Goal: Task Accomplishment & Management: Complete application form

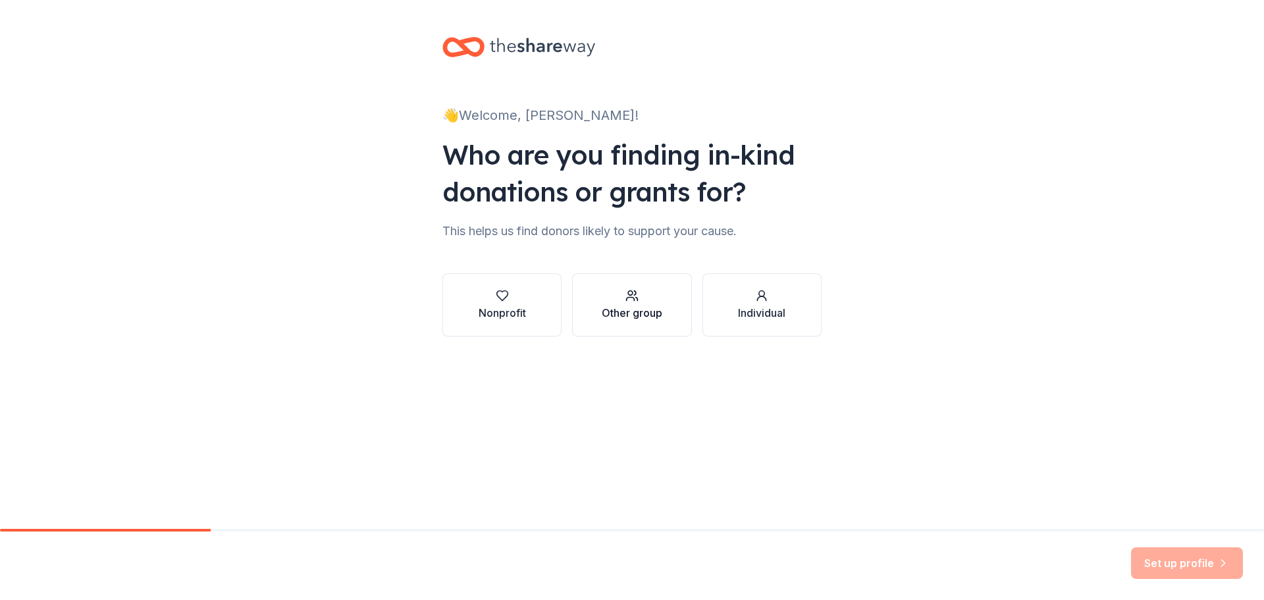
click at [634, 312] on div "Other group" at bounding box center [632, 313] width 61 height 16
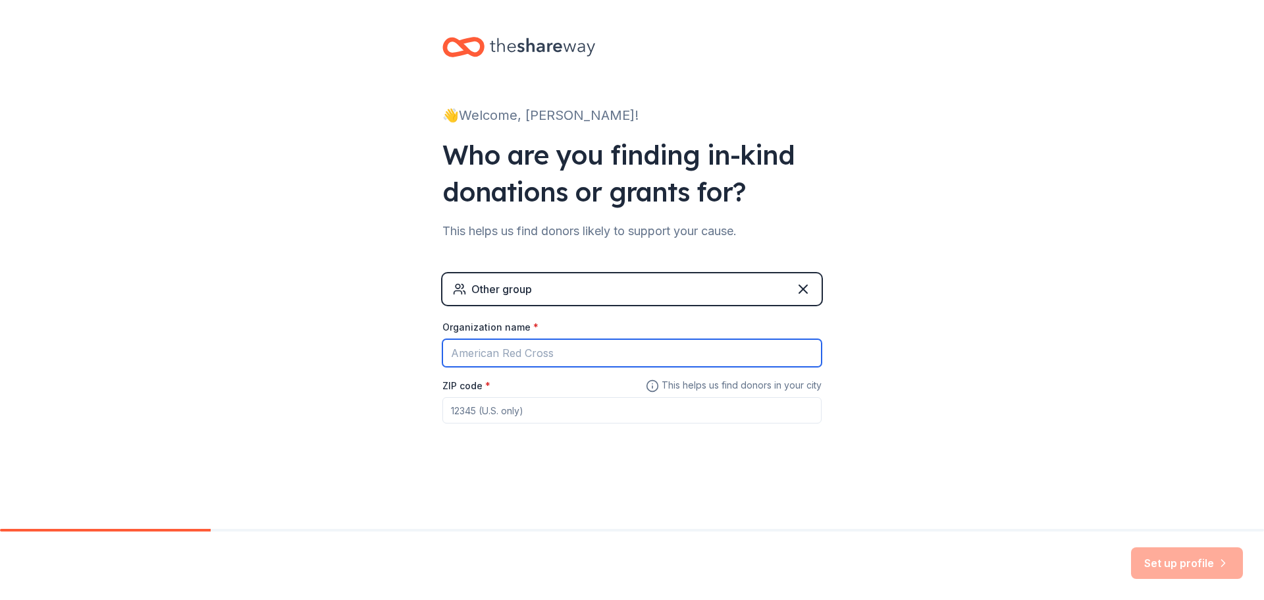
click at [587, 355] on input "Organization name *" at bounding box center [632, 353] width 379 height 28
type input "University of Houston"
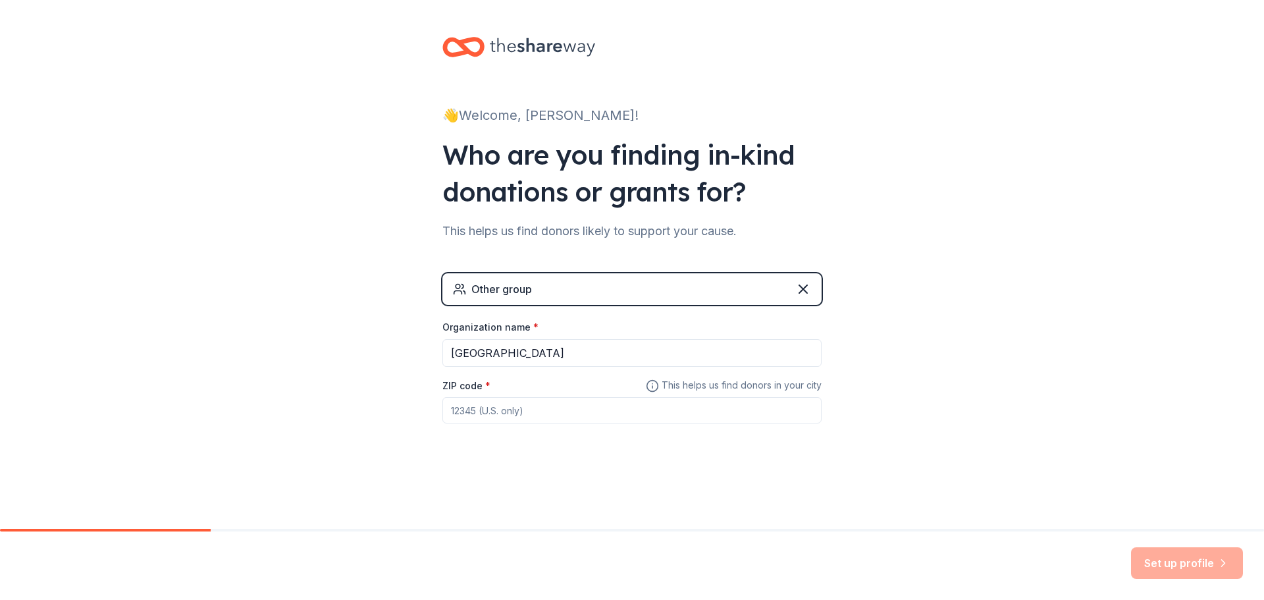
click at [548, 415] on input "ZIP code *" at bounding box center [632, 410] width 379 height 26
type input "77204"
click at [580, 285] on div "Other group" at bounding box center [632, 289] width 379 height 32
click at [1089, 351] on div "👋 Welcome, Cynthia! Who are you finding in-kind donations or grants for? This h…" at bounding box center [632, 256] width 1264 height 513
click at [1183, 560] on button "Set up profile" at bounding box center [1187, 563] width 112 height 32
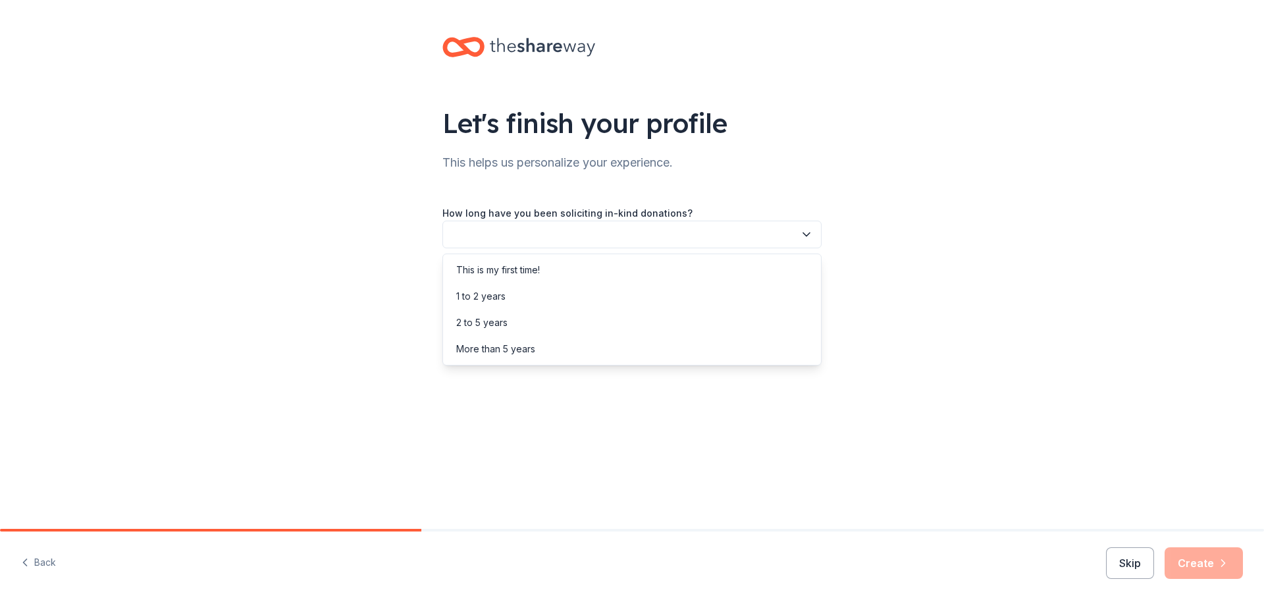
click at [805, 238] on icon "button" at bounding box center [806, 234] width 13 height 13
click at [697, 292] on div "1 to 2 years" at bounding box center [632, 296] width 373 height 26
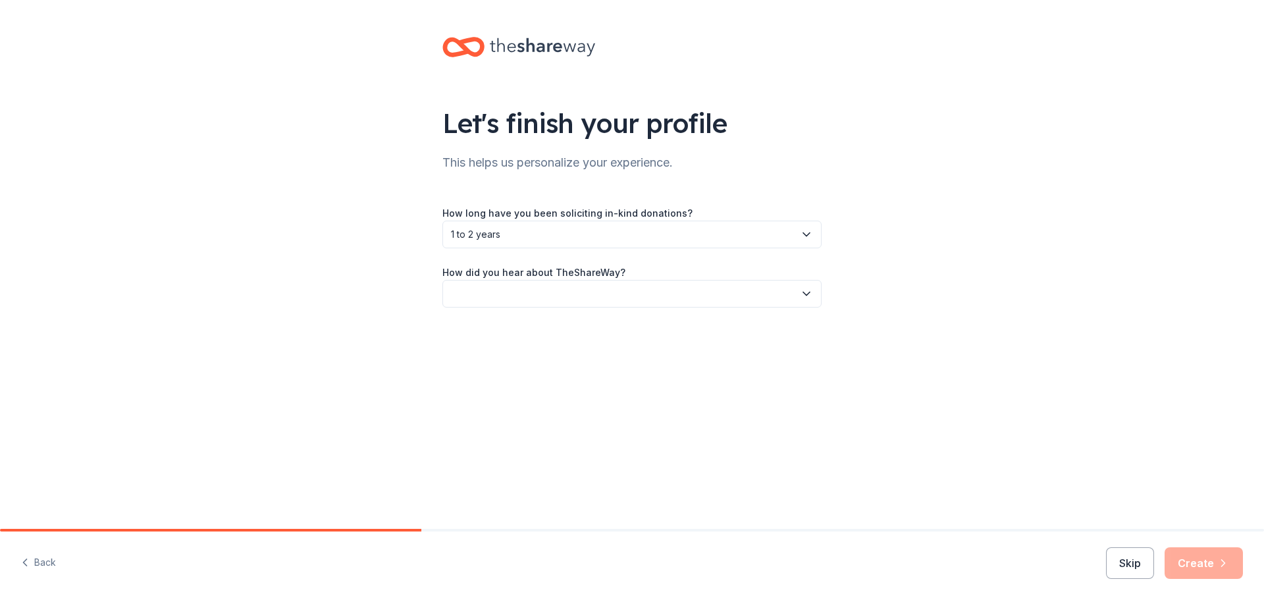
click at [817, 298] on button "button" at bounding box center [632, 294] width 379 height 28
click at [750, 362] on div "Online search" at bounding box center [632, 355] width 373 height 26
click at [1218, 560] on icon "button" at bounding box center [1223, 562] width 13 height 13
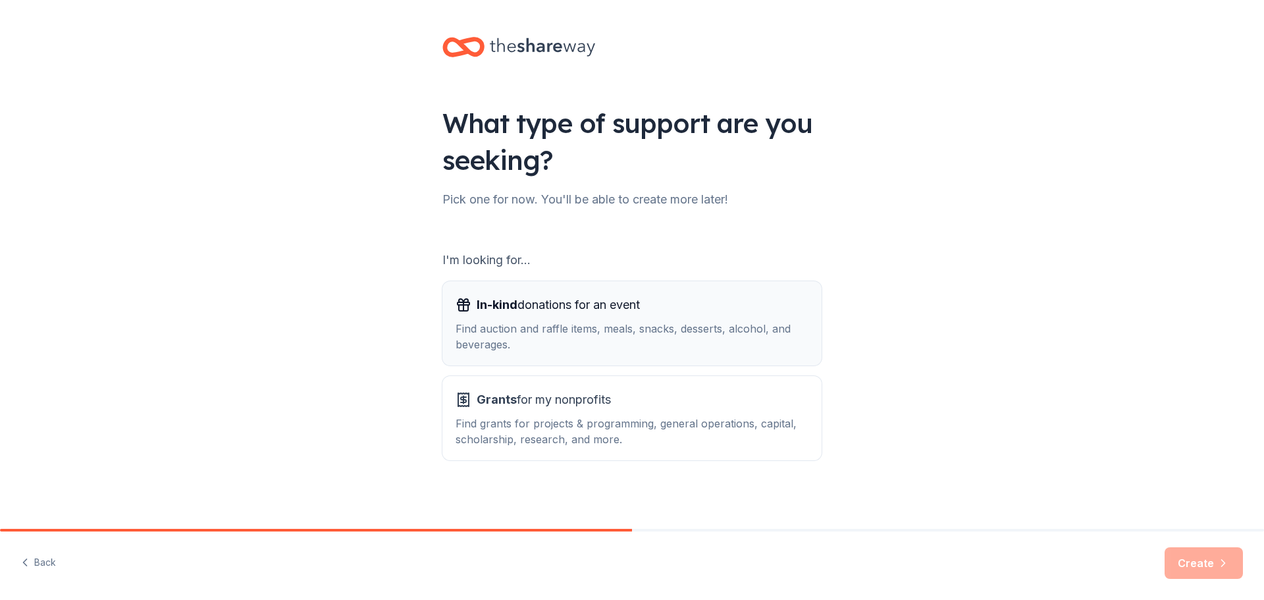
click at [631, 337] on div "Find auction and raffle items, meals, snacks, desserts, alcohol, and beverages." at bounding box center [632, 337] width 353 height 32
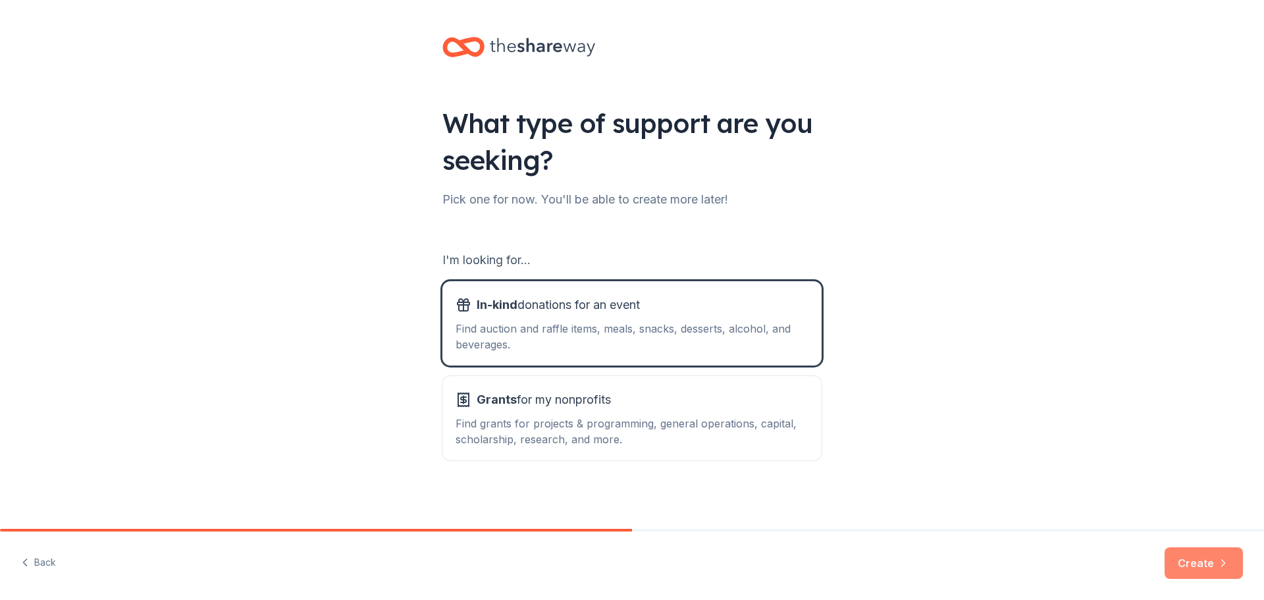
click at [1202, 560] on button "Create" at bounding box center [1204, 563] width 78 height 32
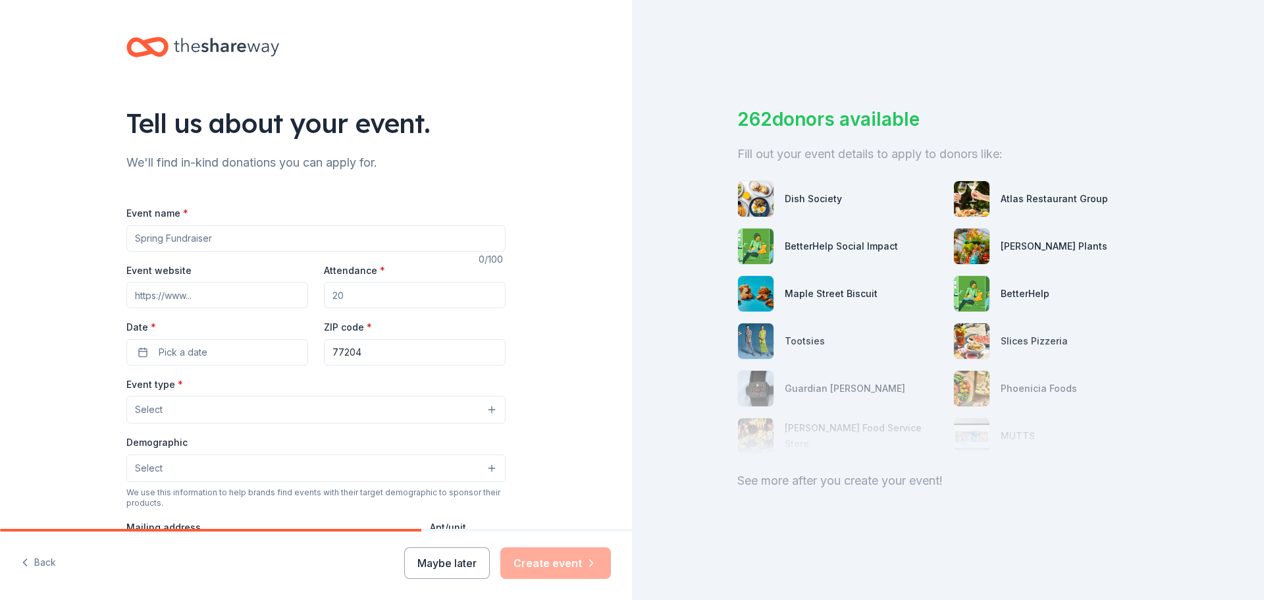
click at [237, 234] on input "Event name *" at bounding box center [315, 238] width 379 height 26
type input "Sock and Blanket Drive"
click at [160, 294] on input "Event website" at bounding box center [217, 295] width 182 height 26
paste input "https://www.uh.edu/staff-council/community_outreach/index.php"
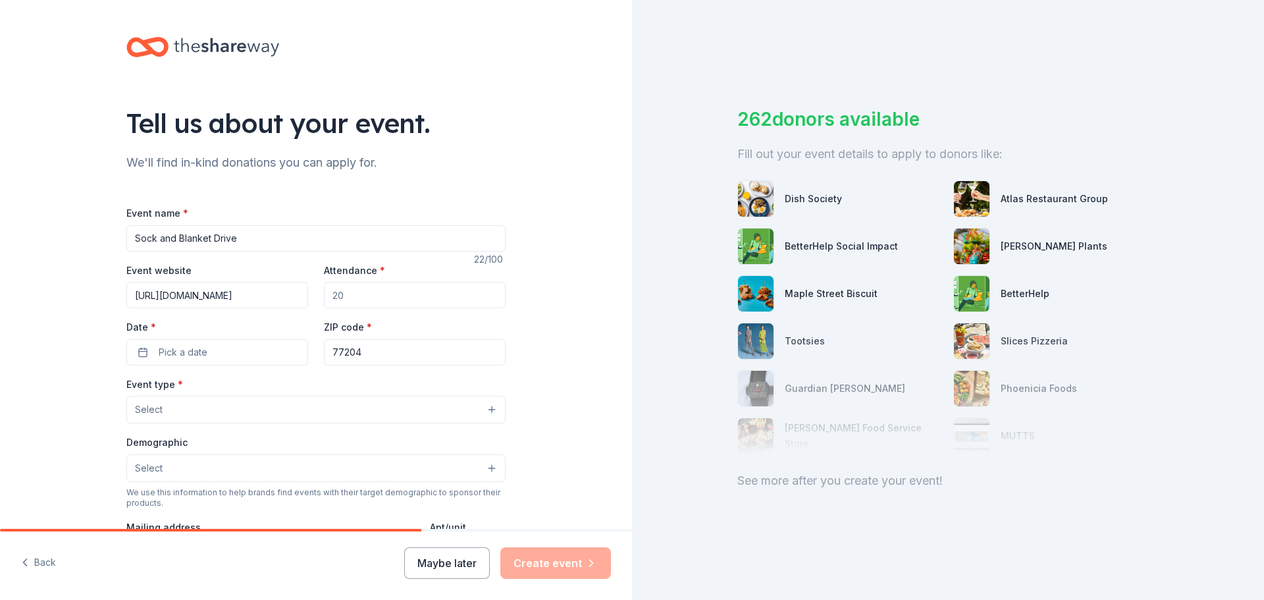
type input "https://www.uh.edu/staff-council/community_outreach/index.php"
drag, startPoint x: 365, startPoint y: 300, endPoint x: 311, endPoint y: 294, distance: 55.0
click at [311, 294] on div "Event website https://www.uh.edu/staff-council/community_outreach/index.php Att…" at bounding box center [315, 313] width 379 height 103
type input "50"
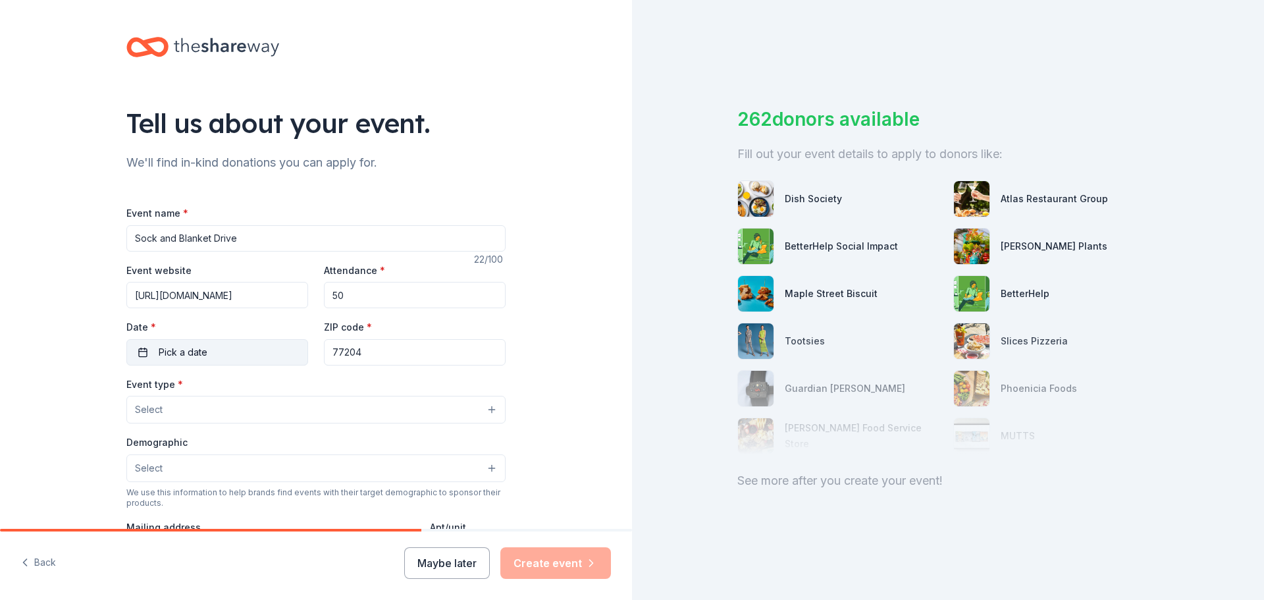
click at [216, 359] on button "Pick a date" at bounding box center [217, 352] width 182 height 26
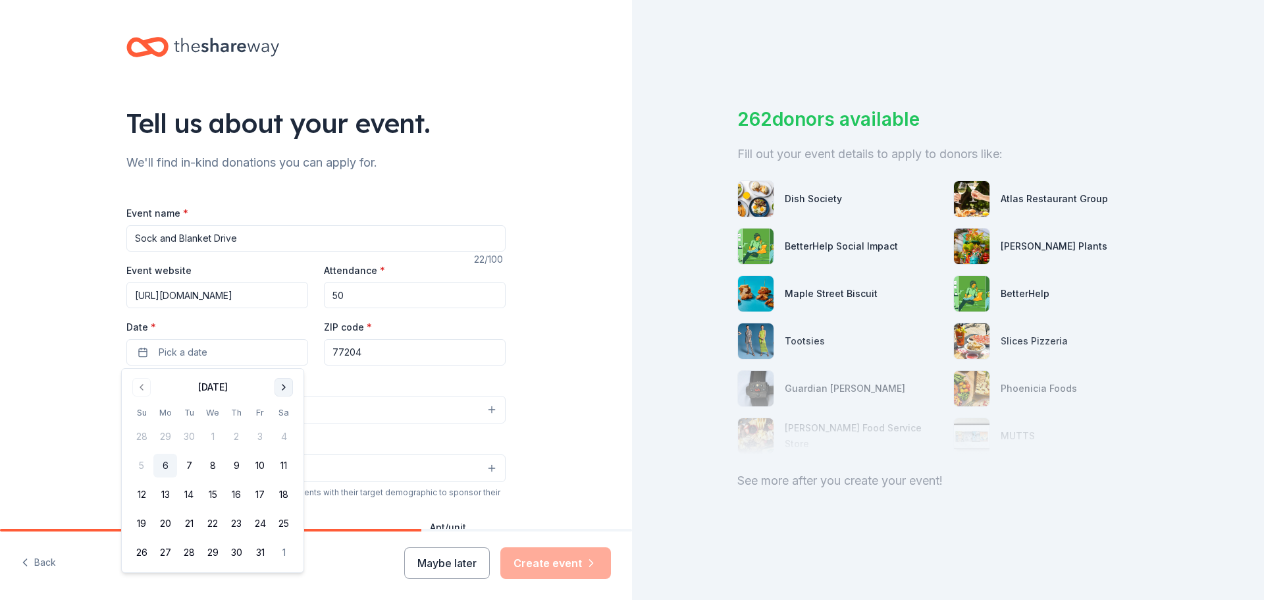
click at [286, 392] on button "Go to next month" at bounding box center [284, 387] width 18 height 18
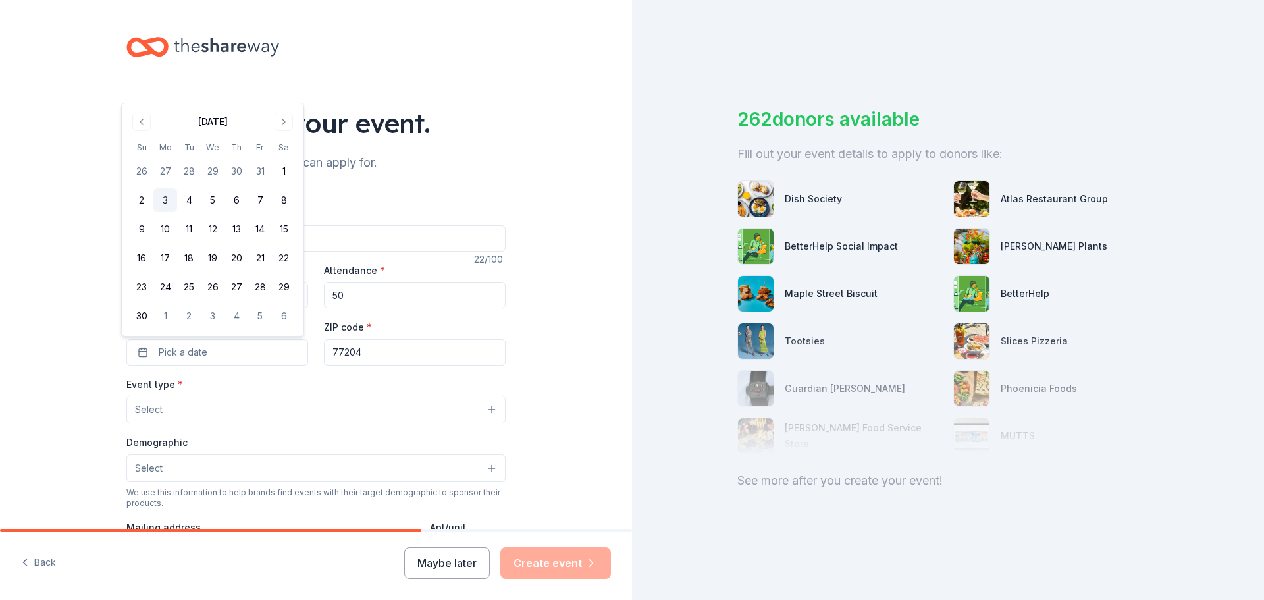
click at [172, 200] on button "3" at bounding box center [165, 200] width 24 height 24
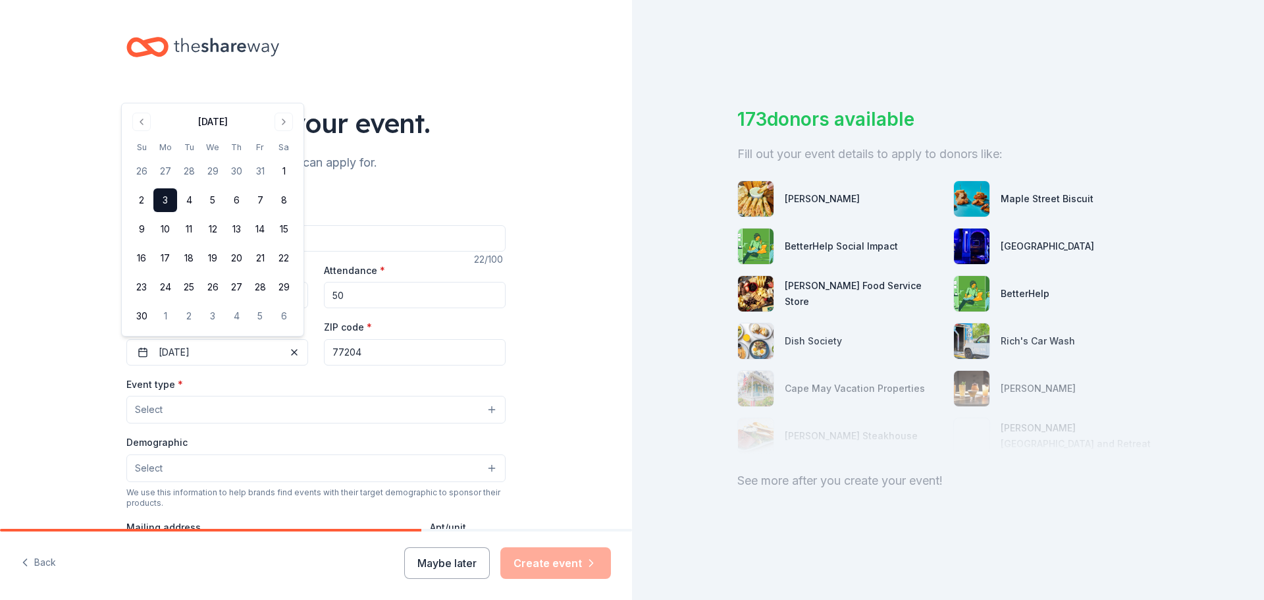
click at [169, 202] on button "3" at bounding box center [165, 200] width 24 height 24
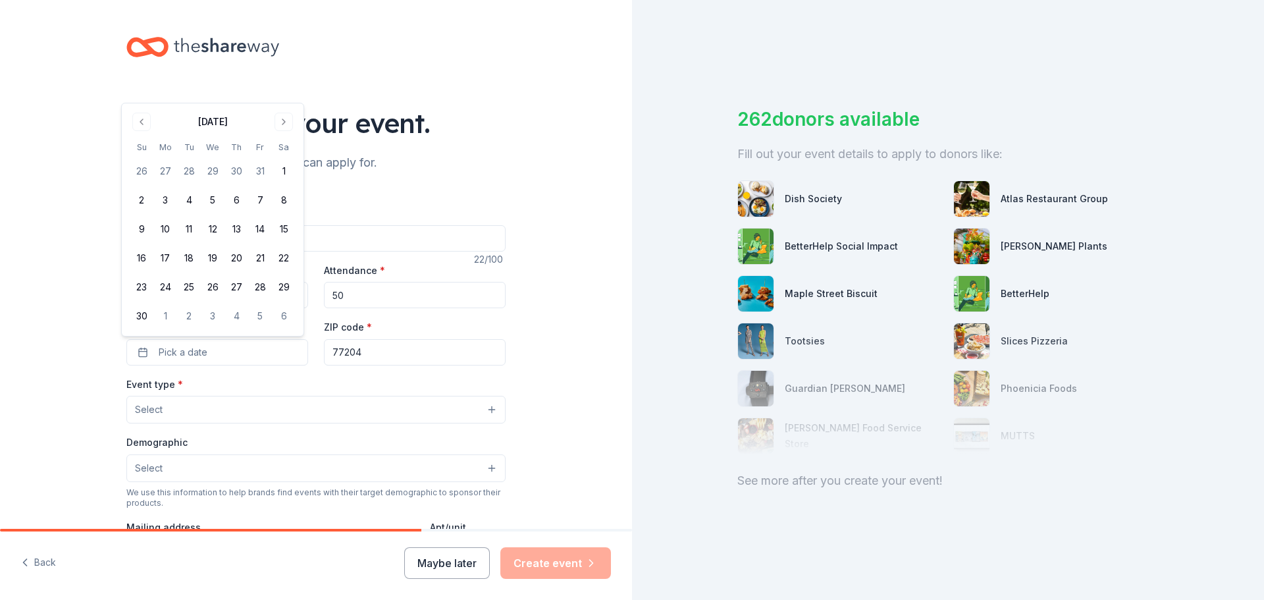
click at [500, 192] on div "Event name * Sock and Blanket Drive 22 /100 Event website https://www.uh.edu/st…" at bounding box center [315, 499] width 379 height 630
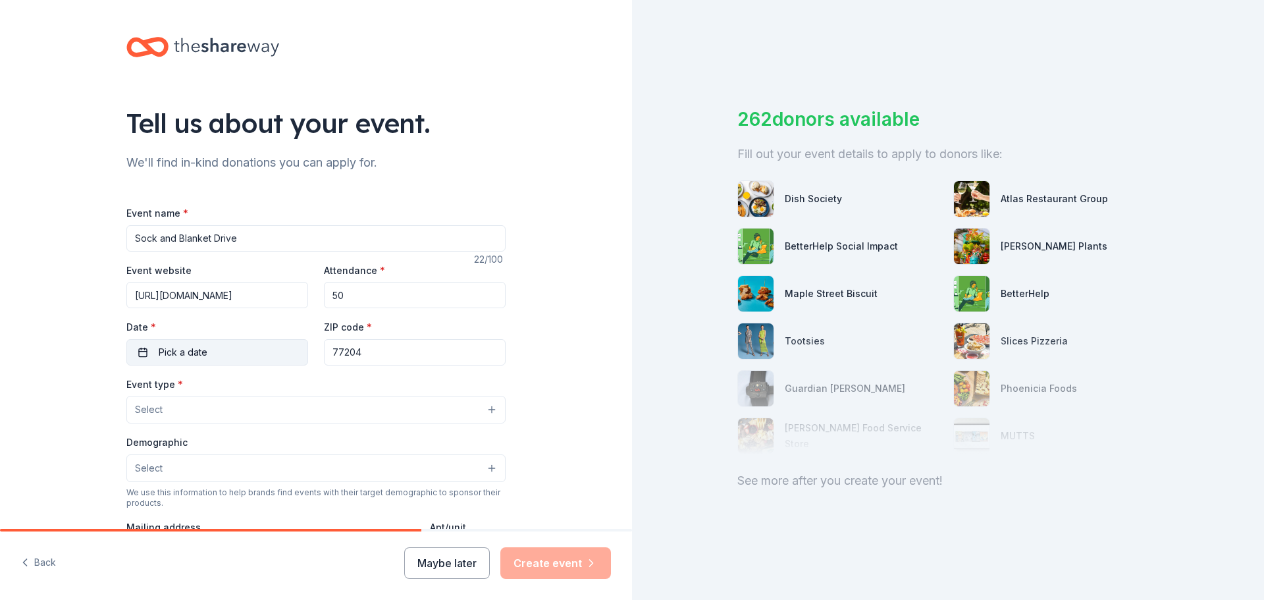
click at [244, 361] on button "Pick a date" at bounding box center [217, 352] width 182 height 26
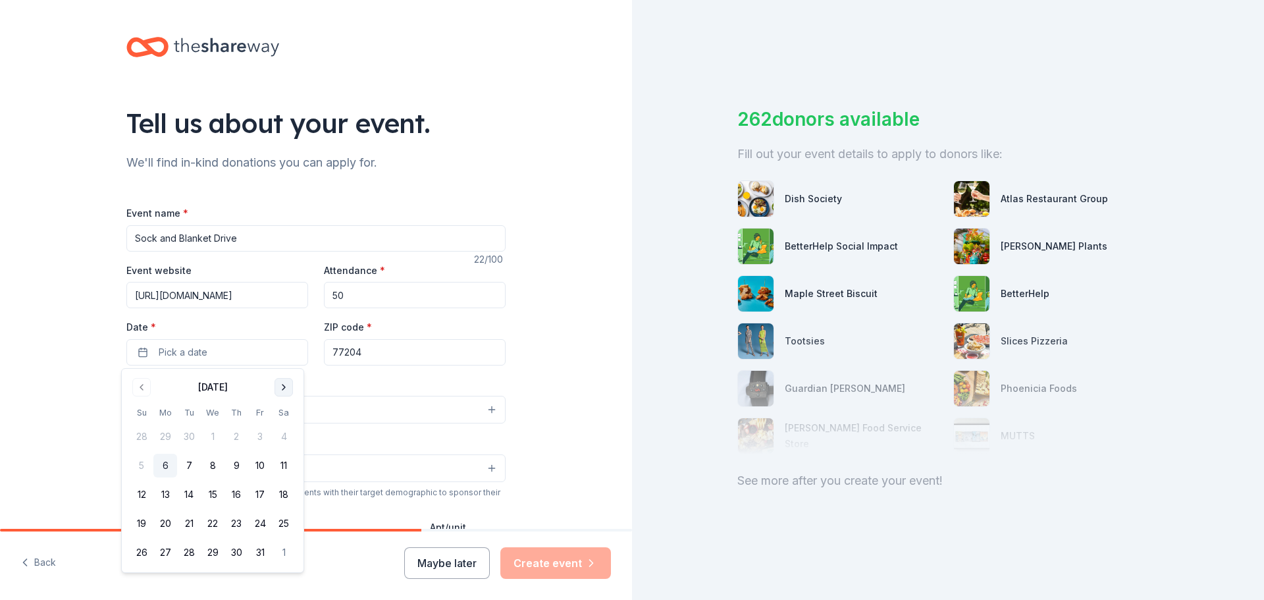
click at [281, 385] on button "Go to next month" at bounding box center [284, 387] width 18 height 18
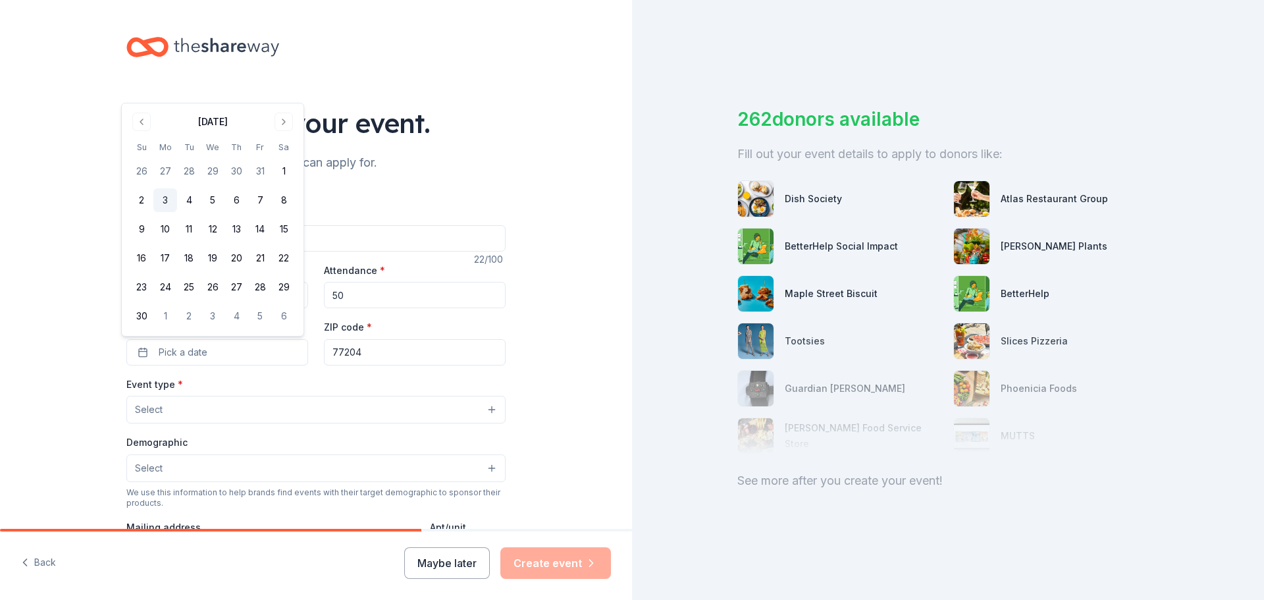
click at [172, 207] on button "3" at bounding box center [165, 200] width 24 height 24
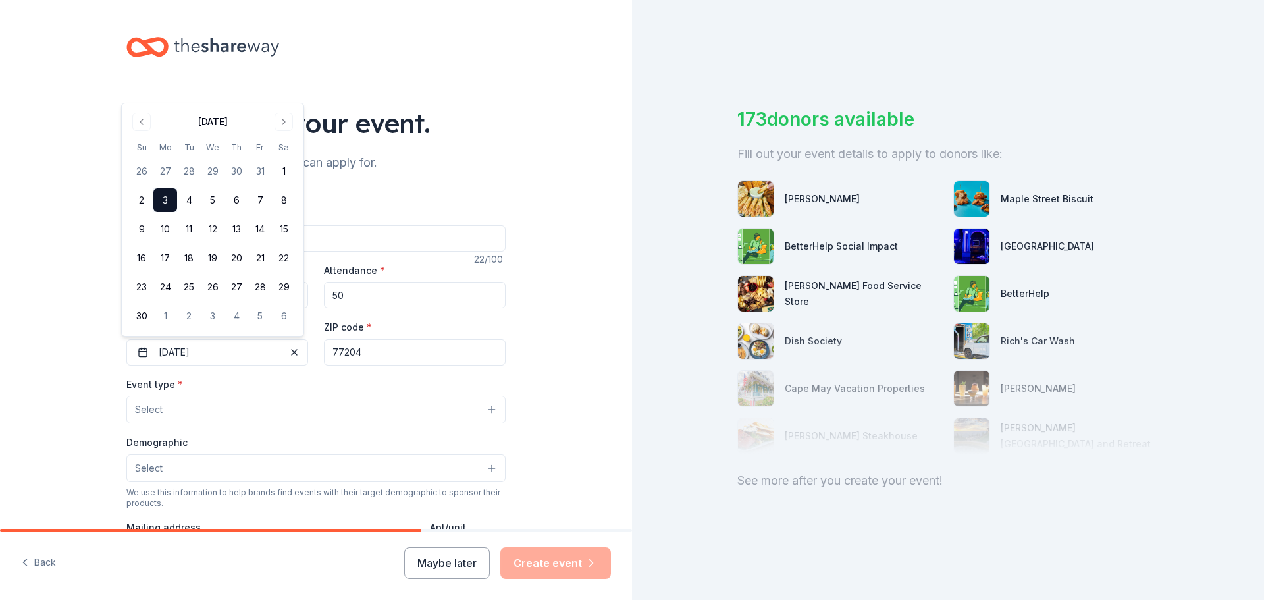
click at [397, 352] on input "77204" at bounding box center [415, 352] width 182 height 26
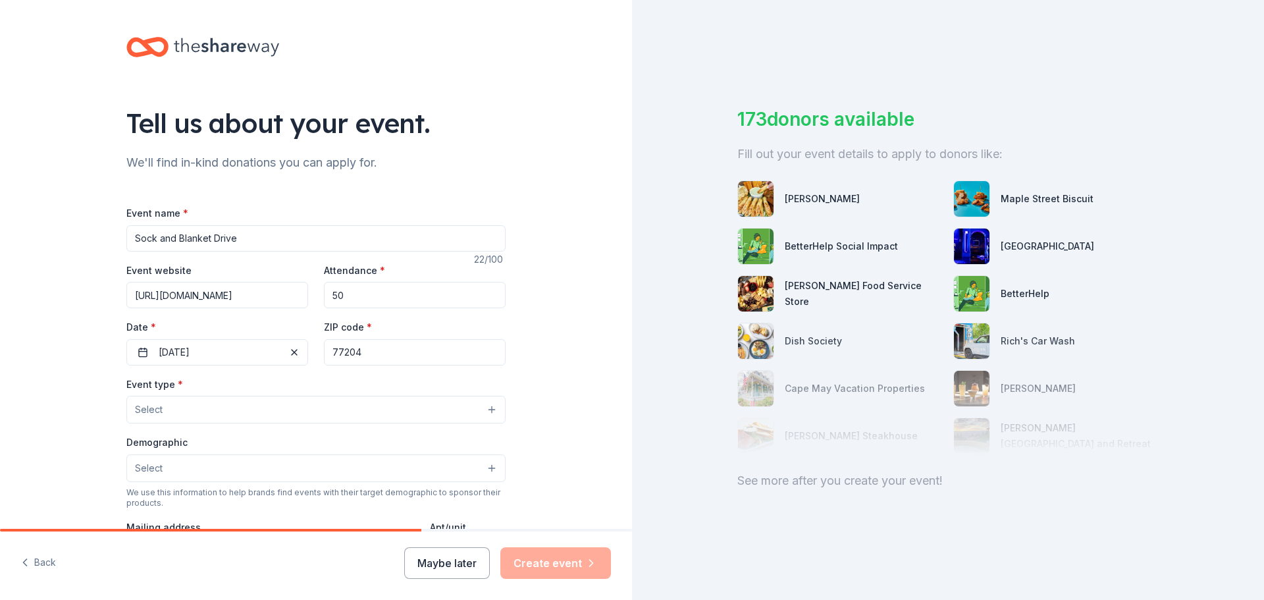
click at [255, 409] on button "Select" at bounding box center [315, 410] width 379 height 28
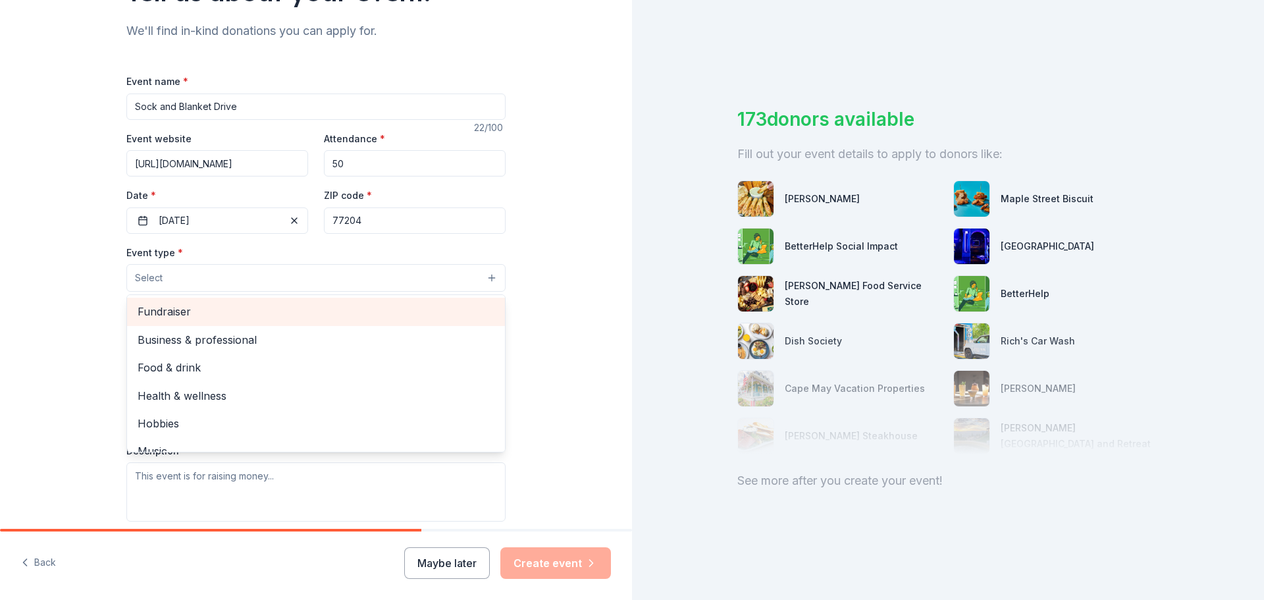
click at [213, 309] on span "Fundraiser" at bounding box center [316, 311] width 357 height 17
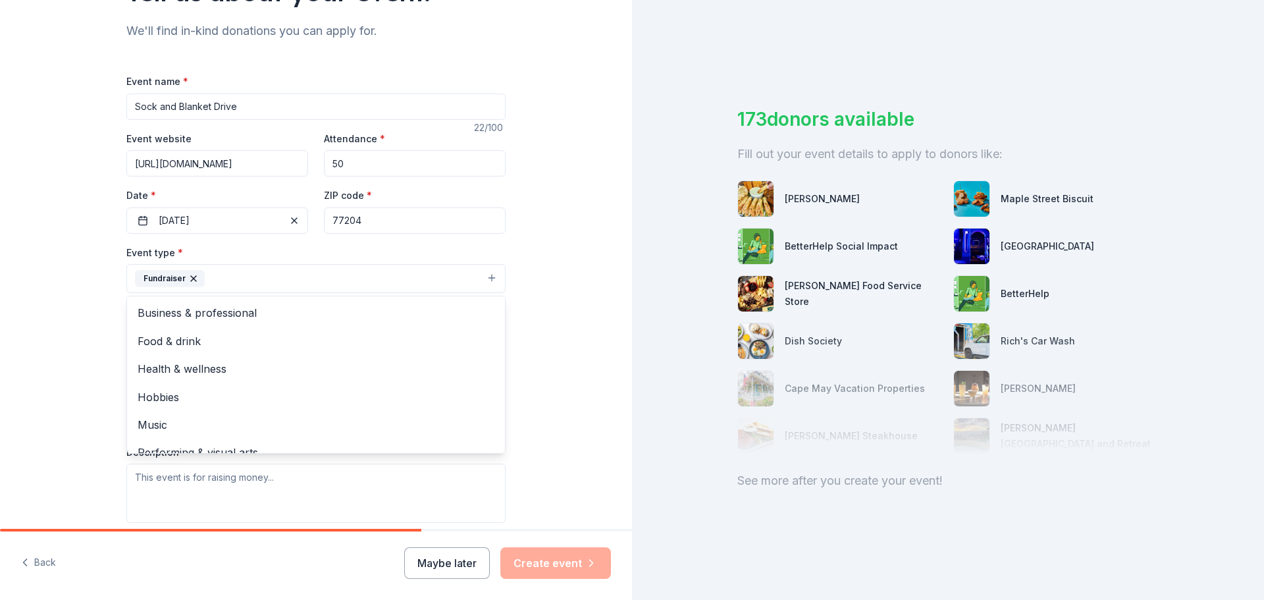
click at [189, 279] on div "Fundraiser" at bounding box center [170, 278] width 70 height 17
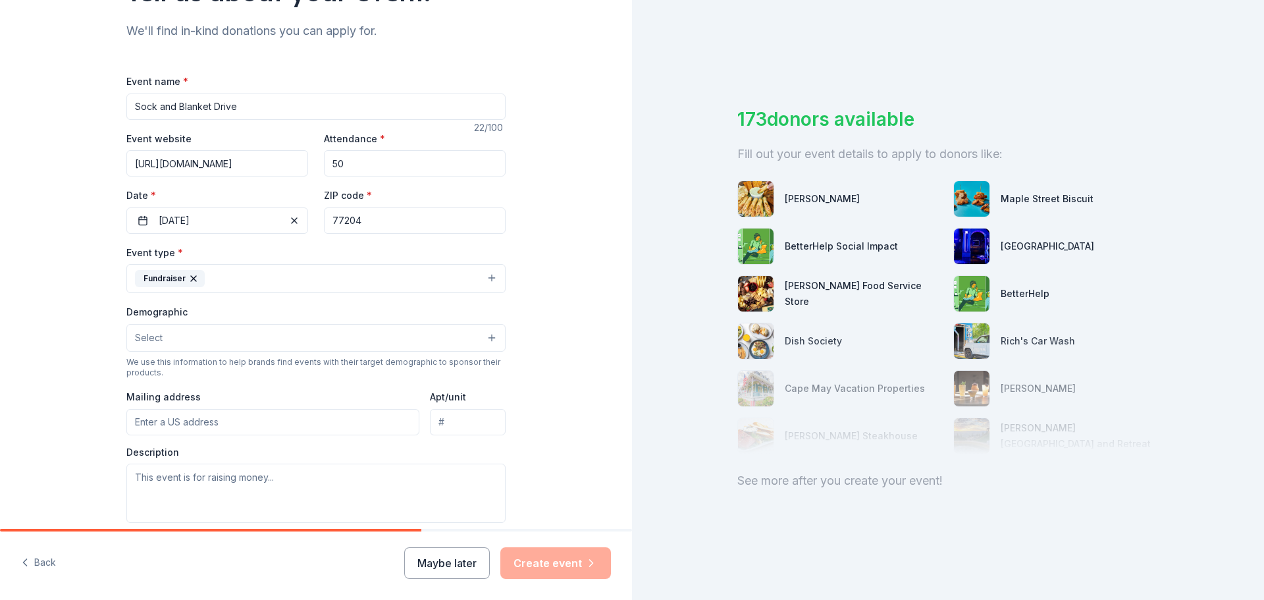
click at [190, 279] on icon "button" at bounding box center [193, 278] width 11 height 11
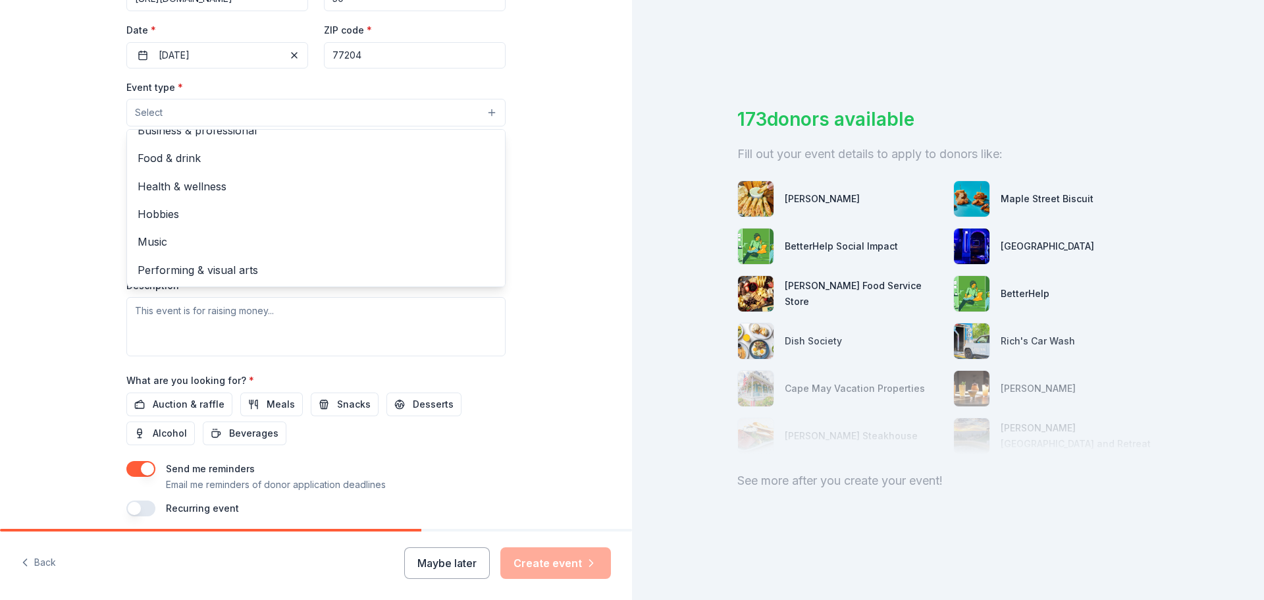
scroll to position [329, 0]
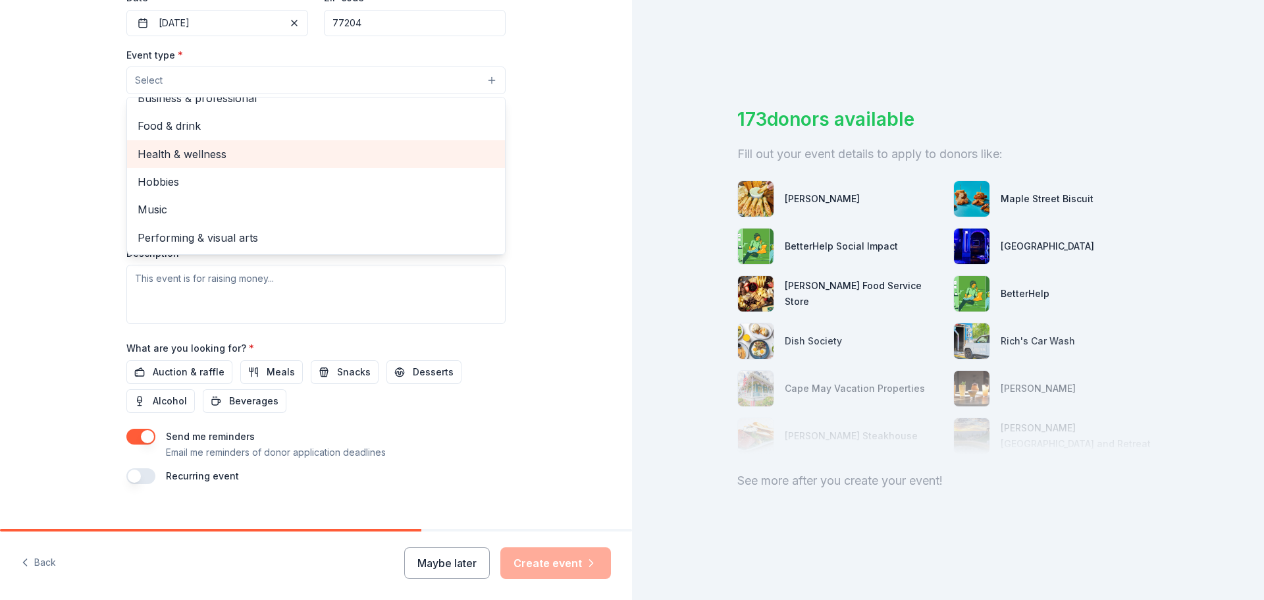
click at [281, 154] on span "Health & wellness" at bounding box center [316, 154] width 357 height 17
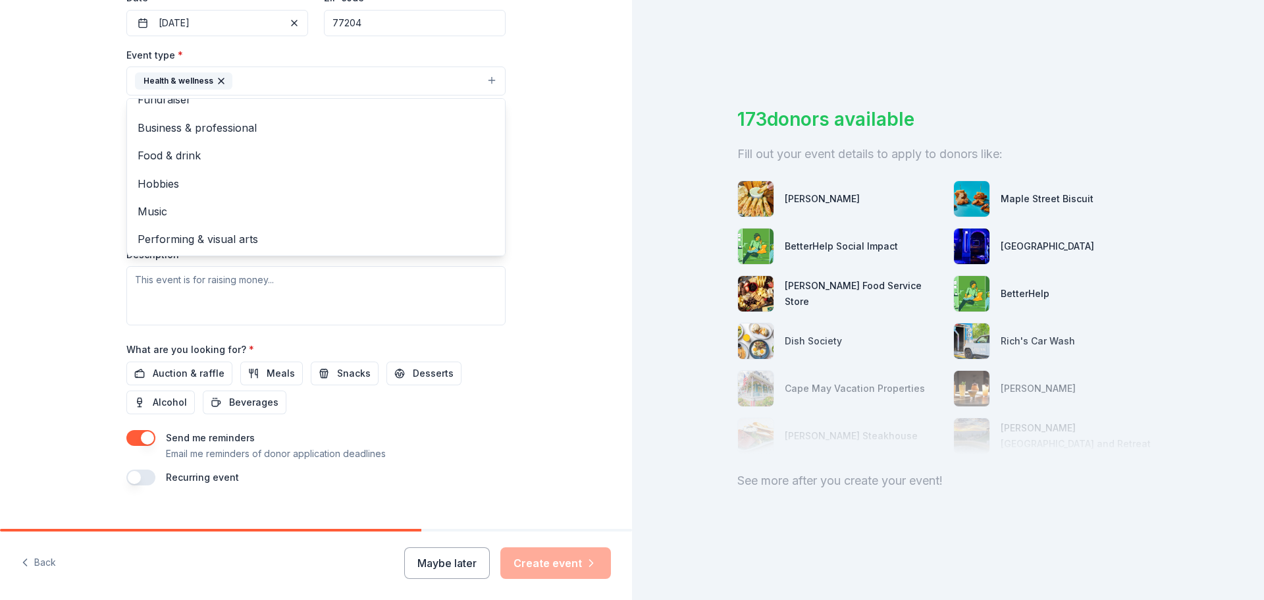
click at [573, 344] on div "Tell us about your event. We'll find in-kind donations you can apply for. Event…" at bounding box center [316, 110] width 632 height 878
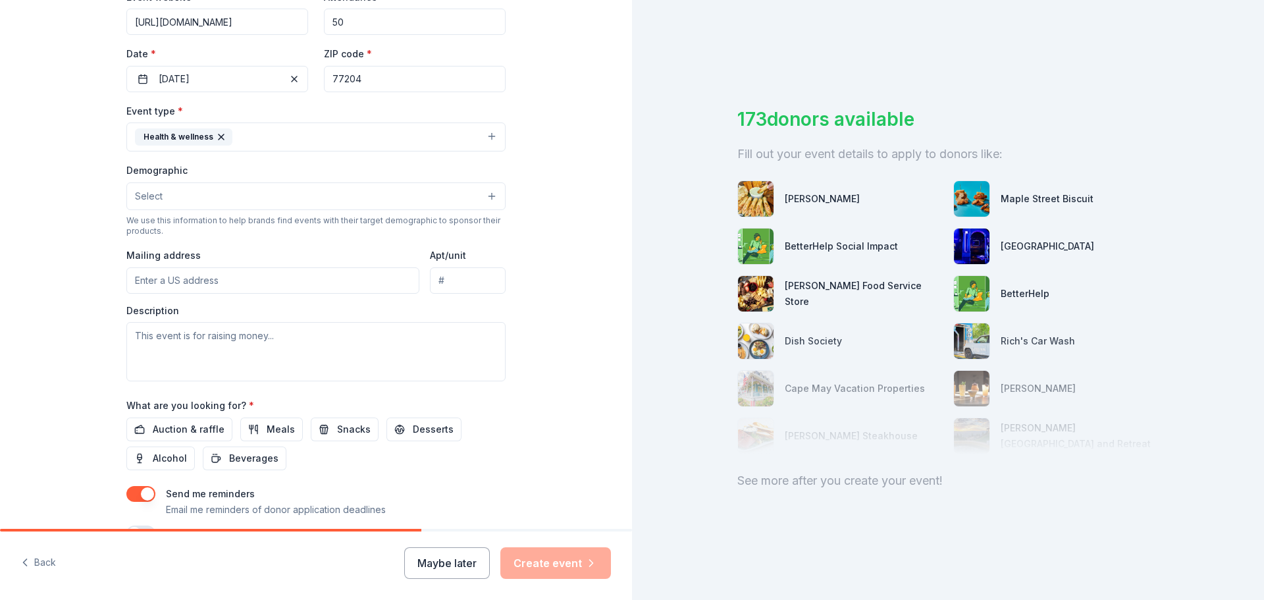
scroll to position [198, 0]
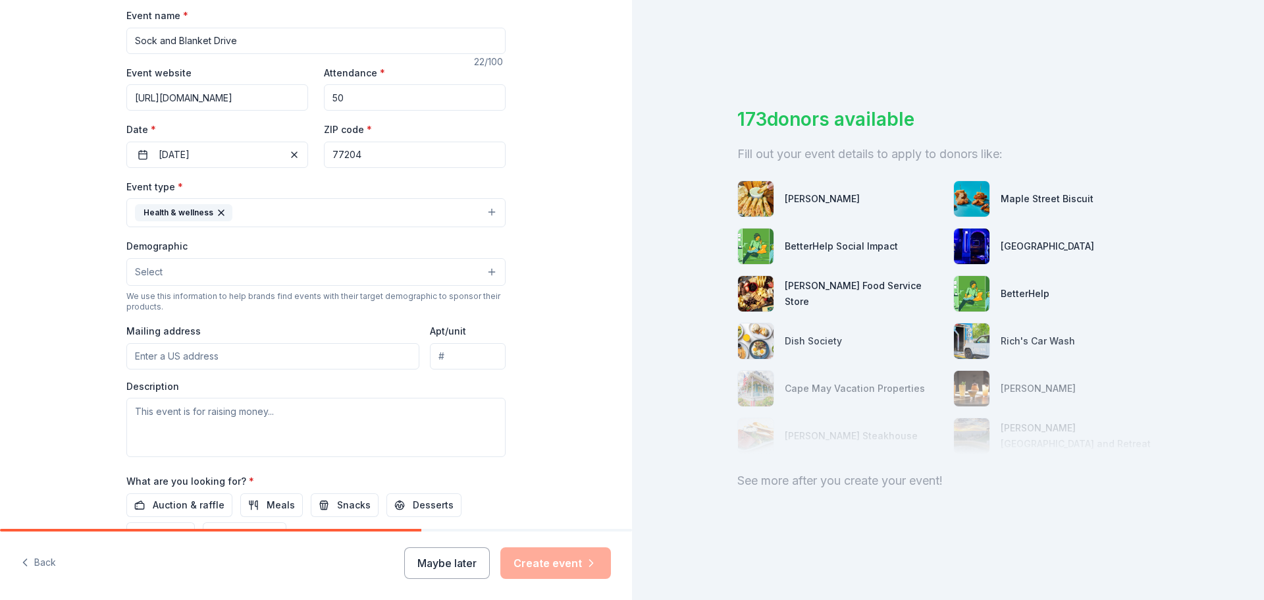
click at [216, 216] on icon "button" at bounding box center [221, 212] width 11 height 11
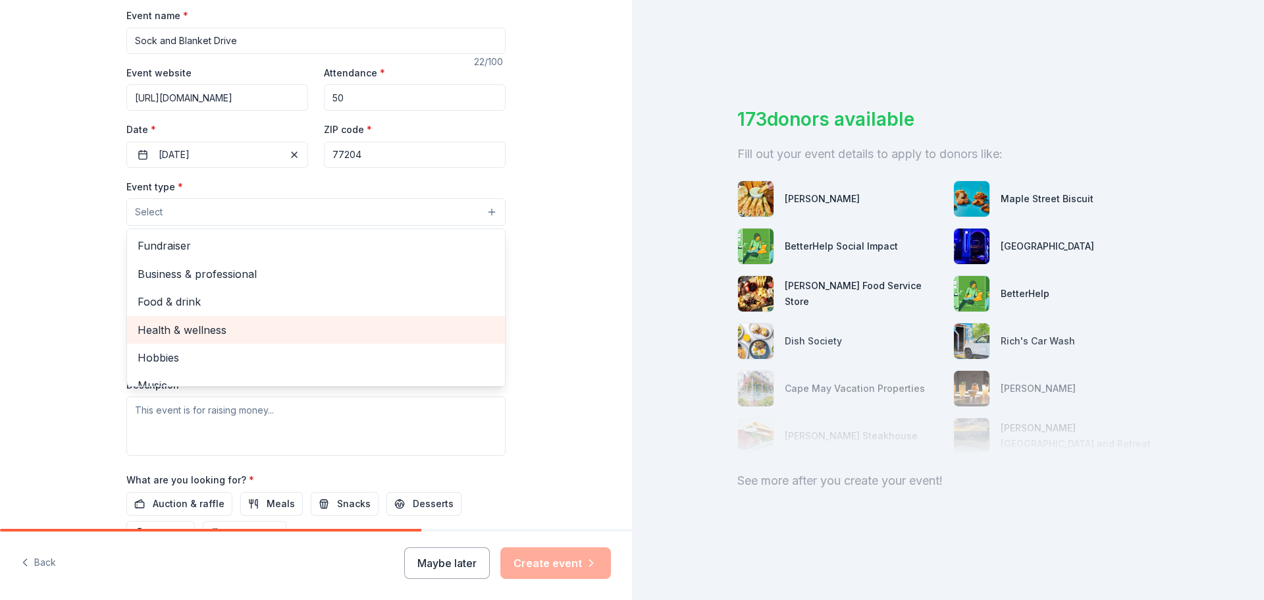
click at [215, 335] on span "Health & wellness" at bounding box center [316, 329] width 357 height 17
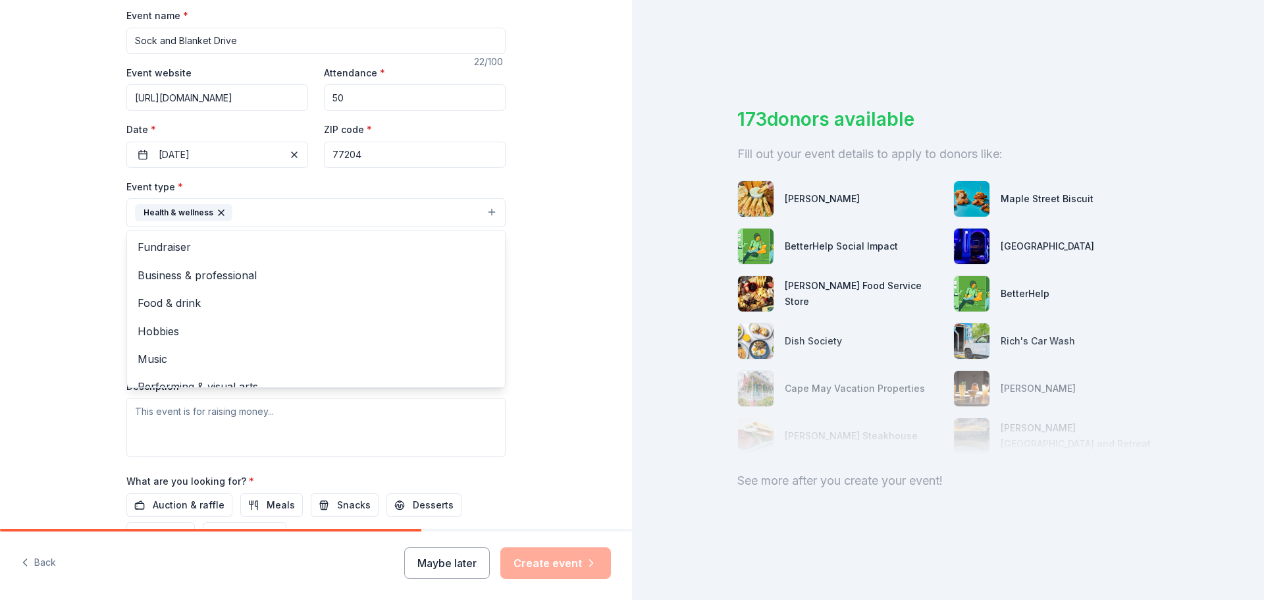
click at [576, 176] on div "Tell us about your event. We'll find in-kind donations you can apply for. Event…" at bounding box center [316, 241] width 632 height 878
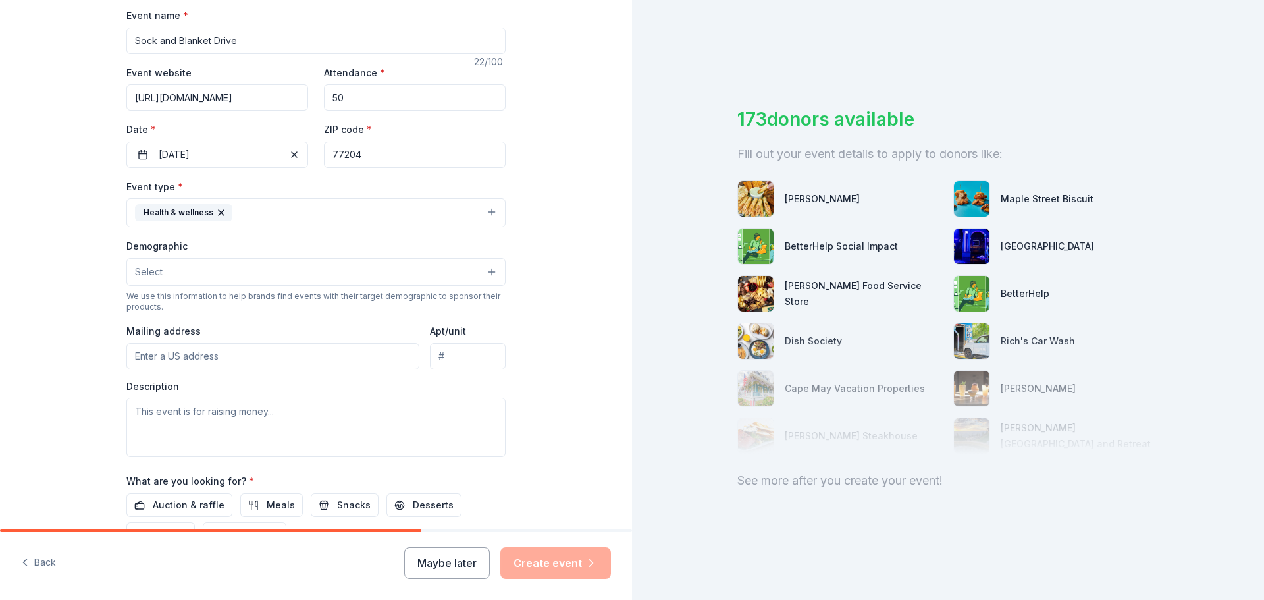
click at [411, 284] on button "Select" at bounding box center [315, 272] width 379 height 28
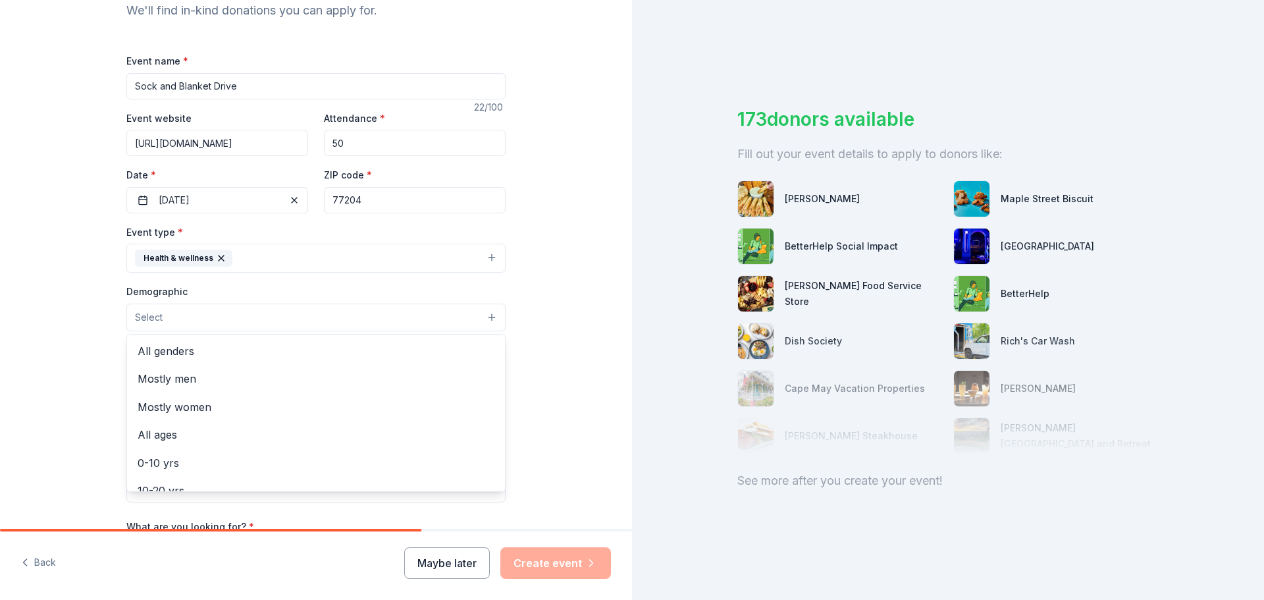
scroll to position [132, 0]
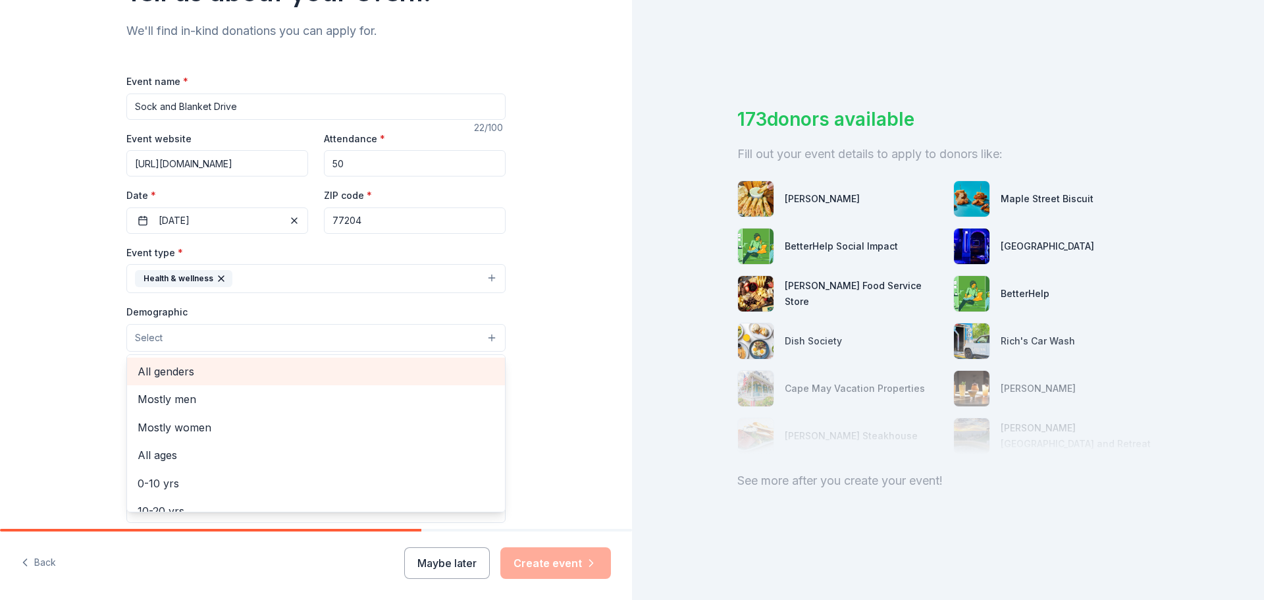
click at [266, 378] on span "All genders" at bounding box center [316, 371] width 357 height 17
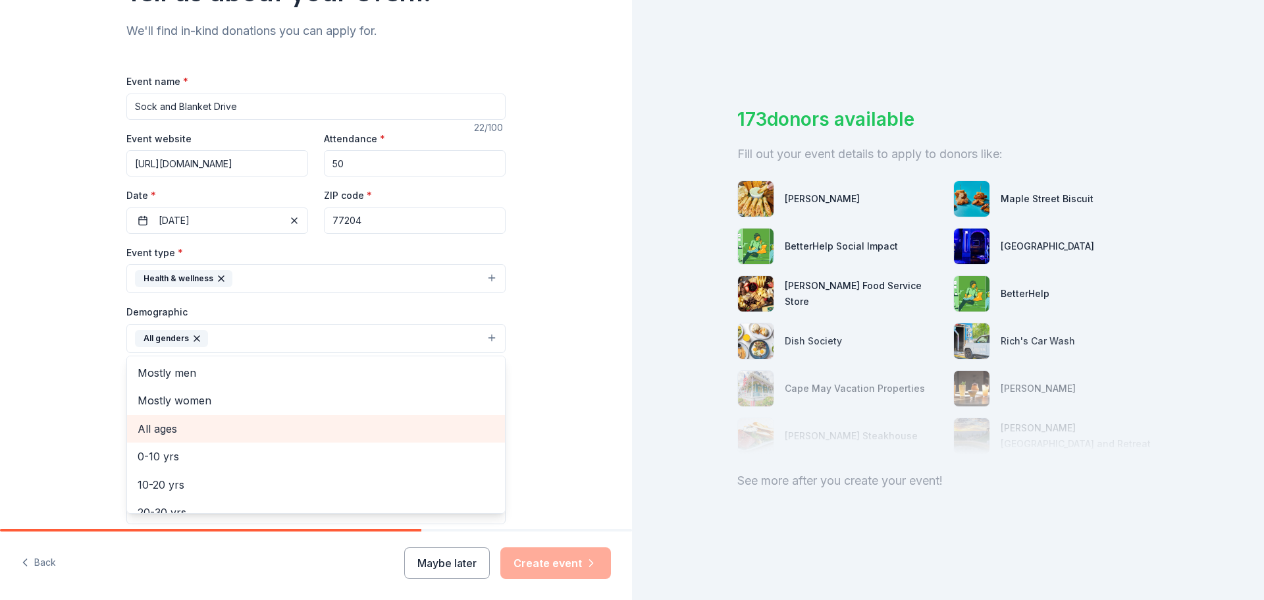
click at [213, 419] on div "All ages" at bounding box center [316, 429] width 378 height 28
click at [565, 356] on div "Tell us about your event. We'll find in-kind donations you can apply for. Event…" at bounding box center [316, 307] width 632 height 879
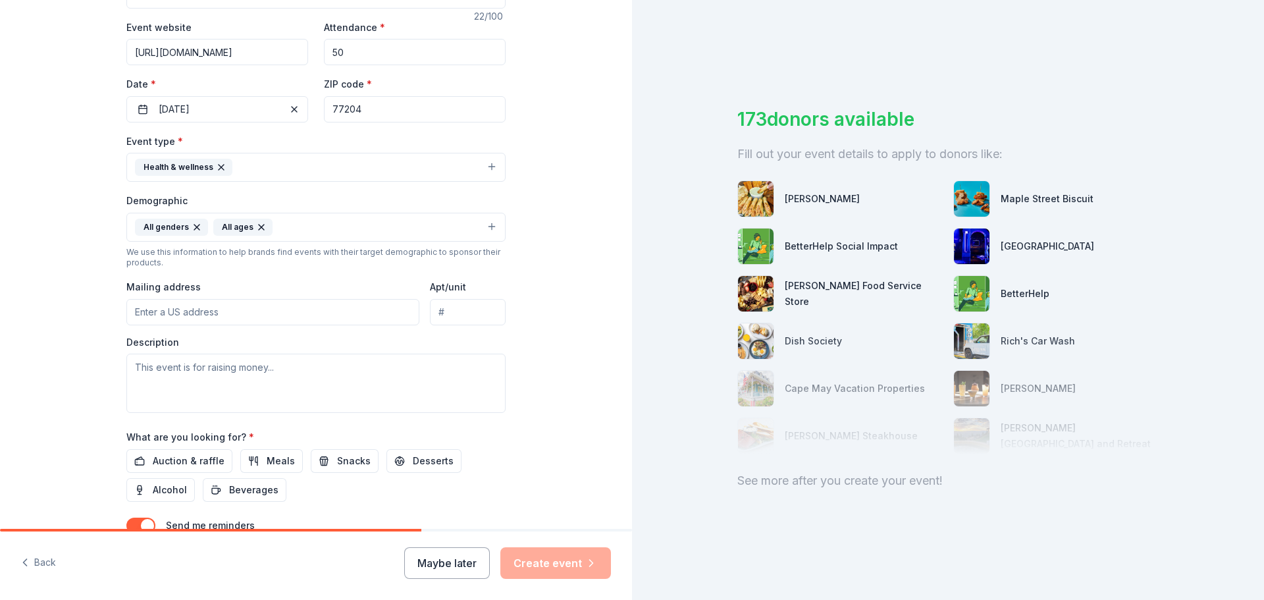
scroll to position [263, 0]
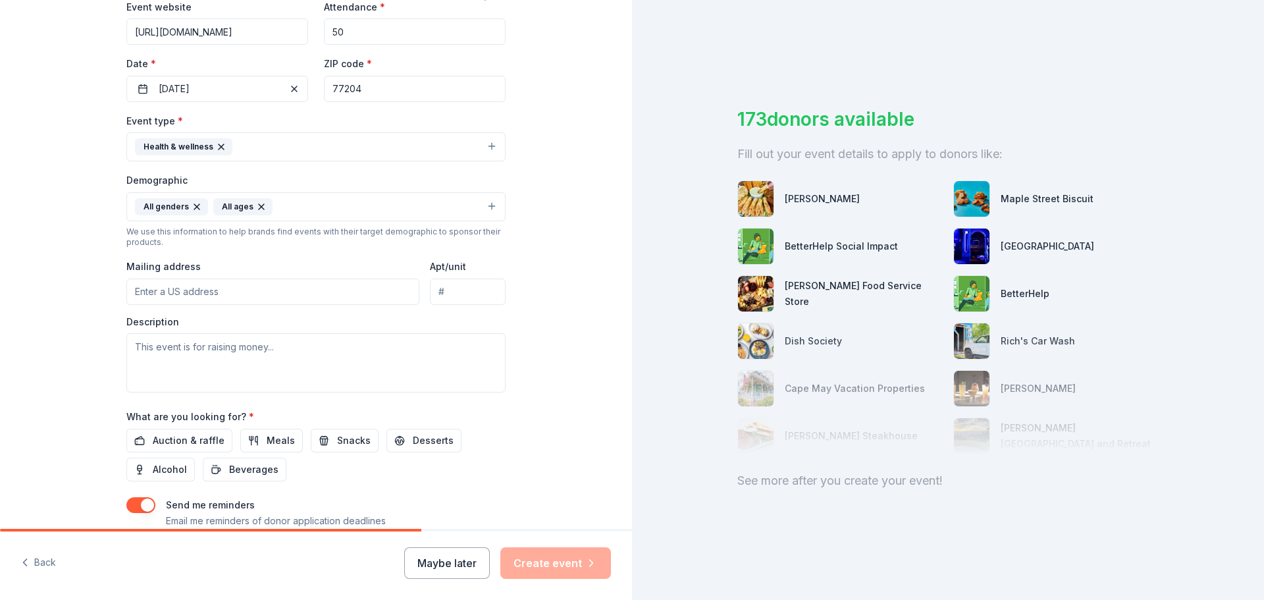
click at [315, 296] on input "Mailing address" at bounding box center [272, 292] width 293 height 26
click at [463, 356] on textarea at bounding box center [315, 362] width 379 height 59
click at [270, 291] on input "3657 Cullen-Farish Hall" at bounding box center [272, 292] width 293 height 26
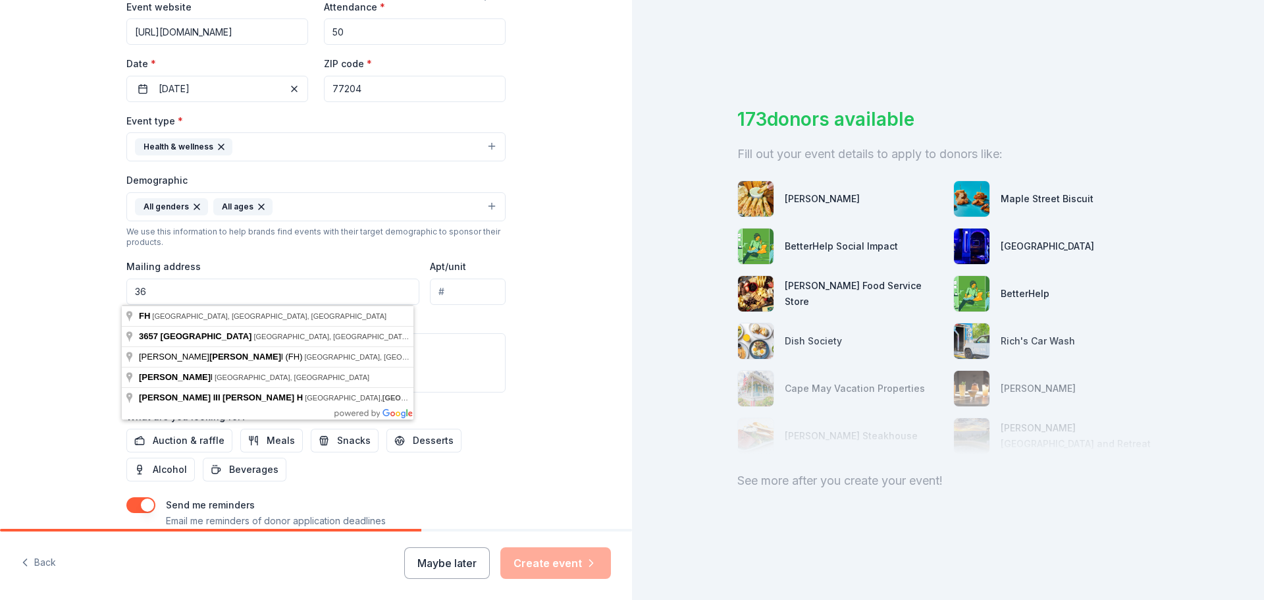
type input "3"
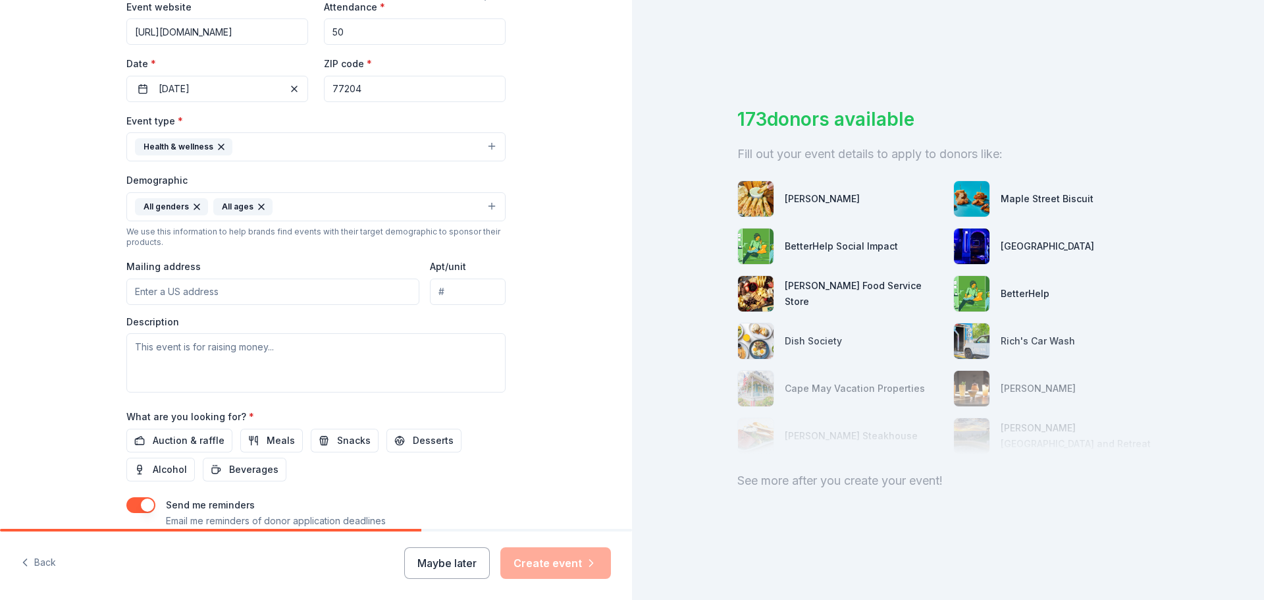
click at [240, 289] on input "Mailing address" at bounding box center [272, 292] width 293 height 26
paste input "E Cullen Building, Room 25 Houston, TX 77204-2018 713-743-1578 staffcouncil@uh.…"
click at [250, 289] on input "E Cullen Building, Room 25 Houston, TX 77204-2018" at bounding box center [272, 292] width 293 height 26
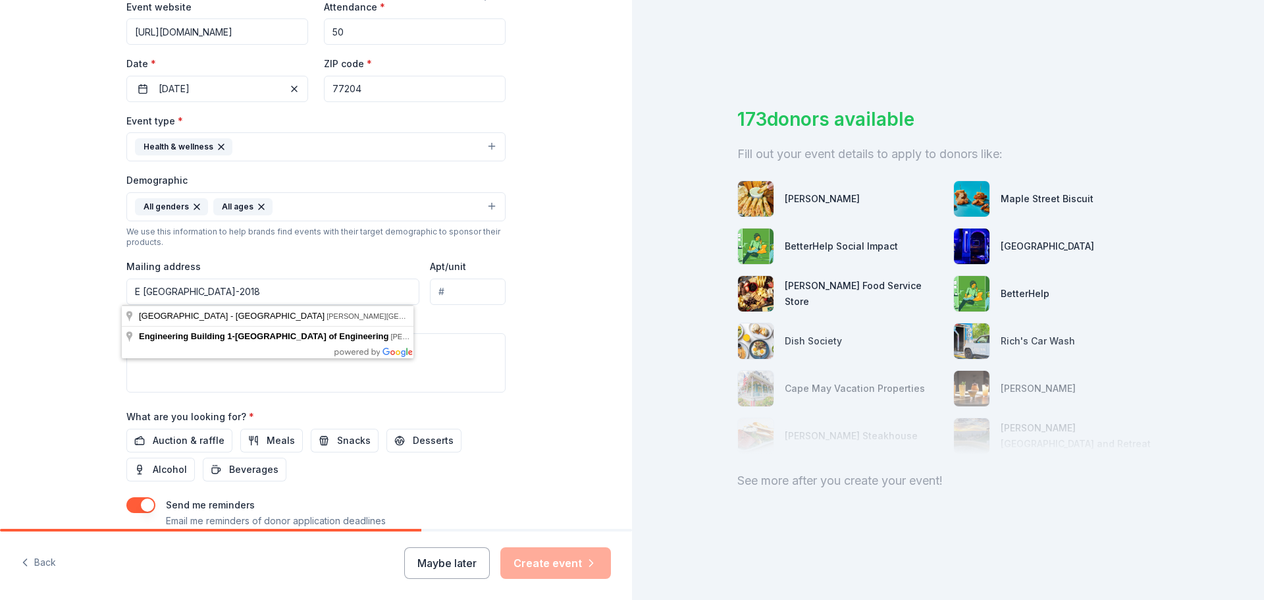
type input "E Cullen Building, Houston, TX 77204-2018"
click at [458, 290] on input "Apt/unit" at bounding box center [468, 292] width 76 height 26
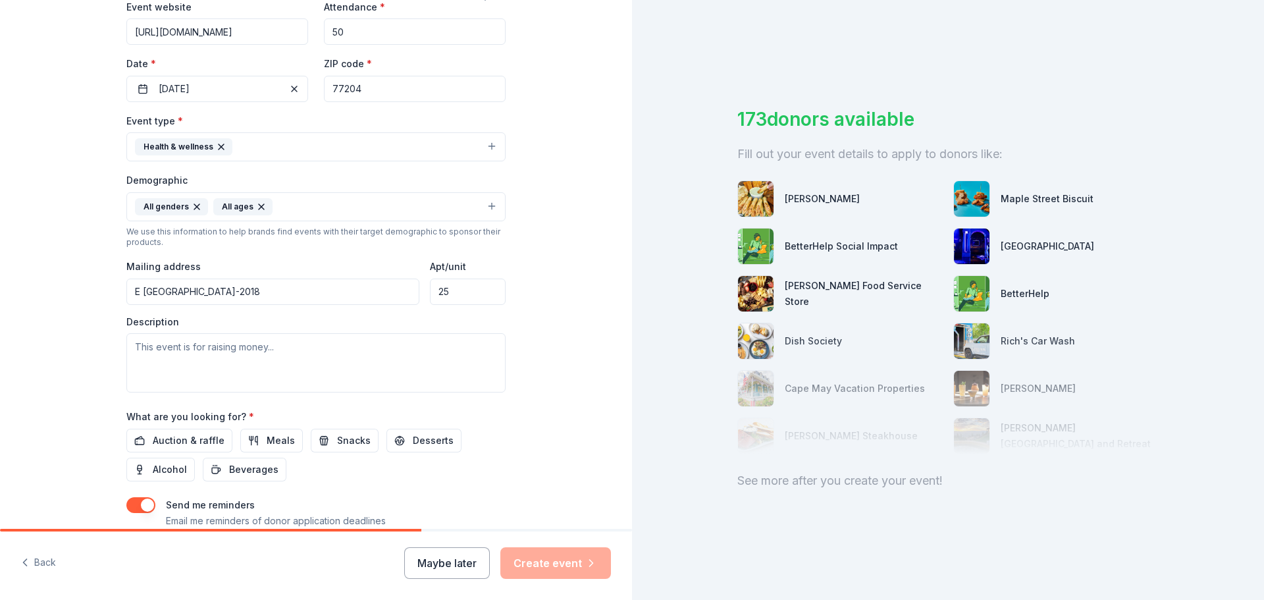
type input "25"
click at [284, 358] on textarea at bounding box center [315, 362] width 379 height 59
type textarea "E"
type textarea "R"
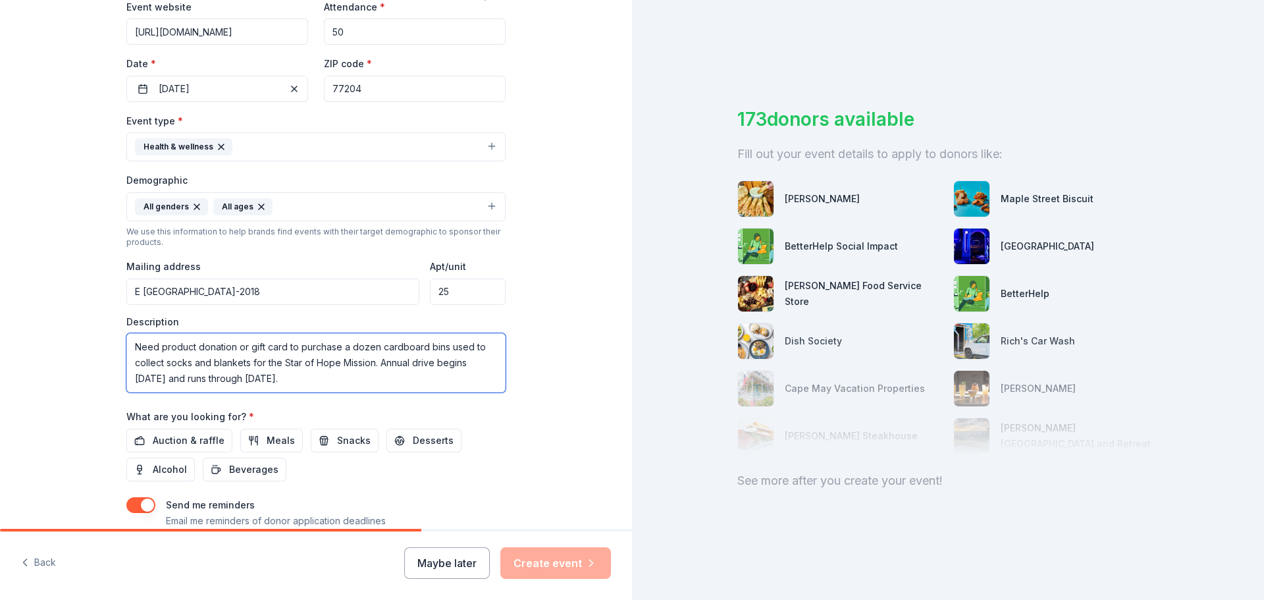
click at [327, 379] on textarea "Need product donation or gift card to purchase a dozen cardboard bins used to c…" at bounding box center [315, 362] width 379 height 59
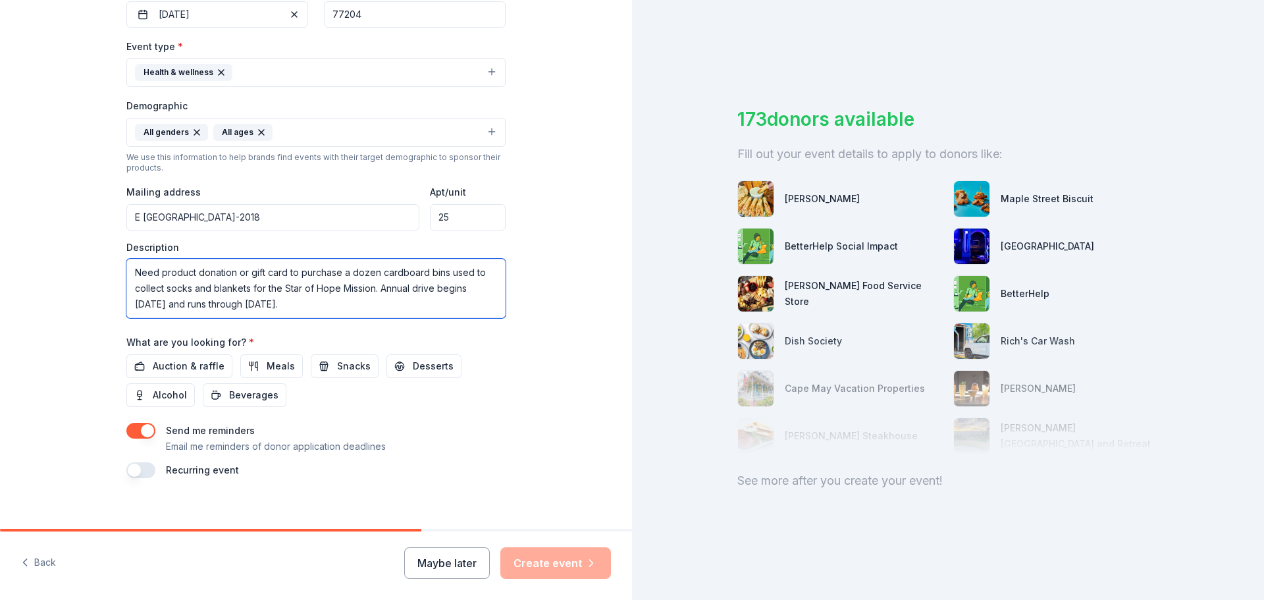
scroll to position [350, 0]
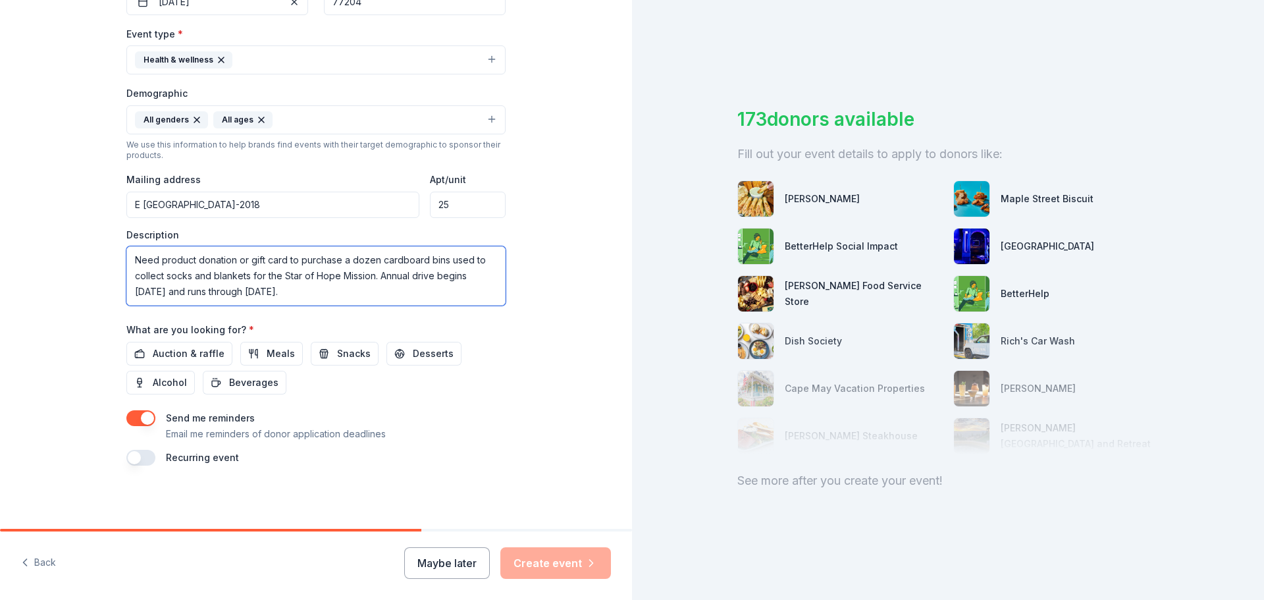
click at [441, 257] on textarea "Need product donation or gift card to purchase a dozen cardboard bins used to c…" at bounding box center [315, 275] width 379 height 59
click at [188, 346] on span "Auction & raffle" at bounding box center [189, 354] width 72 height 16
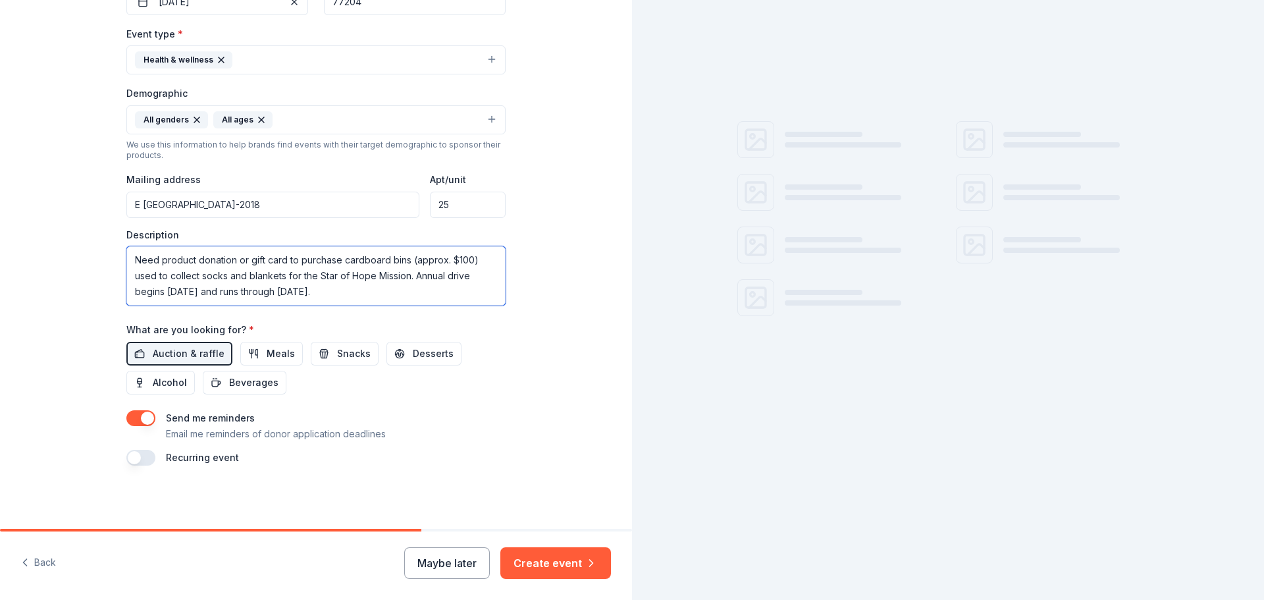
click at [369, 291] on textarea "Need product donation or gift card to purchase cardboard bins (approx. $100) us…" at bounding box center [315, 275] width 379 height 59
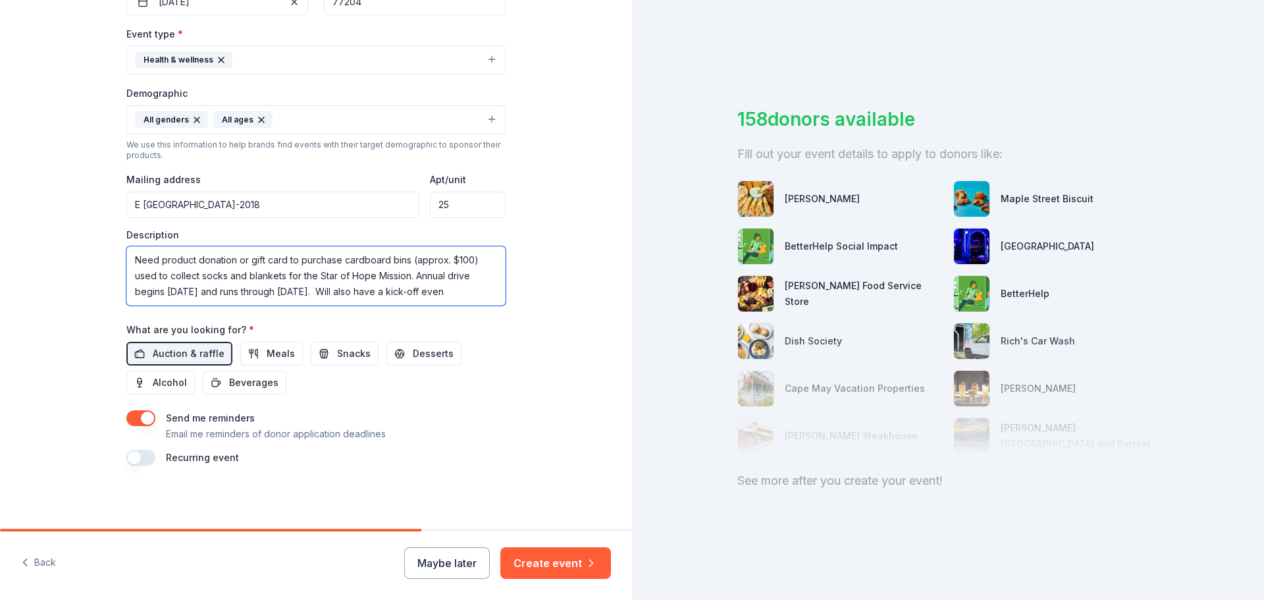
scroll to position [9, 0]
click at [256, 353] on button "Meals" at bounding box center [271, 354] width 63 height 24
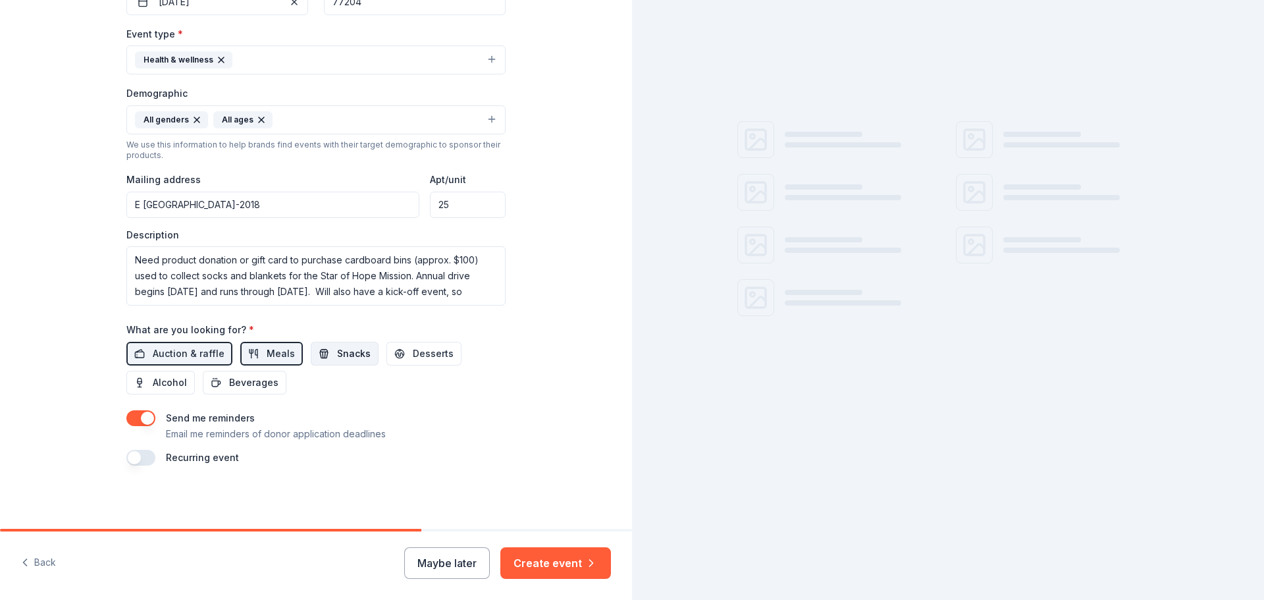
click at [340, 353] on span "Snacks" at bounding box center [354, 354] width 34 height 16
click at [207, 358] on span "Auction & raffle" at bounding box center [189, 354] width 72 height 16
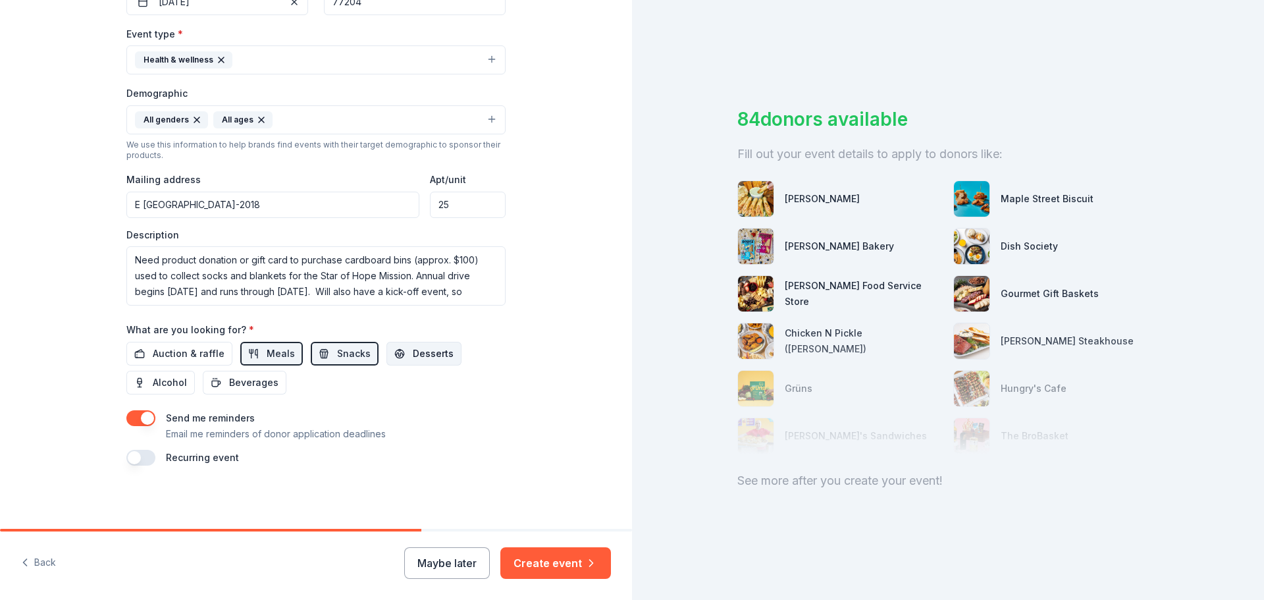
click at [419, 355] on span "Desserts" at bounding box center [433, 354] width 41 height 16
click at [252, 304] on textarea "Need product donation or gift card to purchase cardboard bins (approx. $100) us…" at bounding box center [315, 275] width 379 height 59
click at [246, 384] on span "Beverages" at bounding box center [253, 383] width 49 height 16
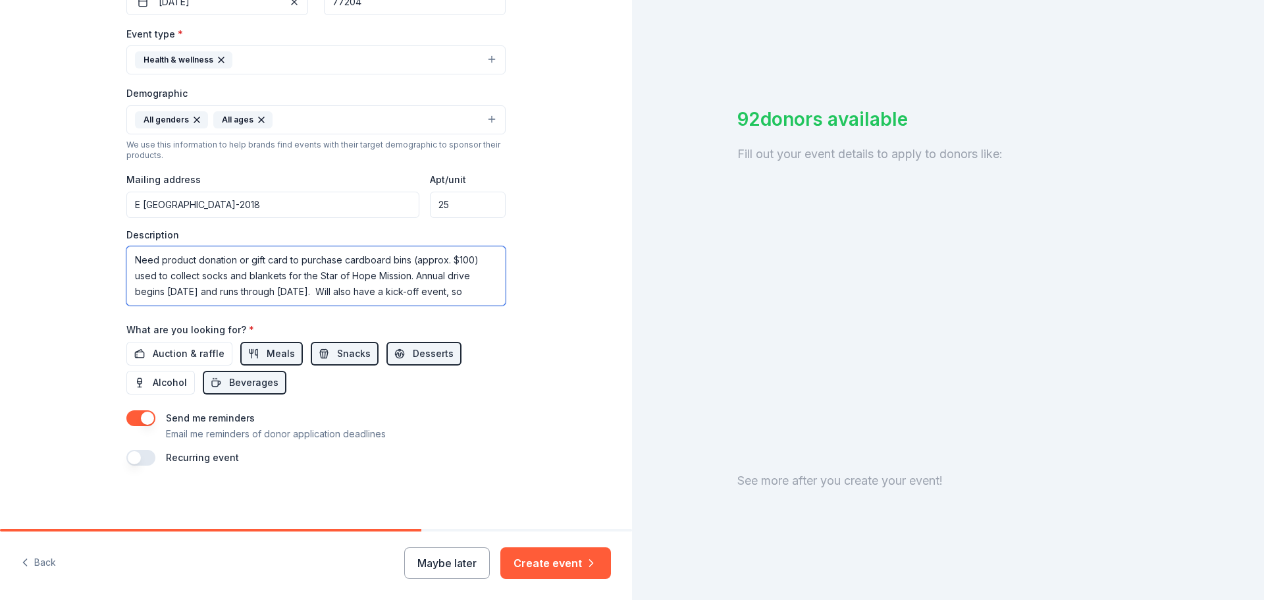
click at [192, 298] on textarea "Need product donation or gift card to purchase cardboard bins (approx. $100) us…" at bounding box center [315, 275] width 379 height 59
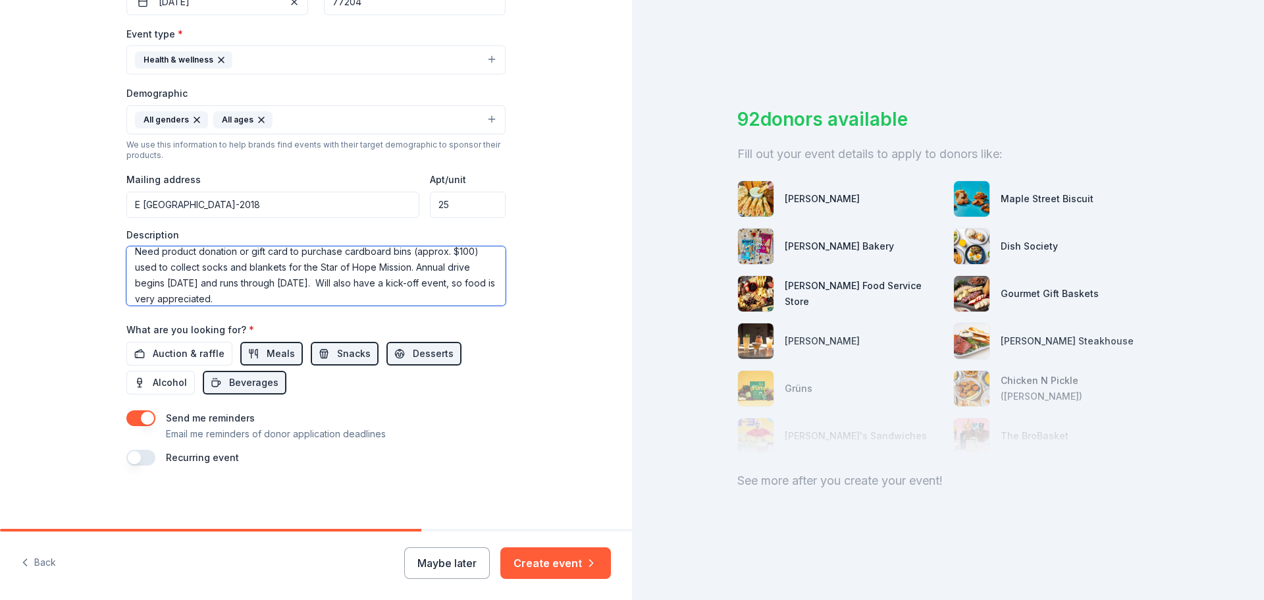
type textarea "Need product donation or gift card to purchase cardboard bins (approx. $100) us…"
click at [146, 458] on button "button" at bounding box center [140, 458] width 29 height 16
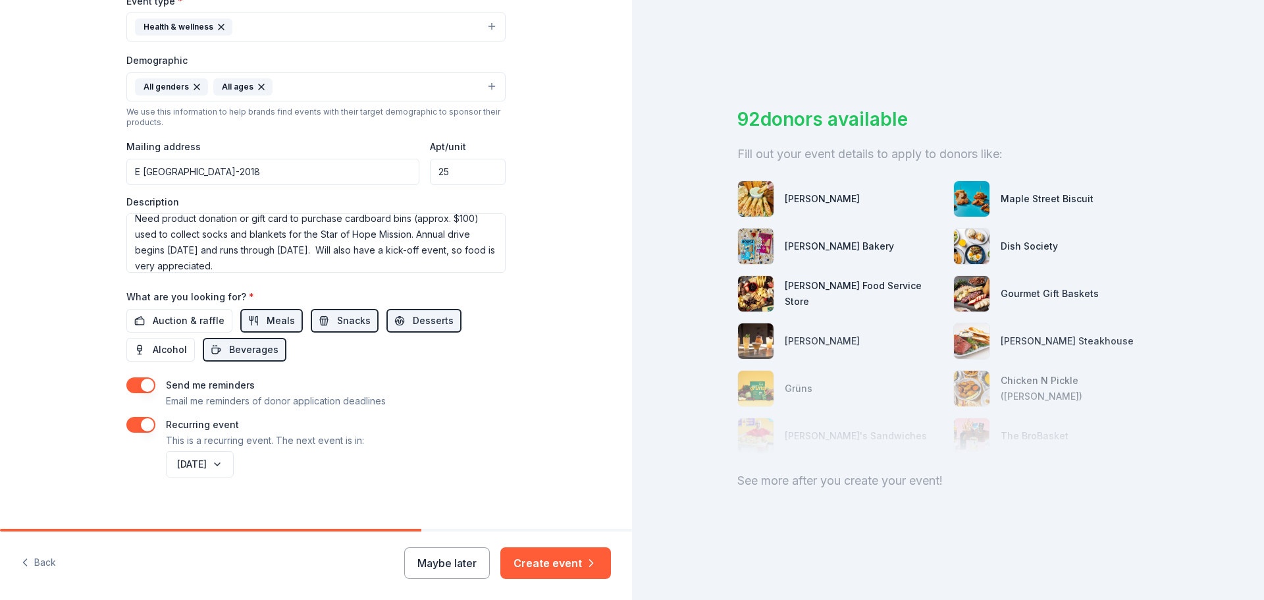
scroll to position [398, 0]
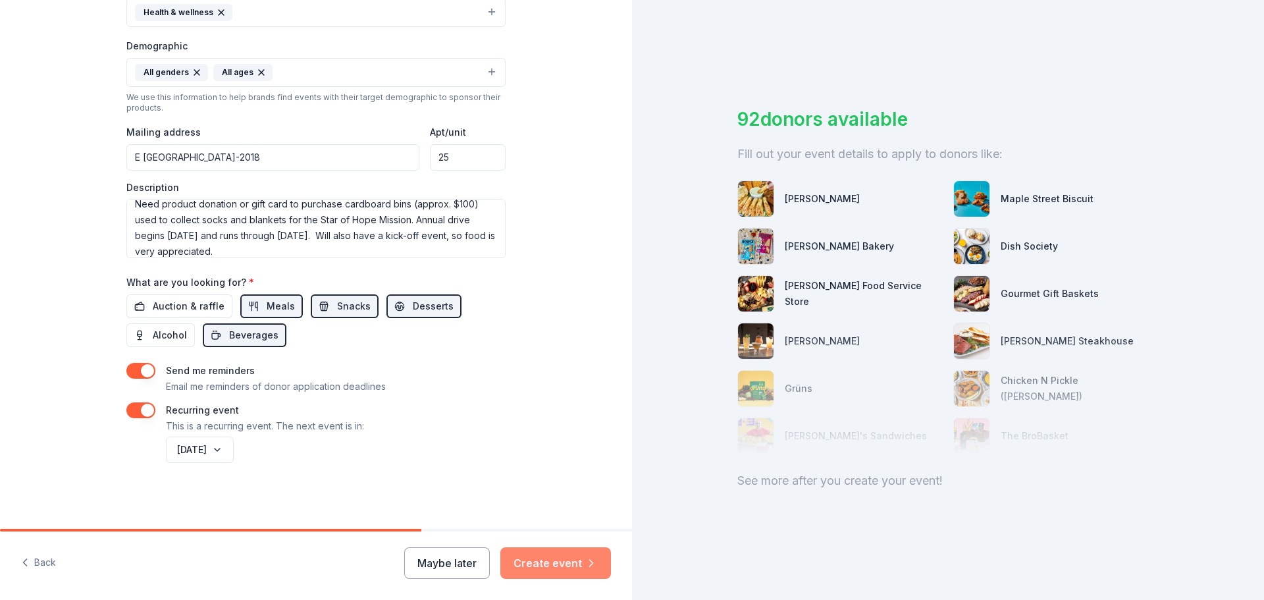
click at [557, 562] on button "Create event" at bounding box center [555, 563] width 111 height 32
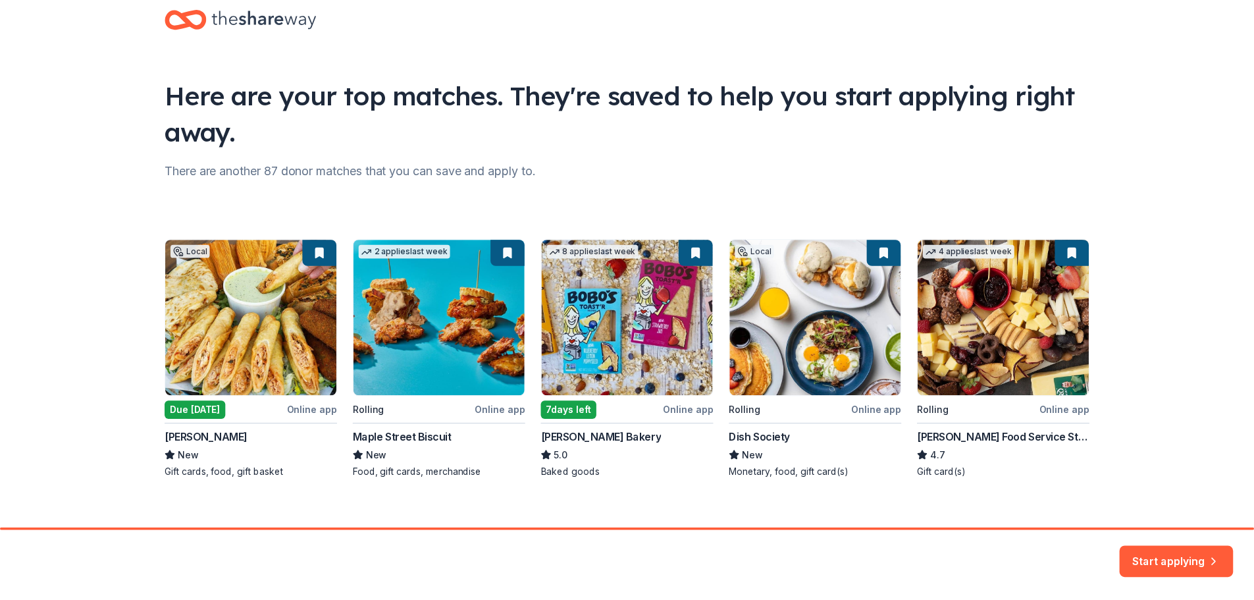
scroll to position [43, 0]
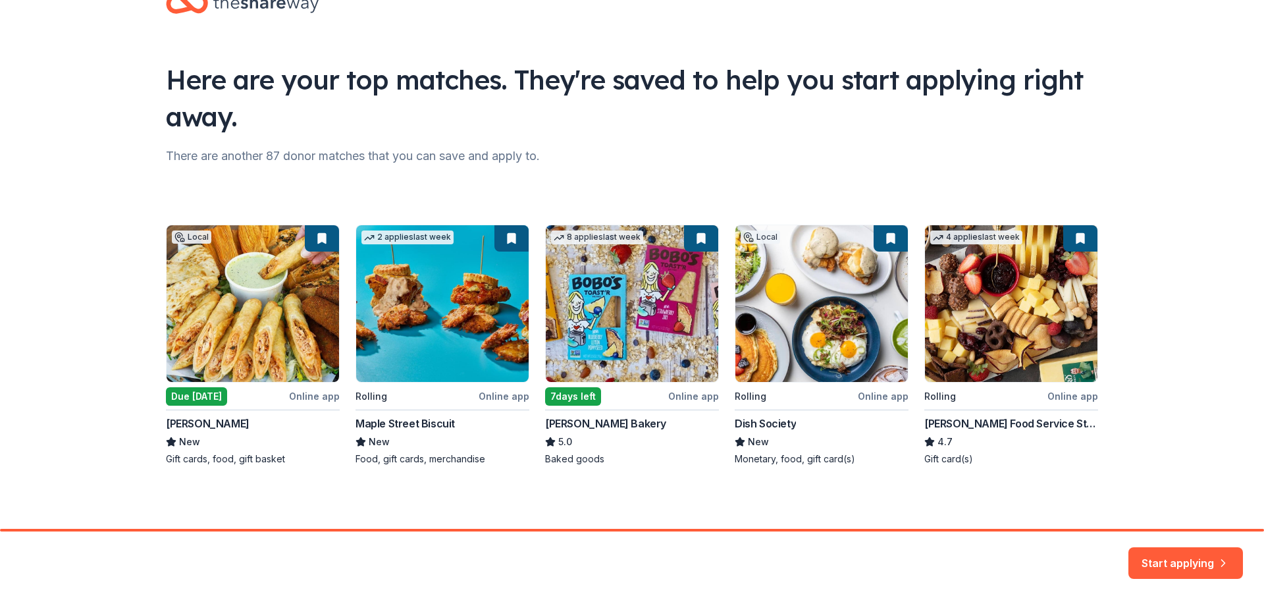
click at [848, 321] on div "Local Due today Online app Jimmy Changas New Gift cards, food, gift basket 2 ap…" at bounding box center [632, 345] width 932 height 241
click at [889, 247] on div "Local Due today Online app Jimmy Changas New Gift cards, food, gift basket 2 ap…" at bounding box center [632, 345] width 932 height 241
click at [1201, 354] on div "Here are your top matches. They're saved to help you start applying right away.…" at bounding box center [632, 243] width 1264 height 572
click at [1178, 560] on button "Start applying" at bounding box center [1186, 563] width 115 height 32
click at [1237, 555] on div "Start applying" at bounding box center [1186, 563] width 115 height 32
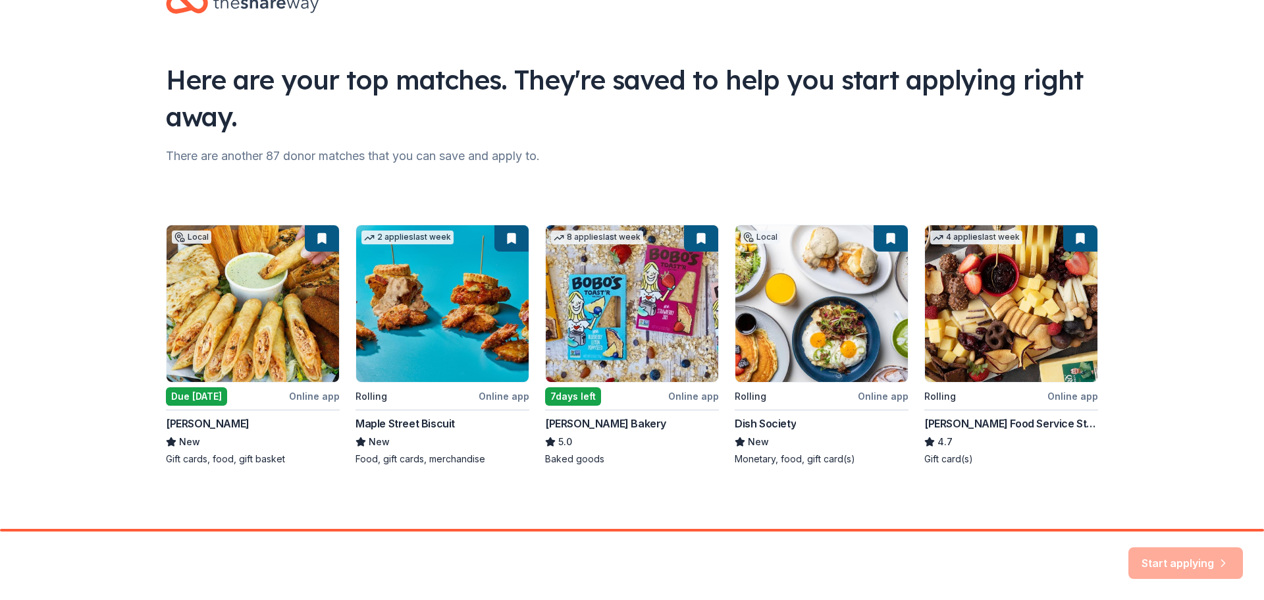
click at [1220, 396] on div "Here are your top matches. They're saved to help you start applying right away.…" at bounding box center [632, 243] width 1264 height 572
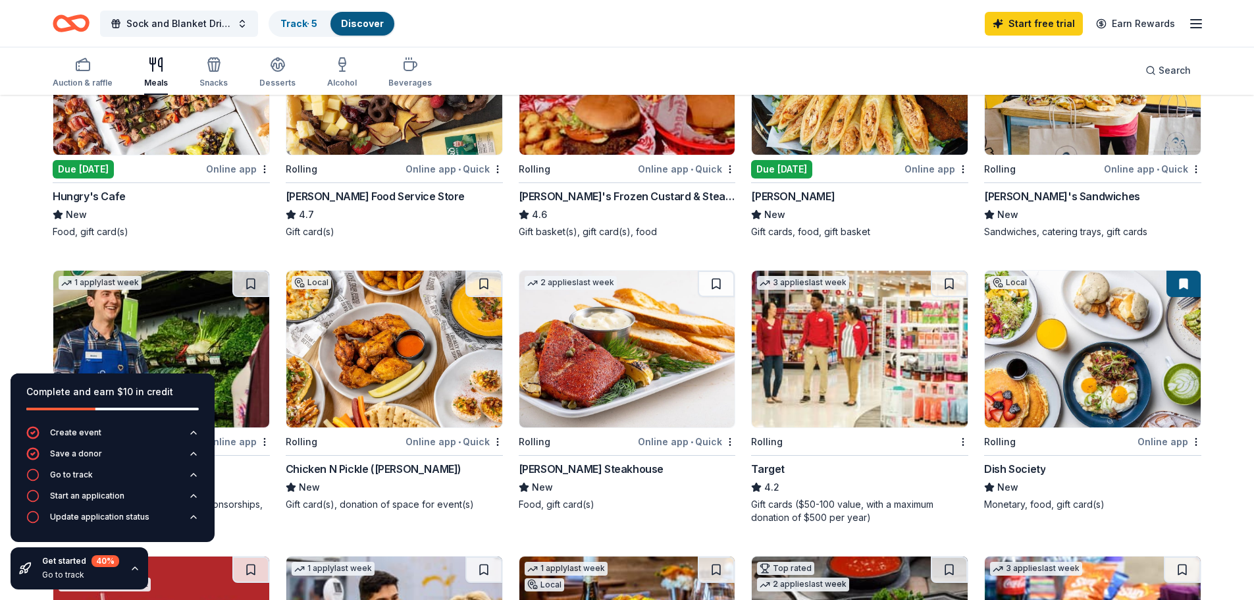
scroll to position [263, 0]
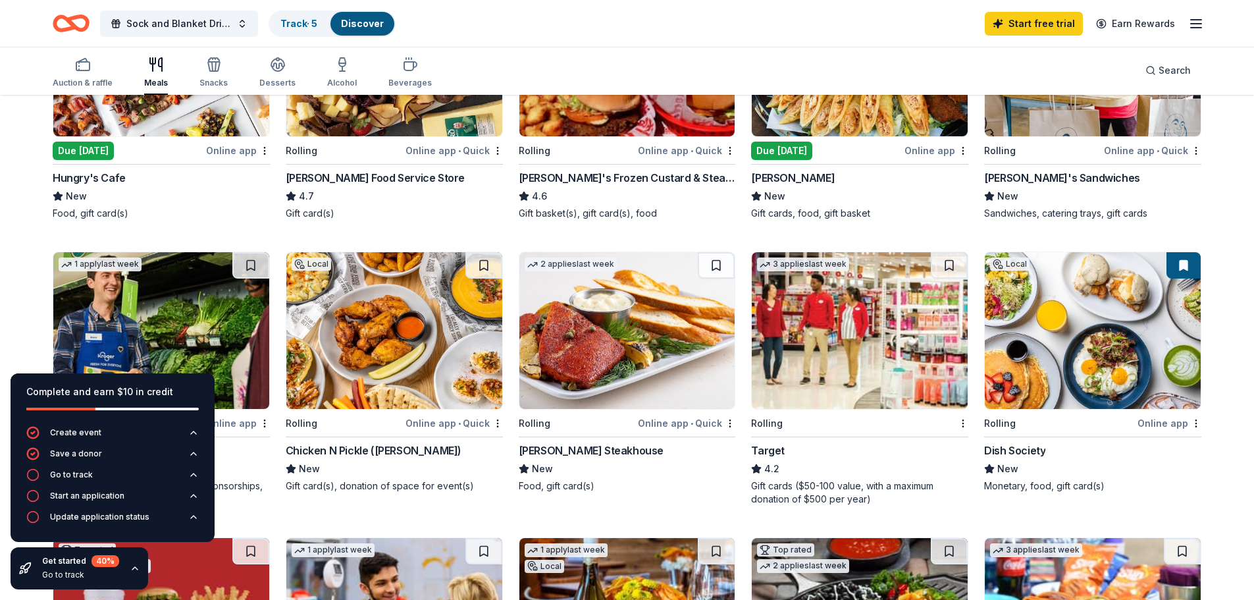
click at [946, 268] on button at bounding box center [949, 265] width 37 height 26
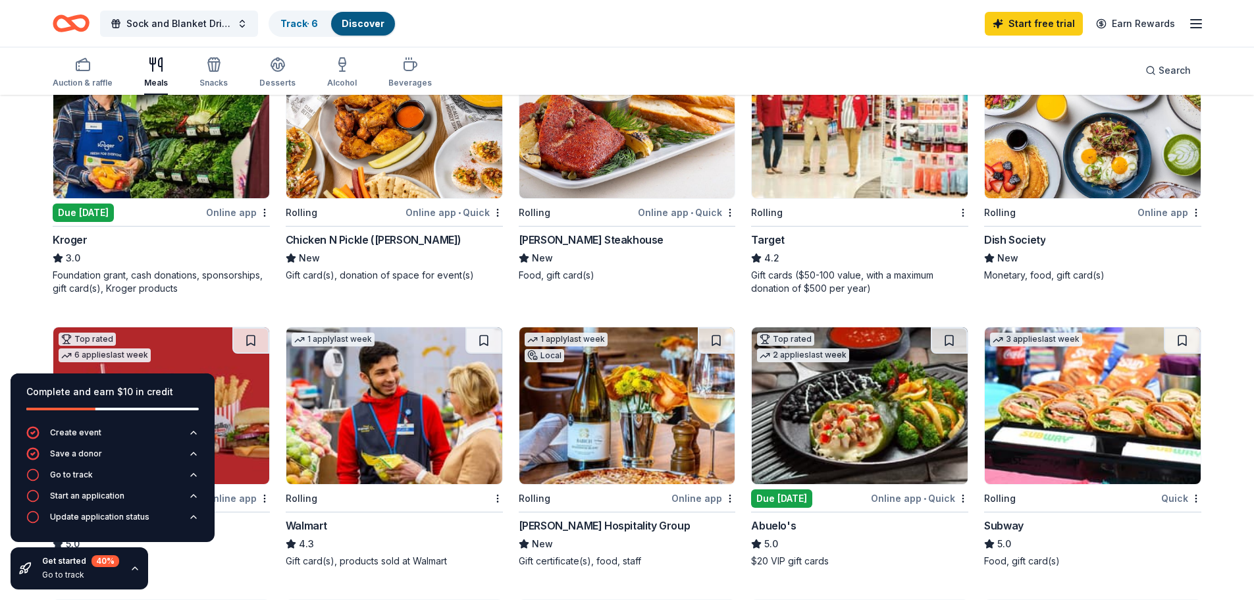
scroll to position [527, 0]
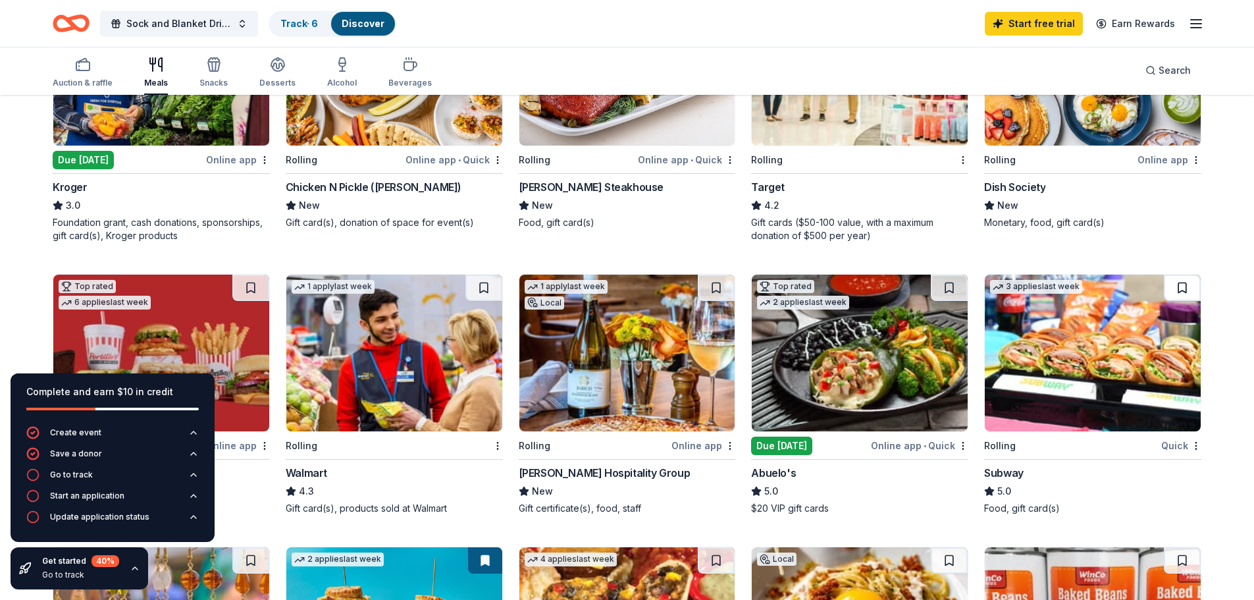
click at [1183, 295] on button at bounding box center [1182, 288] width 37 height 26
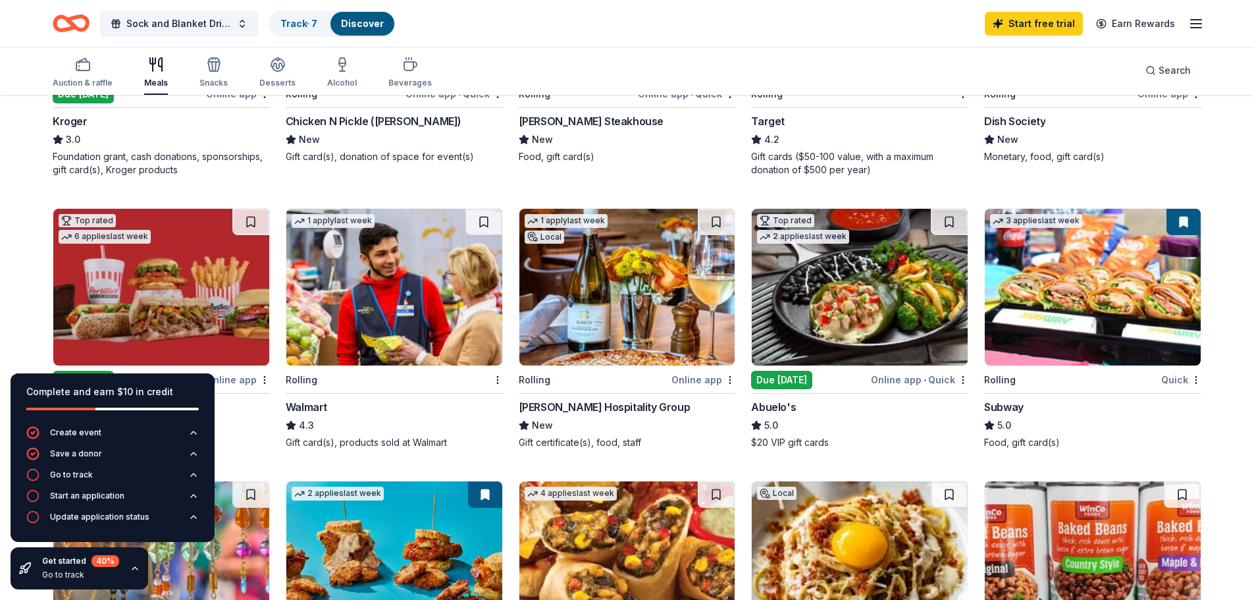
scroll to position [659, 0]
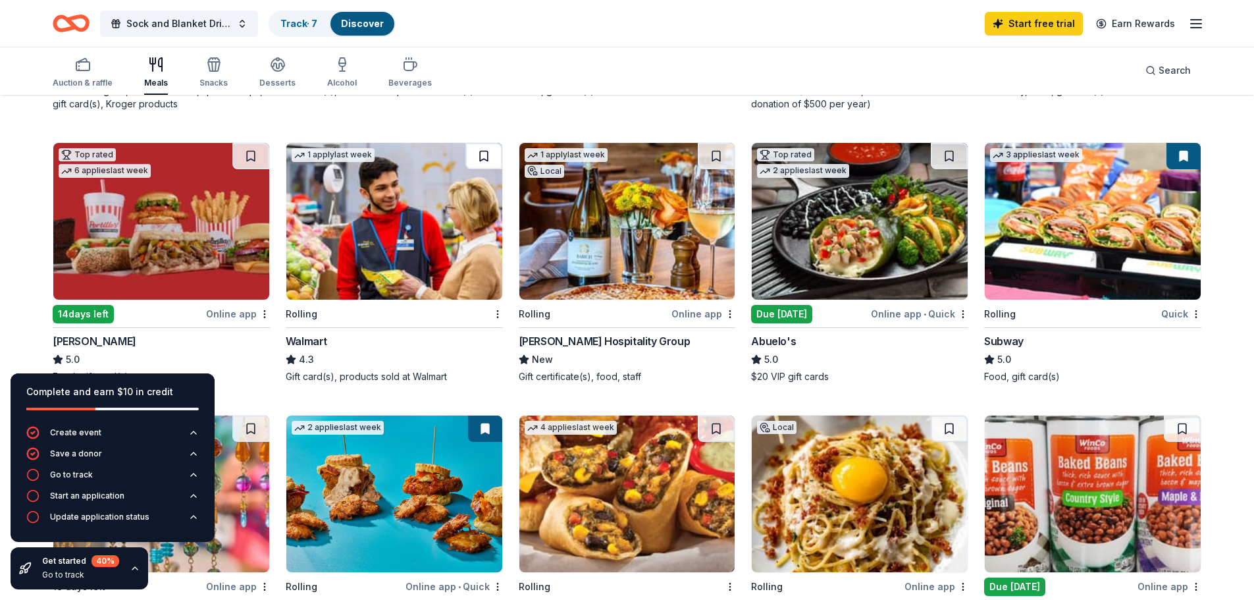
click at [485, 159] on button at bounding box center [484, 156] width 37 height 26
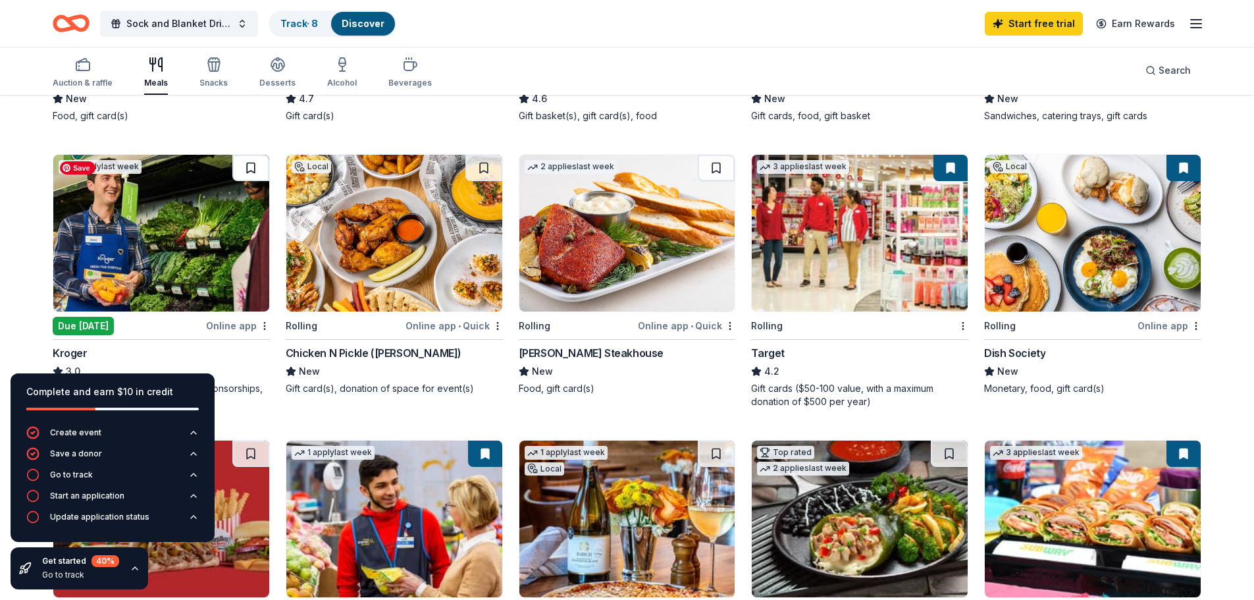
scroll to position [329, 0]
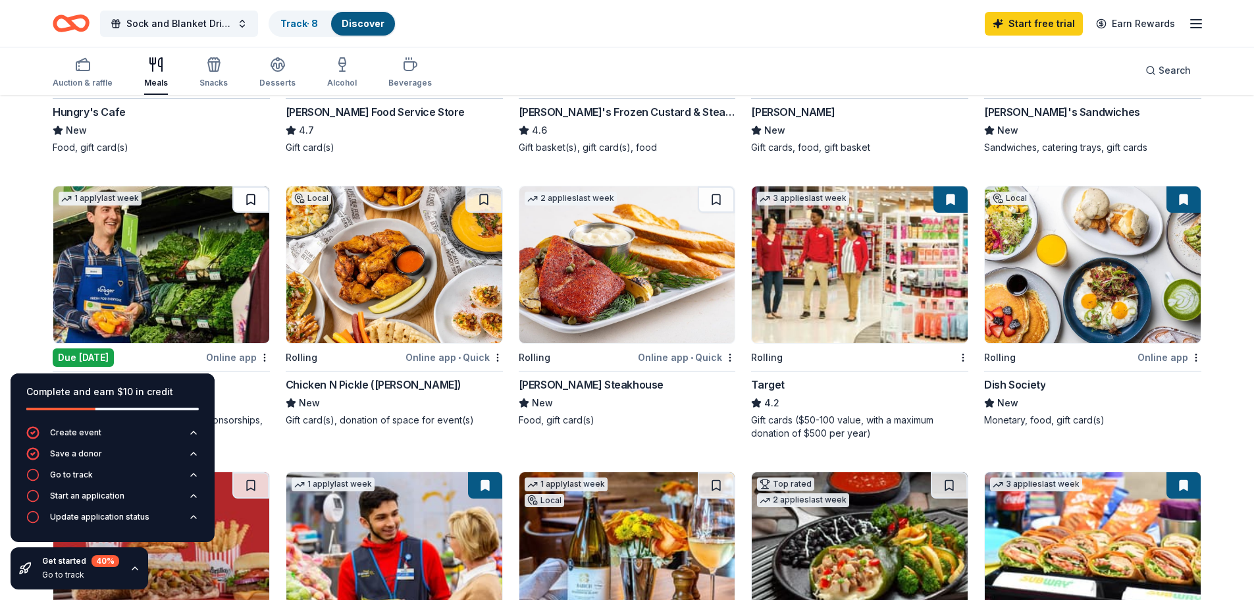
click at [252, 193] on button at bounding box center [250, 199] width 37 height 26
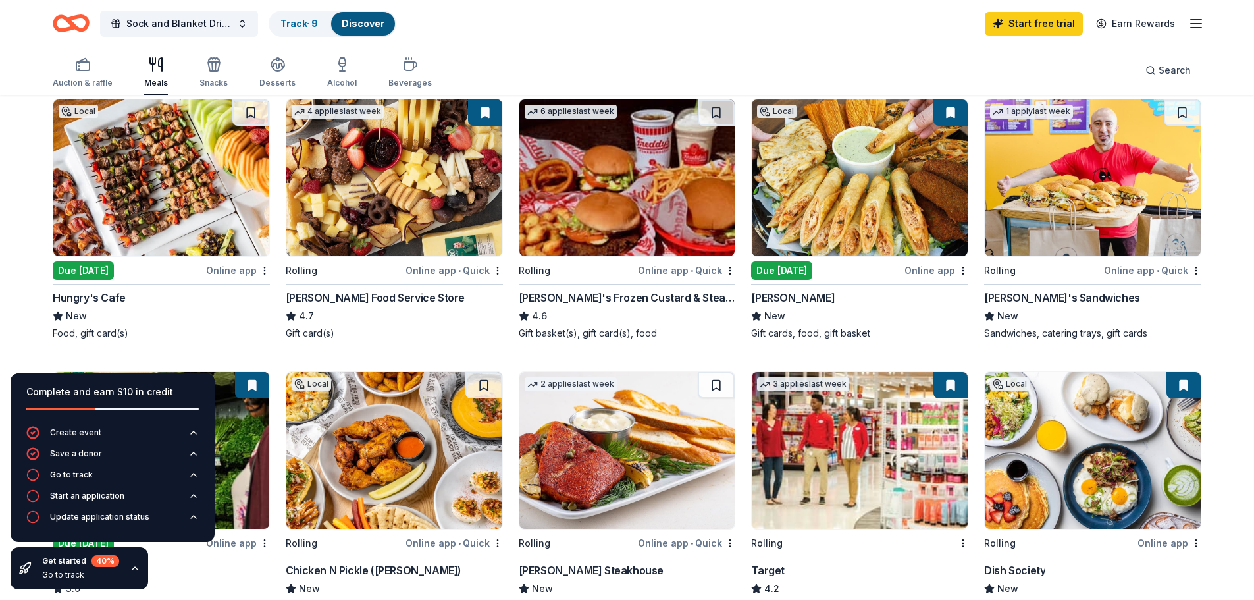
scroll to position [132, 0]
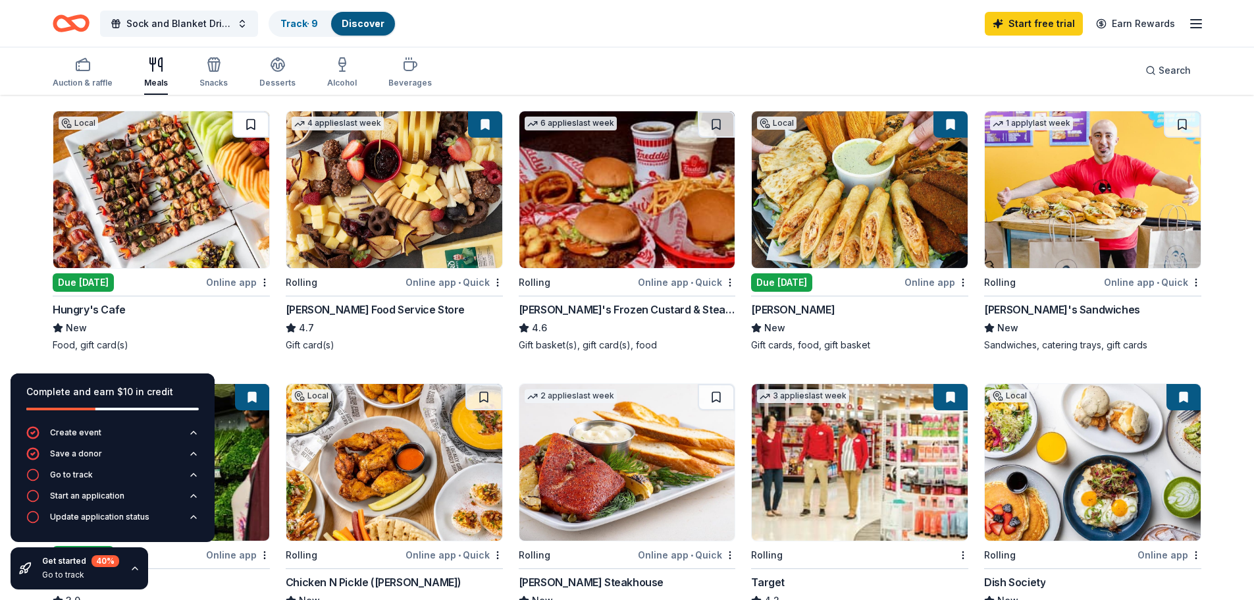
click at [248, 122] on button at bounding box center [250, 124] width 37 height 26
click at [1182, 120] on button at bounding box center [1182, 124] width 37 height 26
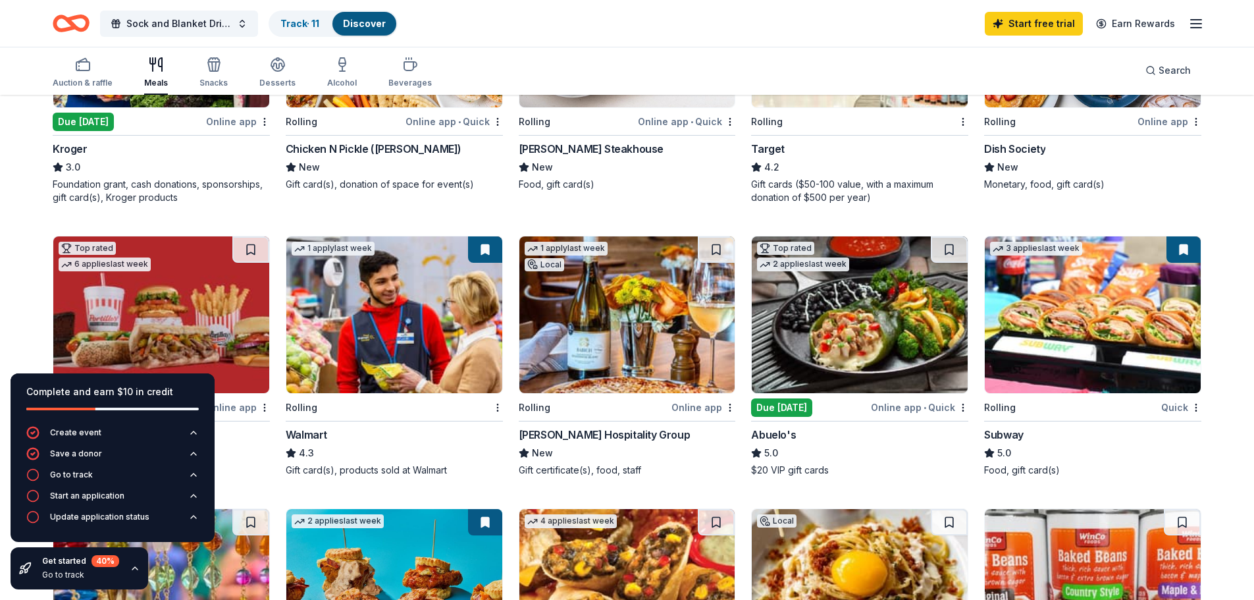
scroll to position [593, 0]
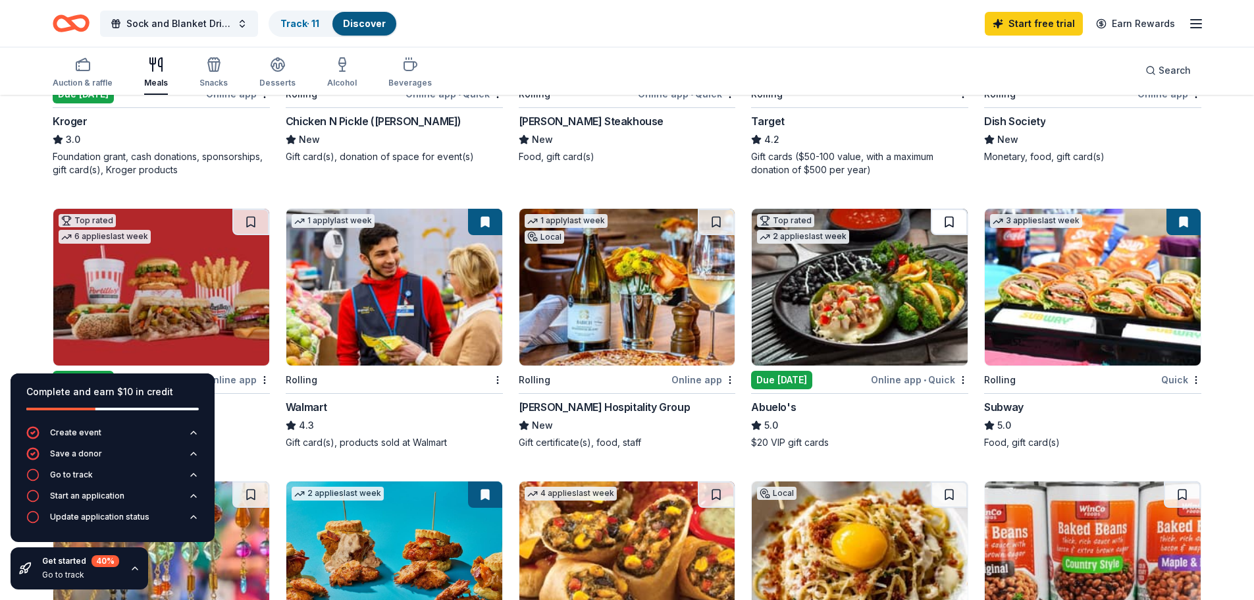
click at [956, 222] on button at bounding box center [949, 222] width 37 height 26
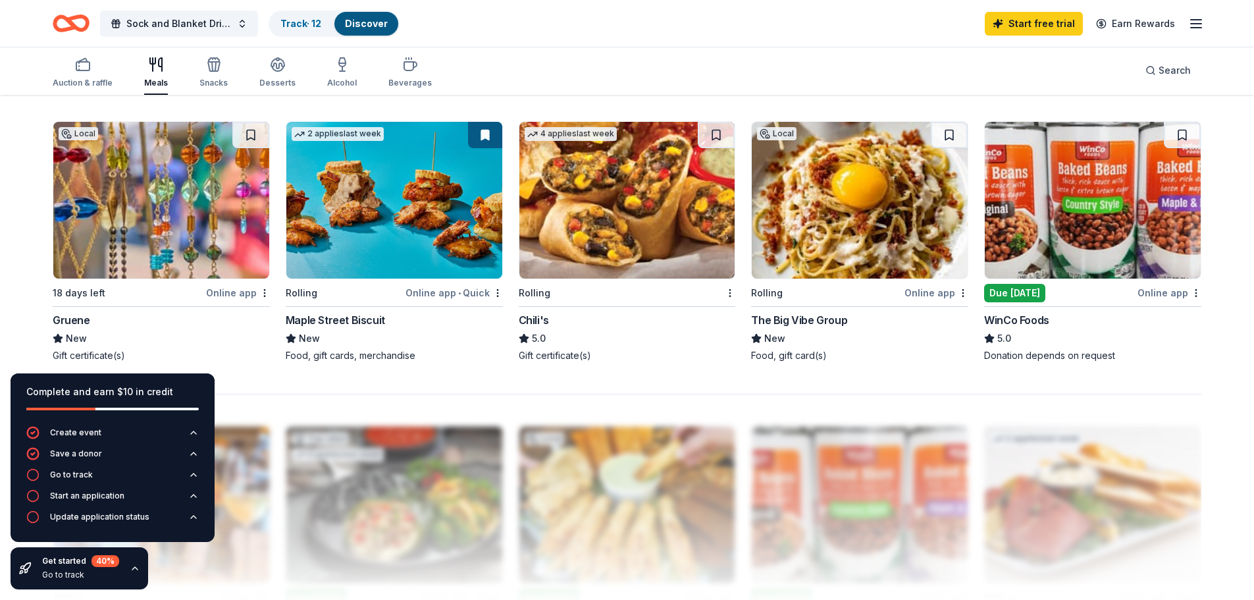
scroll to position [922, 0]
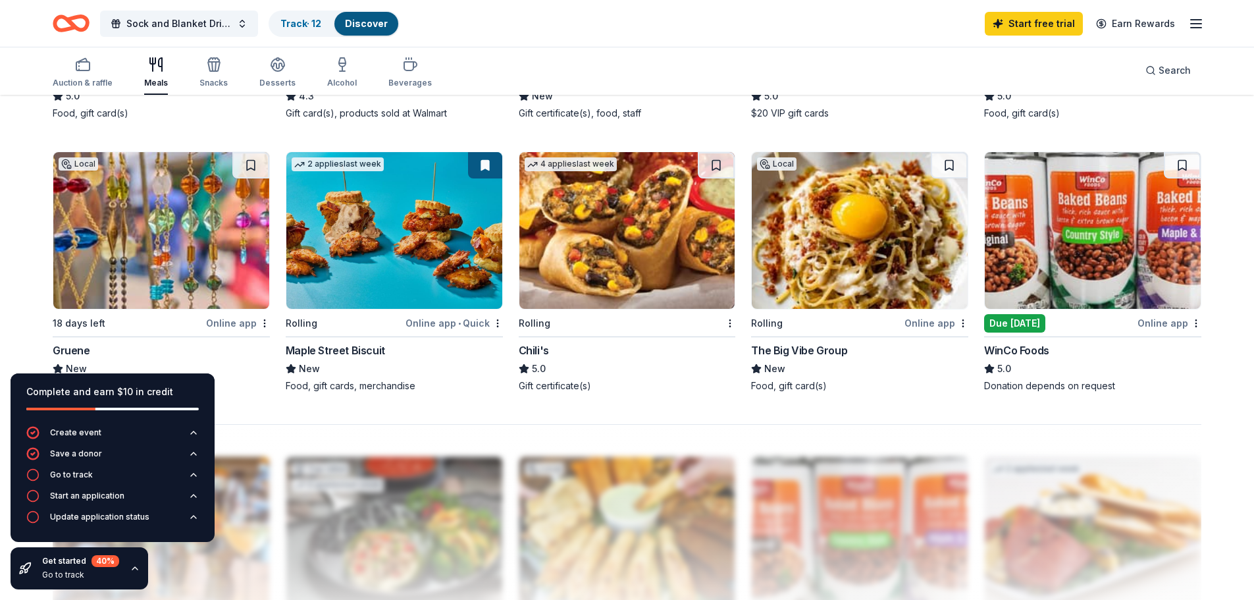
click at [722, 170] on button at bounding box center [716, 165] width 37 height 26
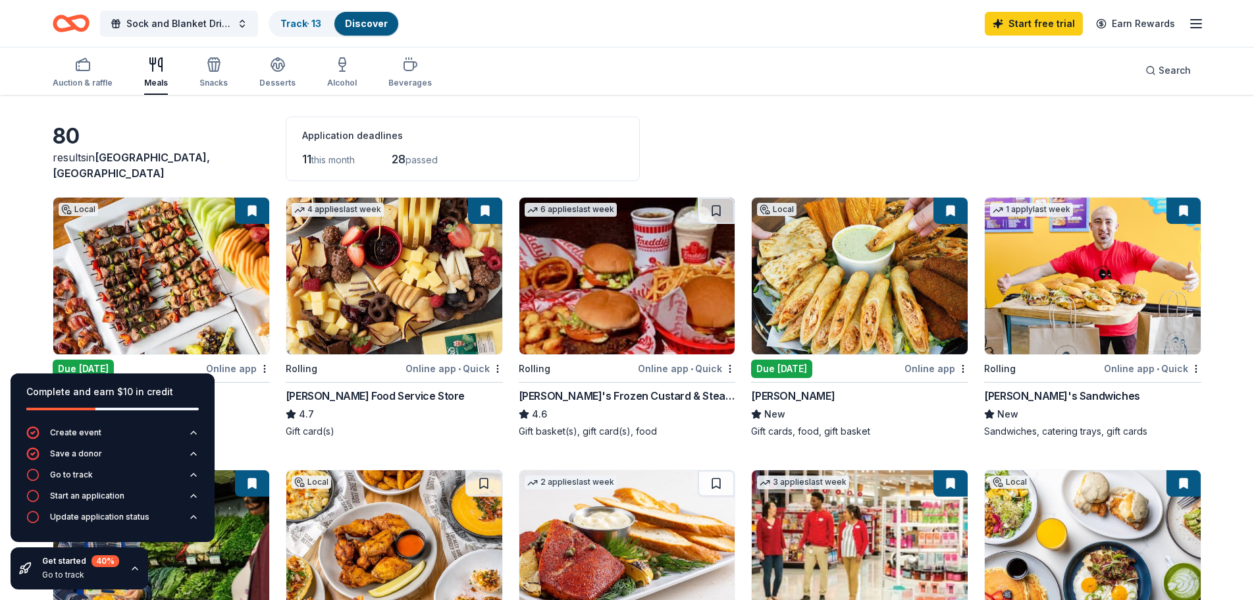
scroll to position [0, 0]
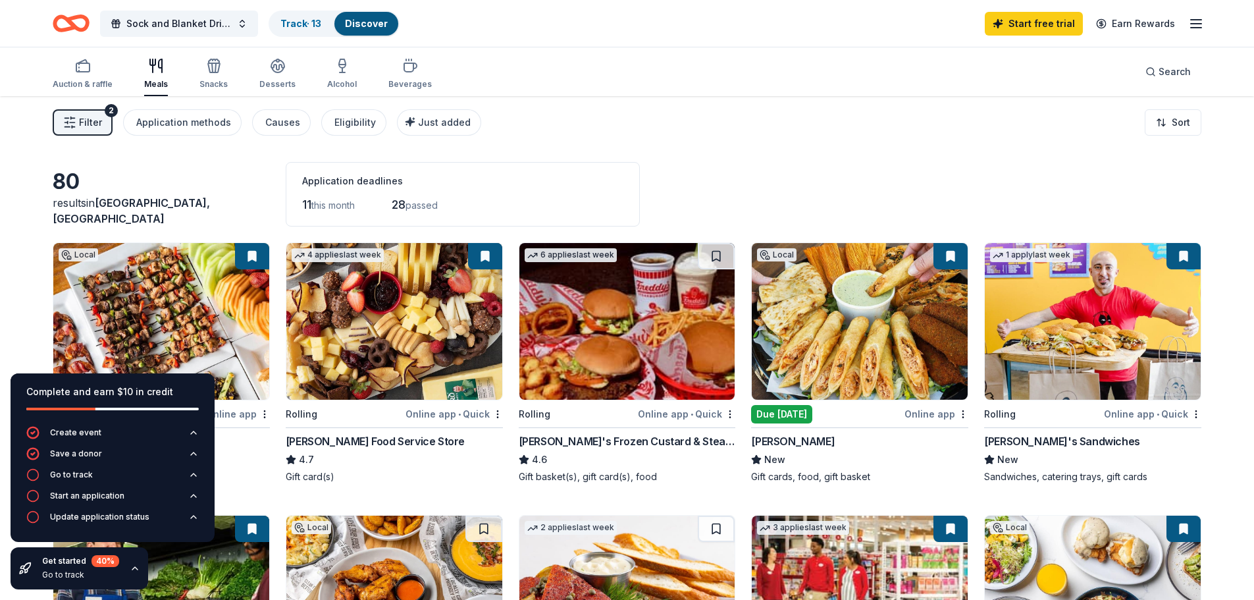
click at [83, 493] on div "Start an application" at bounding box center [87, 496] width 74 height 11
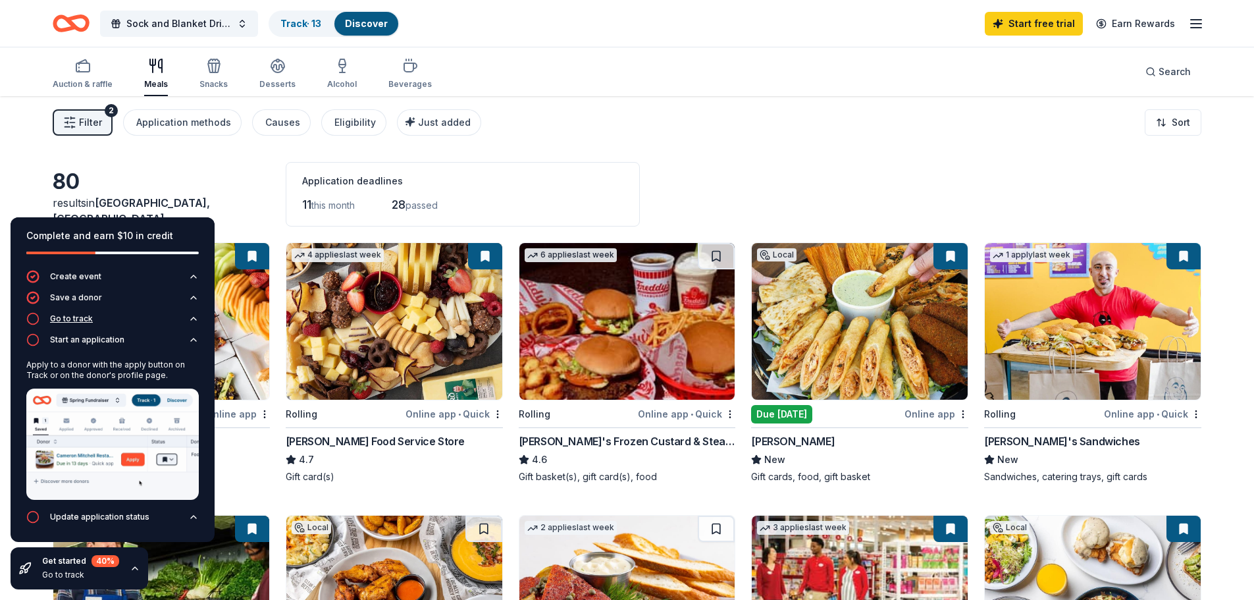
click at [75, 315] on div "Go to track" at bounding box center [71, 318] width 43 height 11
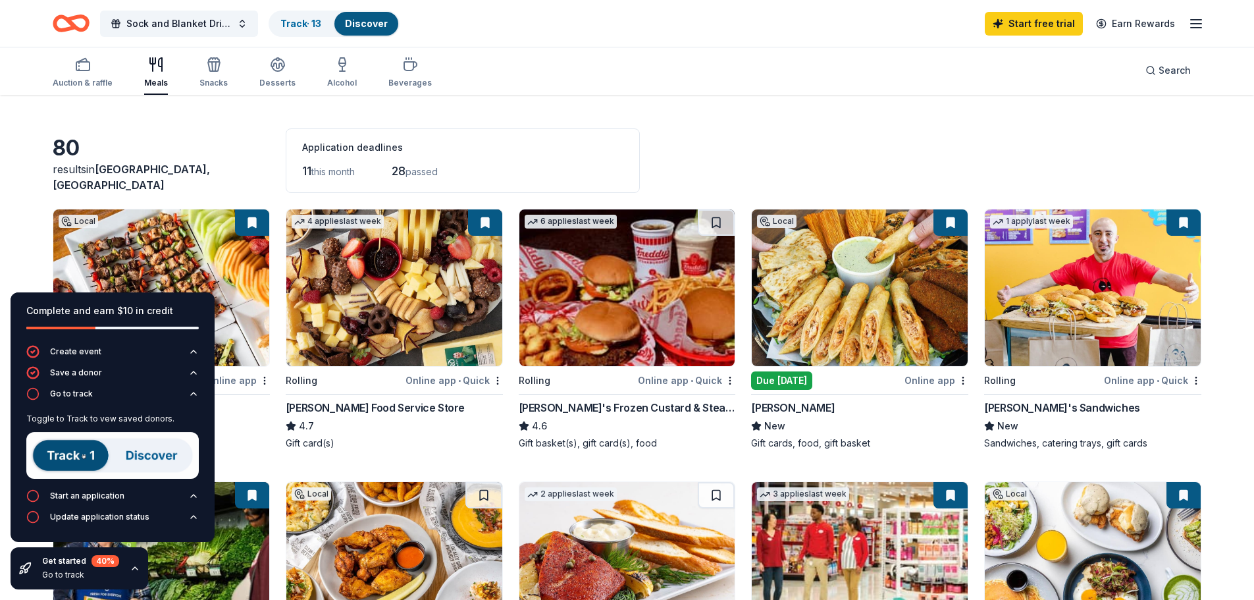
scroll to position [66, 0]
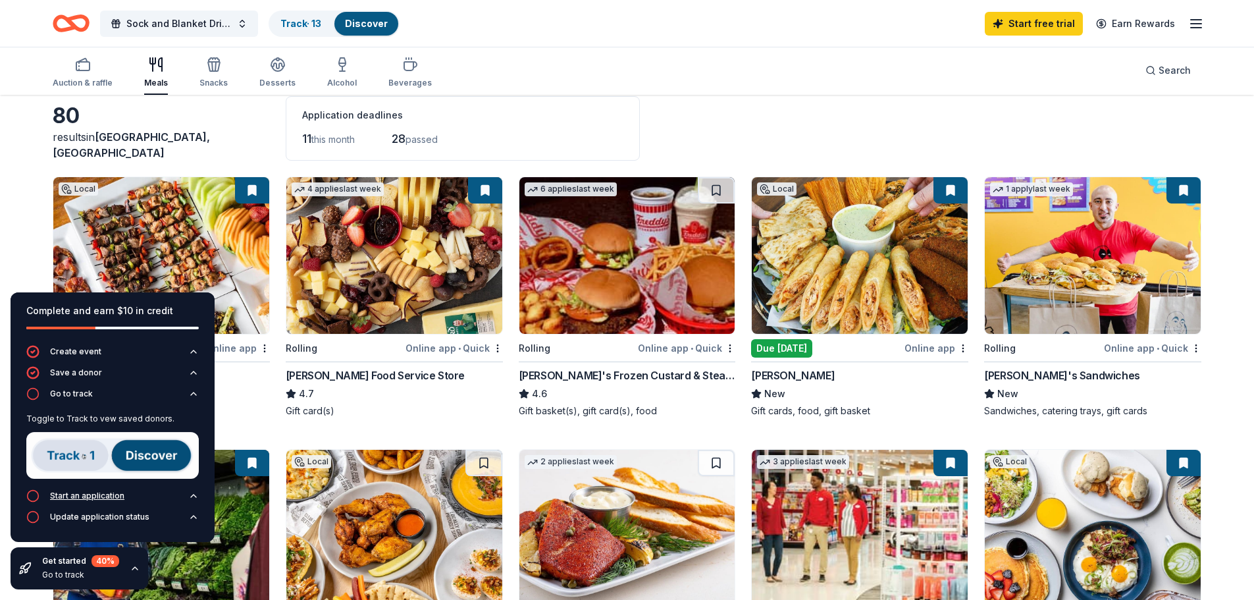
click at [77, 491] on div "Start an application" at bounding box center [87, 496] width 74 height 11
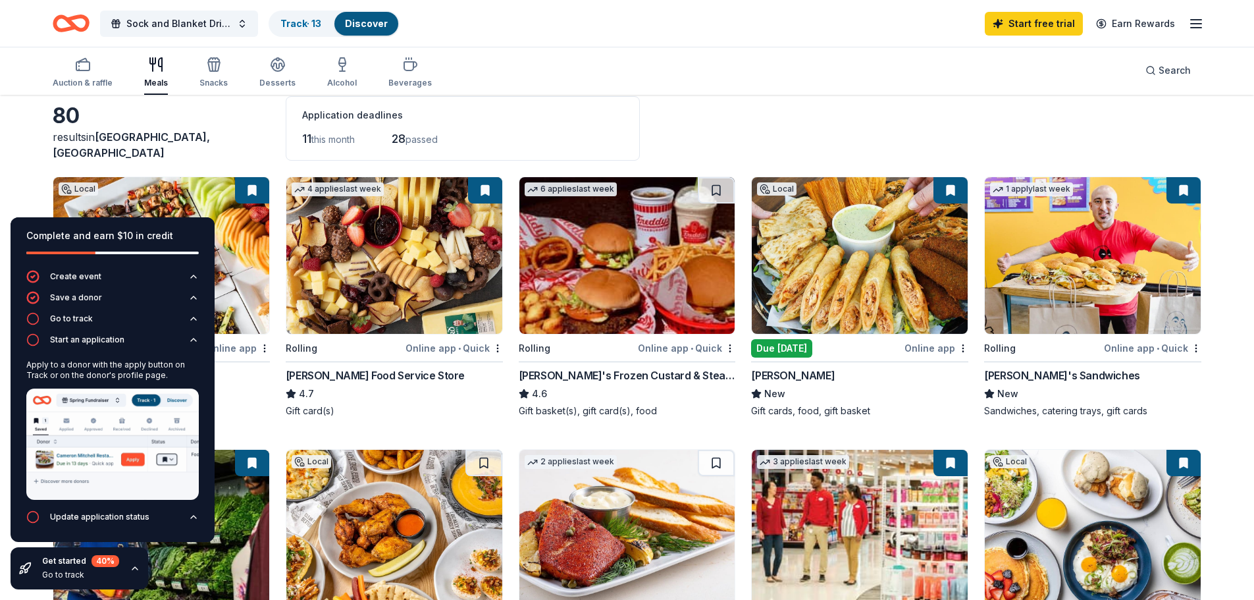
click at [799, 88] on div "Auction & raffle Meals Snacks Desserts Alcohol Beverages Search" at bounding box center [627, 70] width 1149 height 49
click at [624, 120] on div "Application deadlines" at bounding box center [462, 115] width 321 height 16
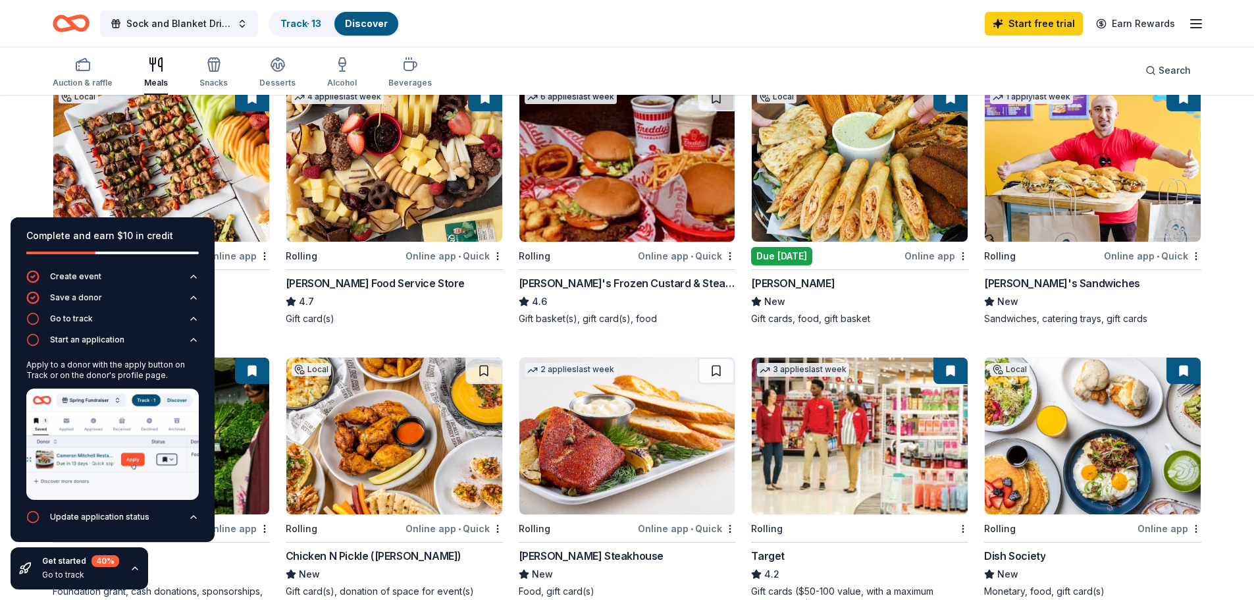
scroll to position [263, 0]
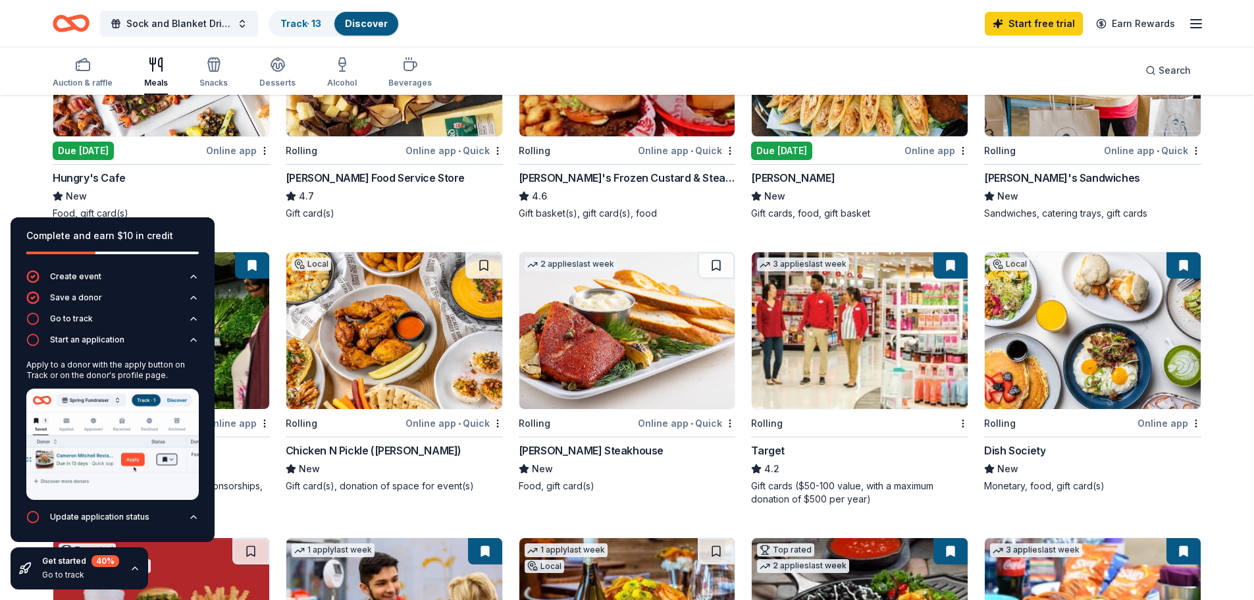
click at [1096, 324] on img at bounding box center [1093, 330] width 216 height 157
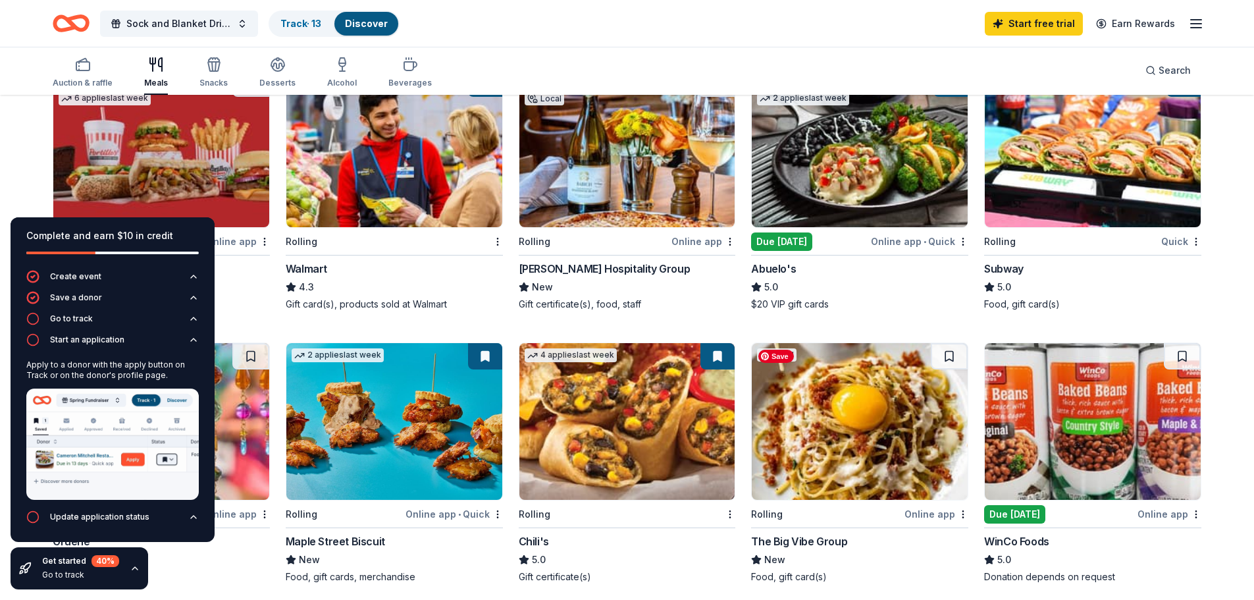
scroll to position [659, 0]
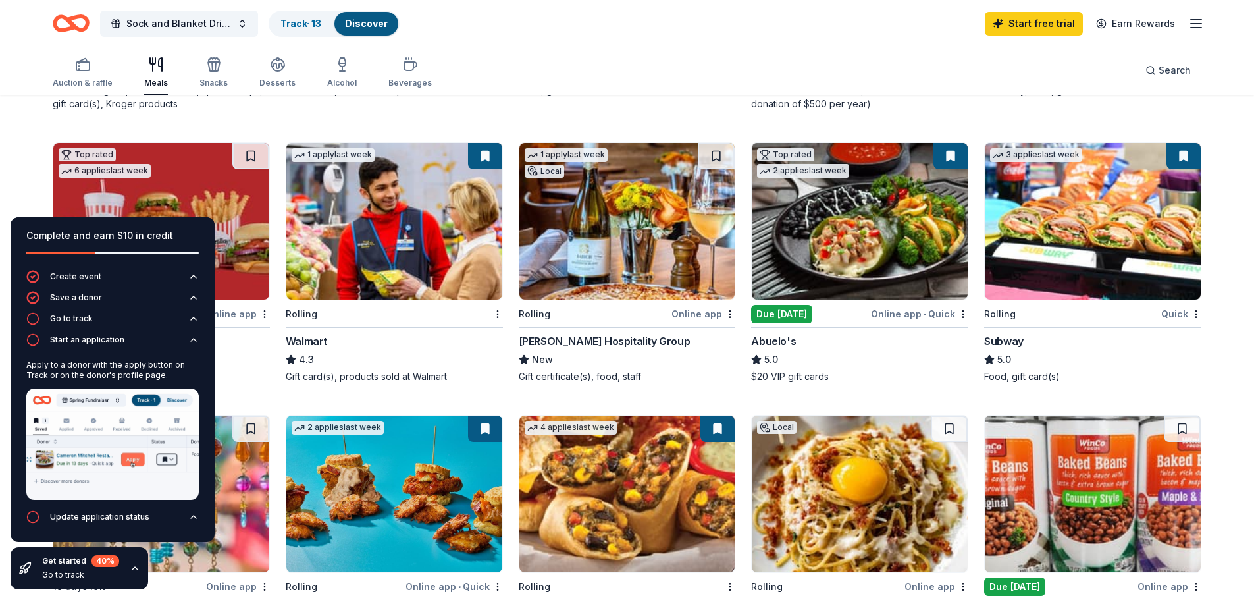
click at [790, 310] on div "Due today" at bounding box center [781, 314] width 61 height 18
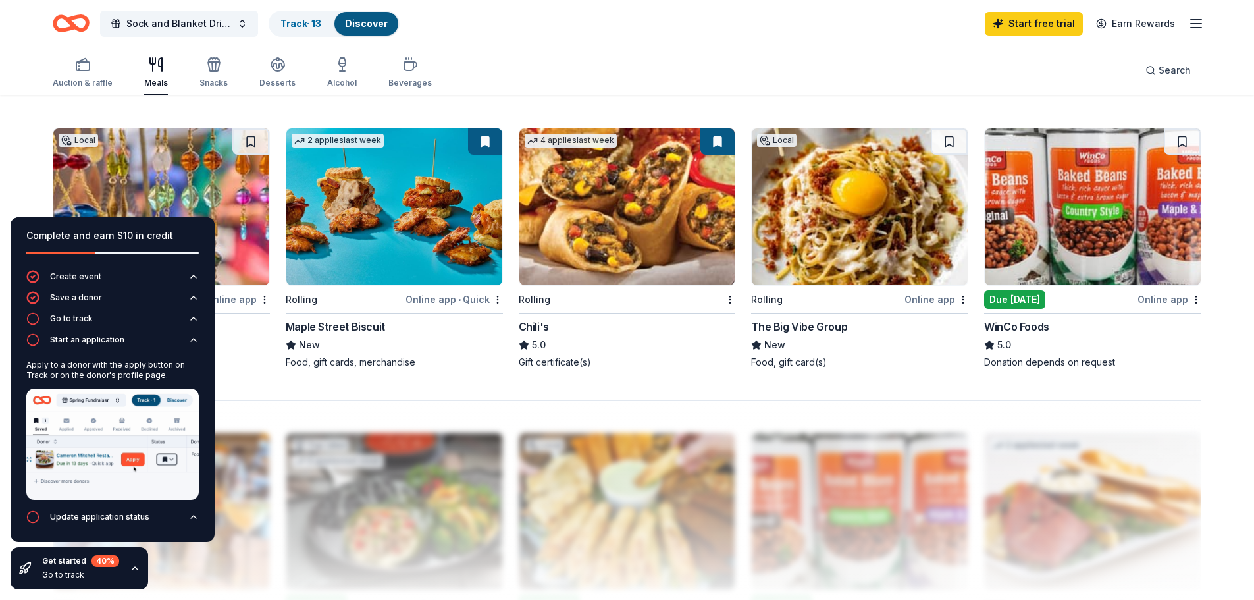
scroll to position [922, 0]
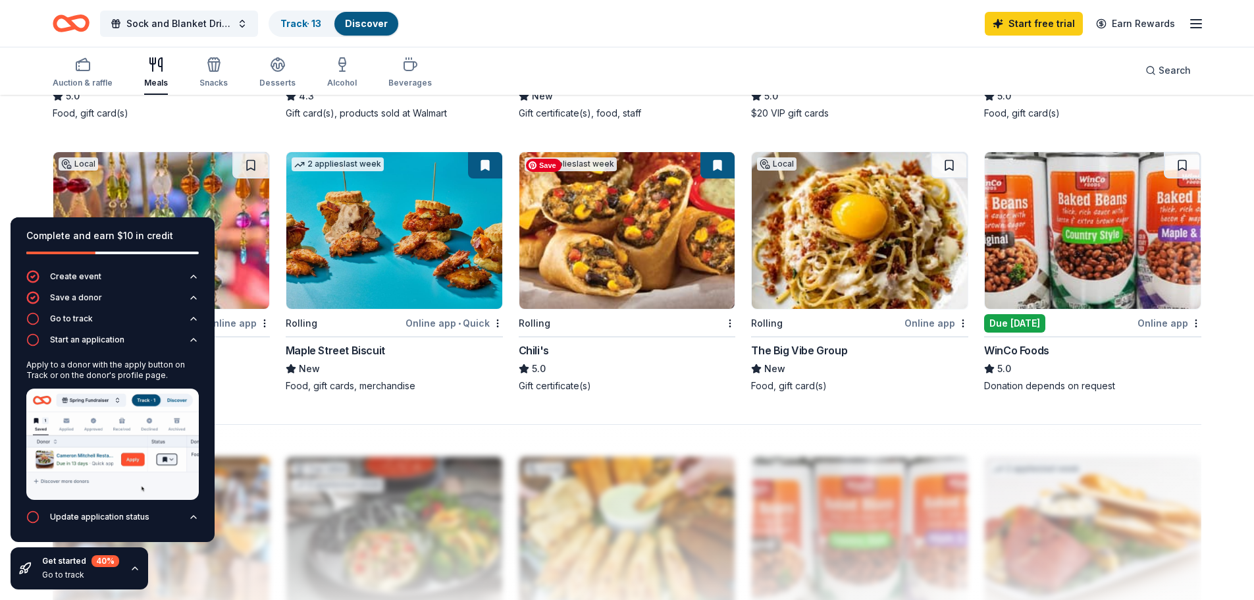
click at [632, 275] on img at bounding box center [628, 230] width 216 height 157
click at [560, 44] on div "Sock and Blanket Drive Track · 13 Discover Start free trial Earn Rewards" at bounding box center [627, 23] width 1254 height 47
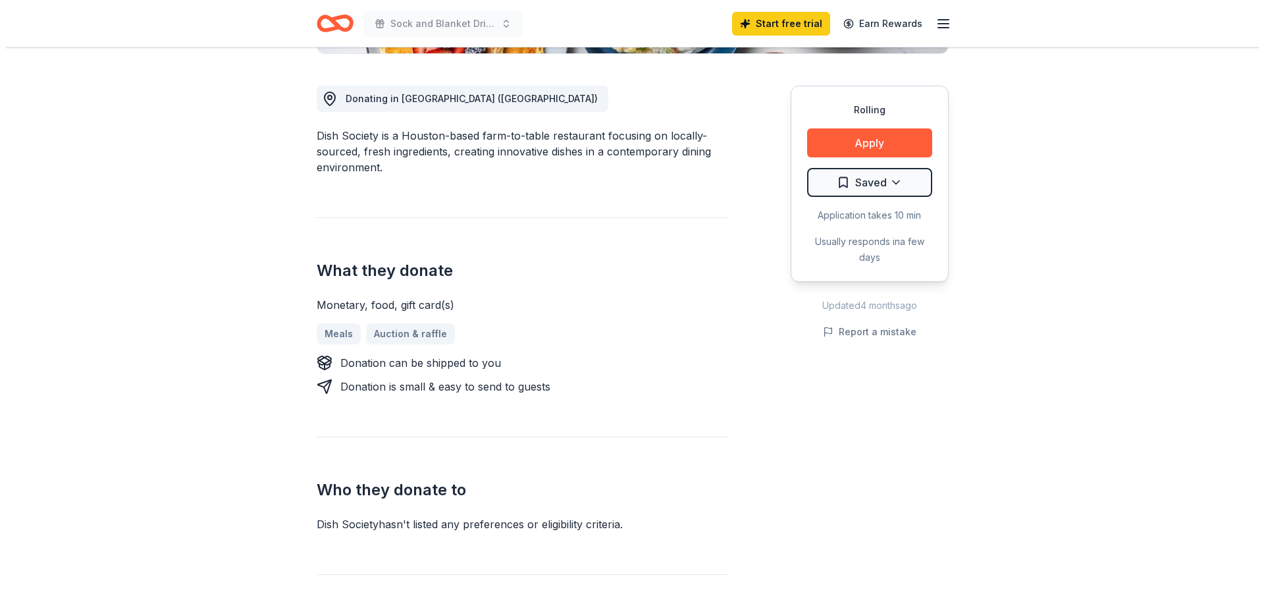
scroll to position [395, 0]
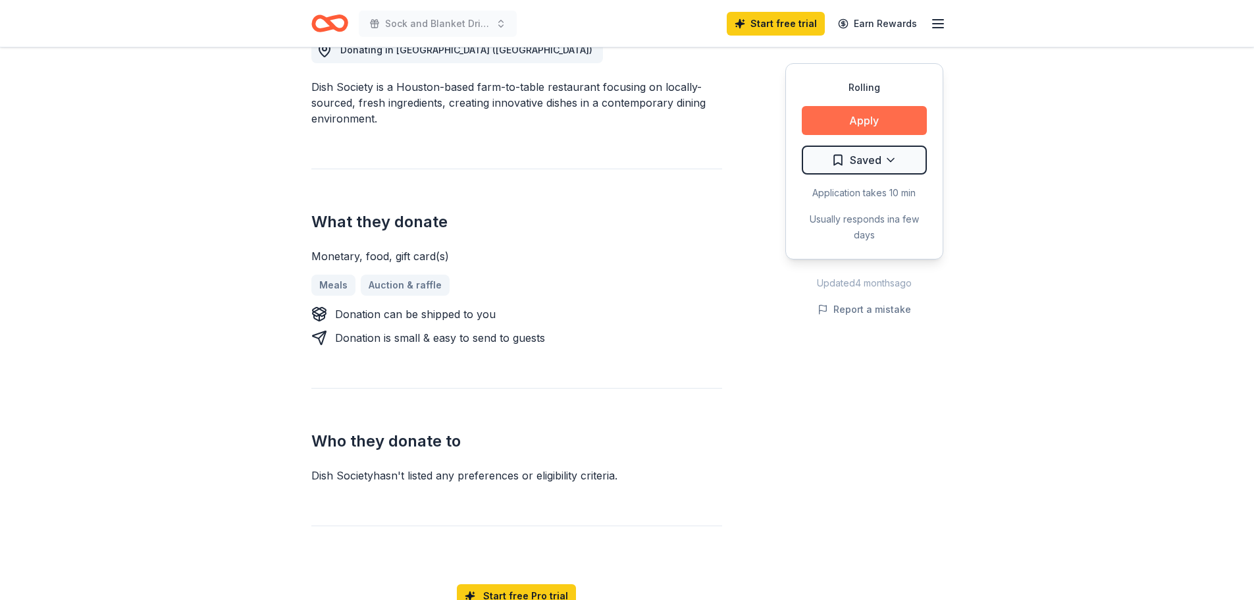
click at [848, 115] on button "Apply" at bounding box center [864, 120] width 125 height 29
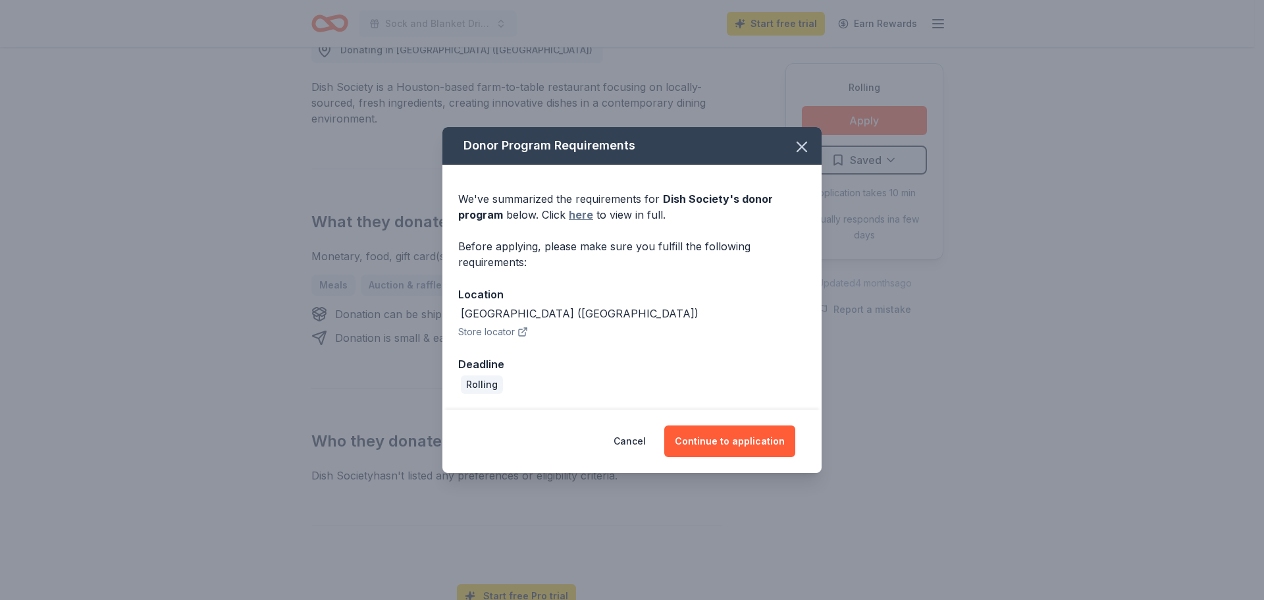
click at [585, 217] on link "here" at bounding box center [581, 215] width 24 height 16
click at [498, 327] on button "Store locator" at bounding box center [493, 332] width 70 height 16
click at [752, 443] on button "Continue to application" at bounding box center [729, 441] width 131 height 32
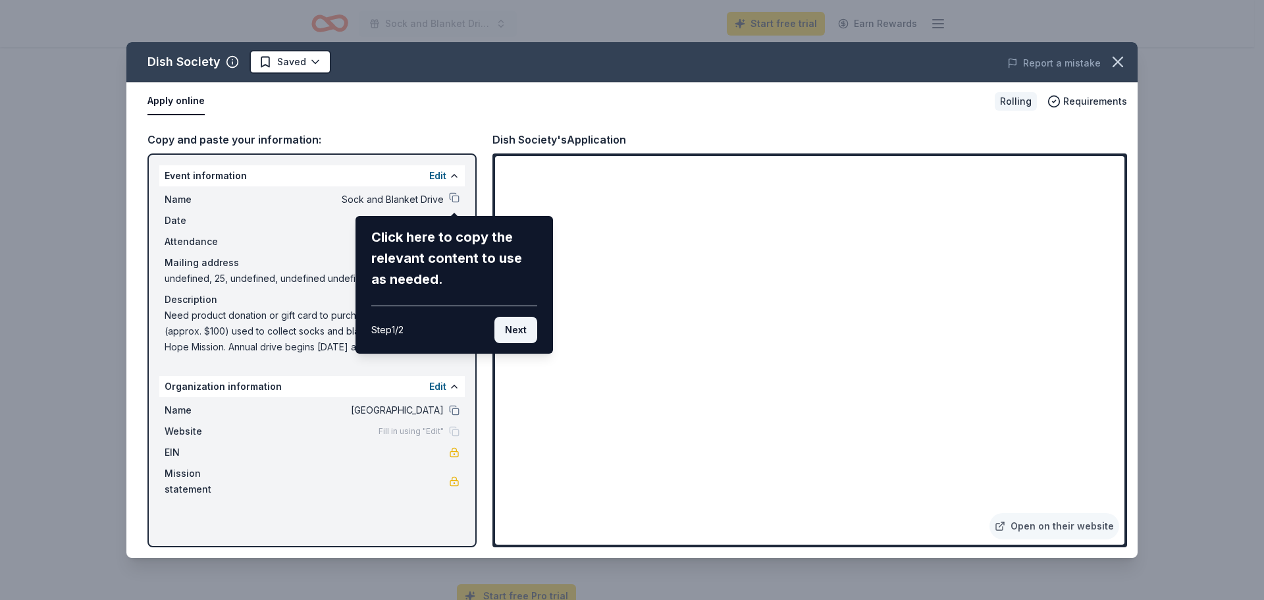
click at [519, 336] on button "Next" at bounding box center [516, 330] width 43 height 26
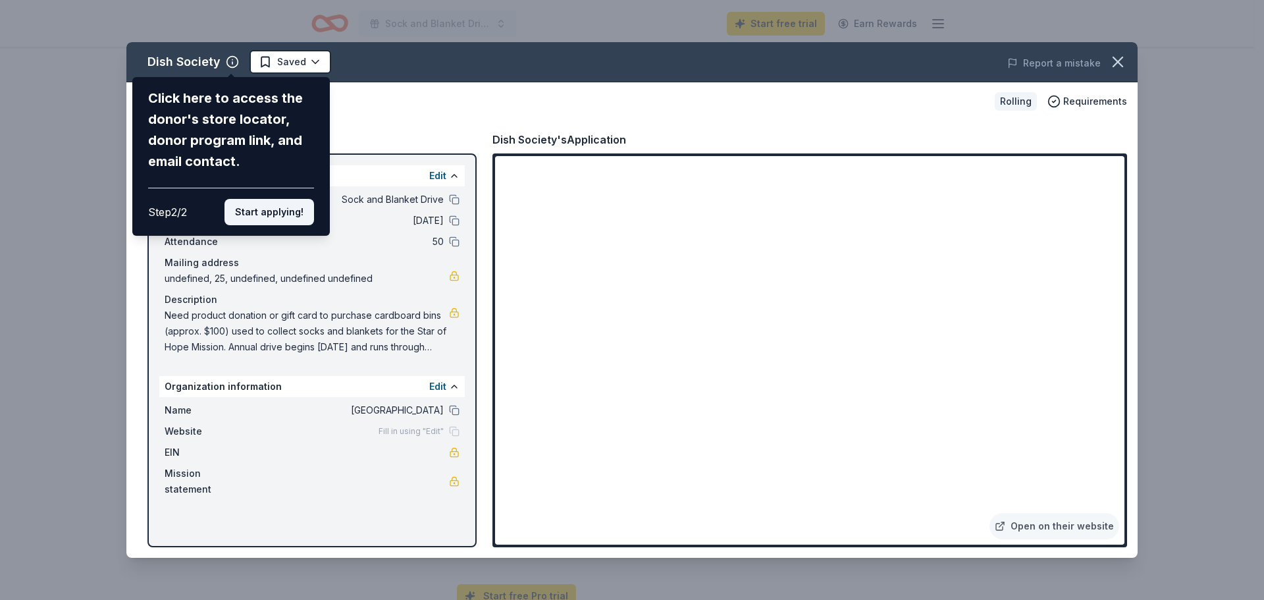
click at [269, 217] on button "Start applying!" at bounding box center [270, 212] width 90 height 26
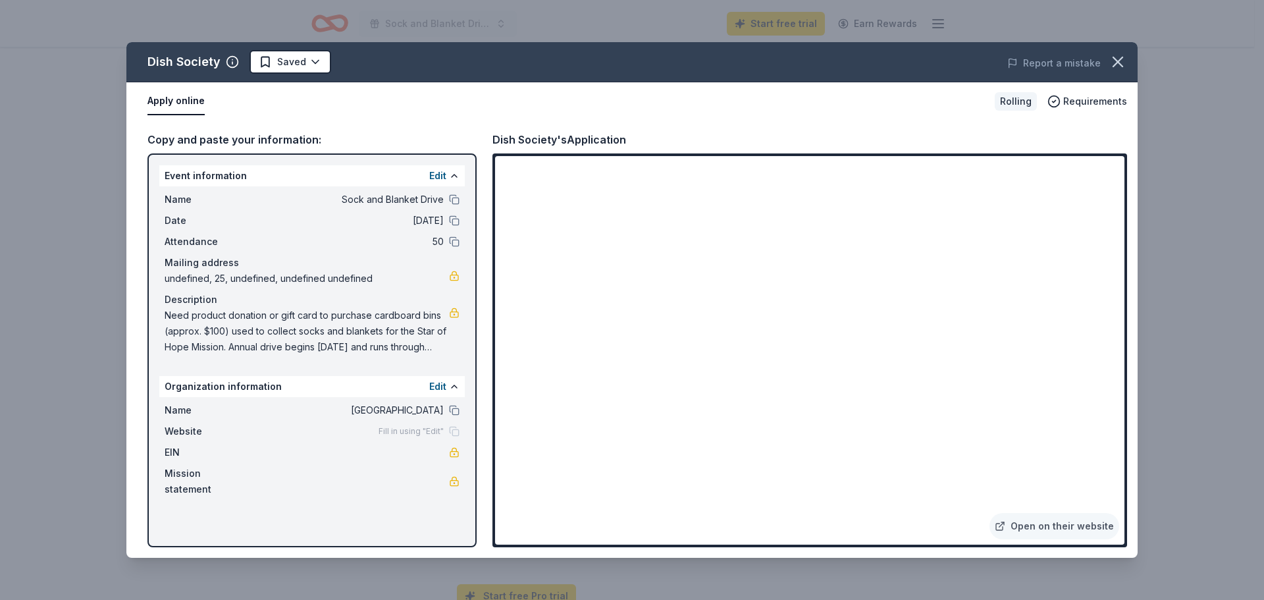
click at [264, 330] on span "Need product donation or gift card to purchase cardboard bins (approx. $100) us…" at bounding box center [307, 331] width 284 height 47
click at [435, 387] on button "Edit" at bounding box center [437, 387] width 17 height 16
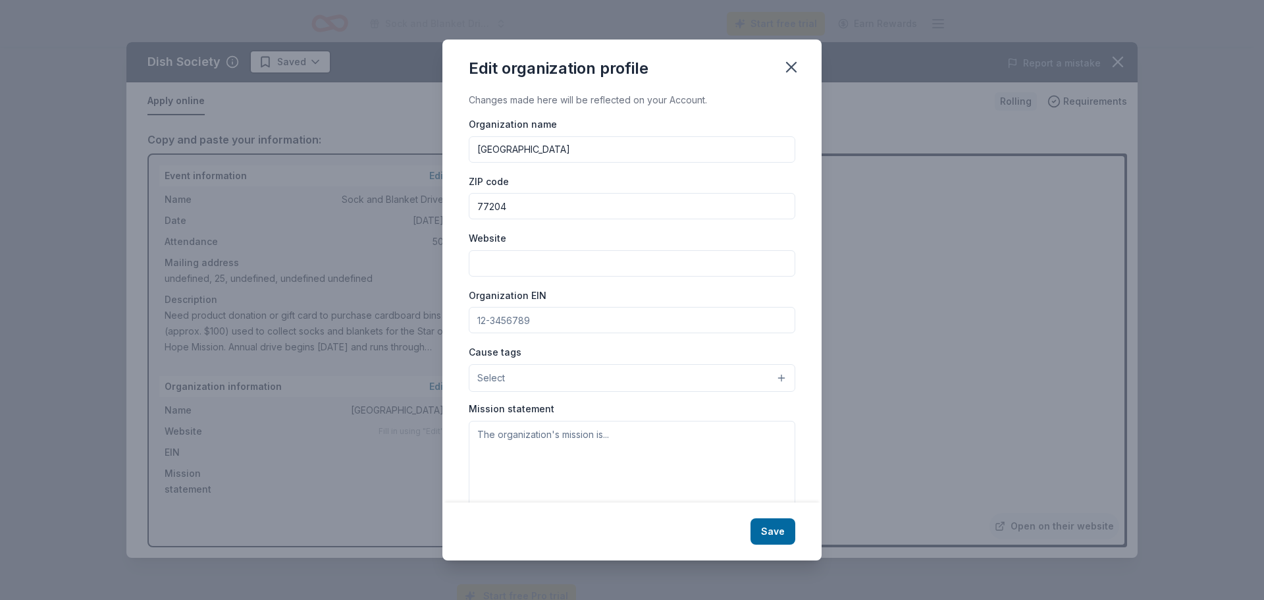
click at [496, 263] on input "Website" at bounding box center [632, 263] width 327 height 26
click at [502, 250] on input "Website" at bounding box center [632, 263] width 327 height 26
click at [703, 262] on input "Website" at bounding box center [632, 263] width 327 height 26
paste input "https://www.uh.edu/staff-council/community_outreach/index.php"
type input "https://www.uh.edu/staff-council/community_outreach/index.php"
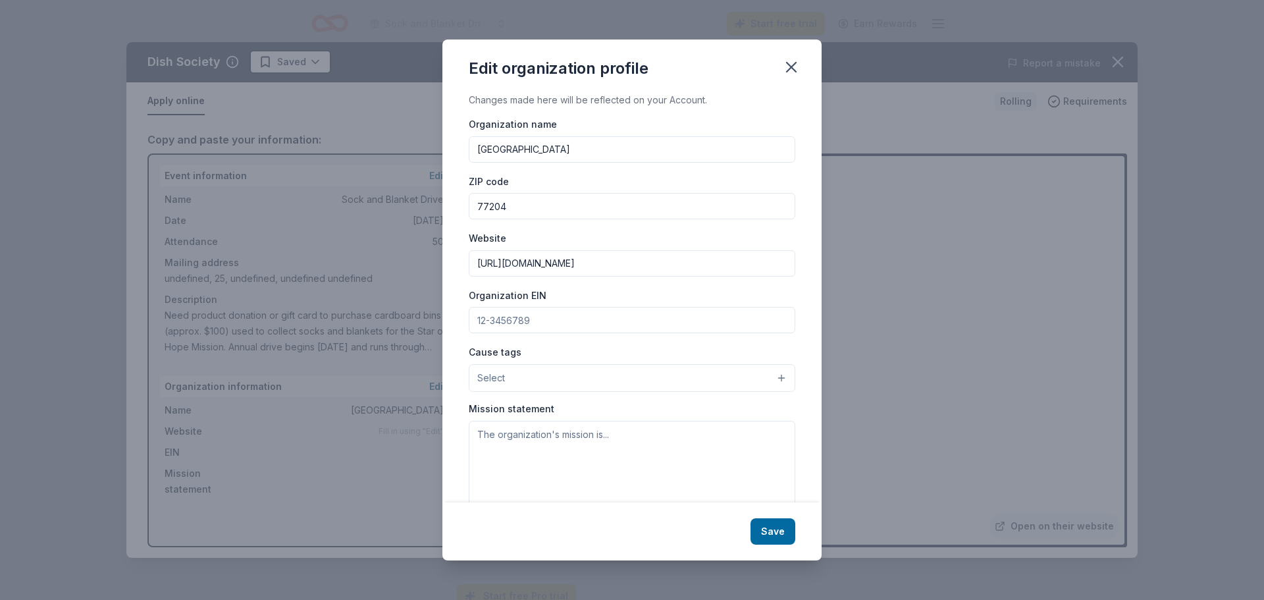
click at [615, 296] on div "Organization EIN" at bounding box center [632, 310] width 327 height 47
click at [601, 375] on button "Select" at bounding box center [632, 378] width 327 height 28
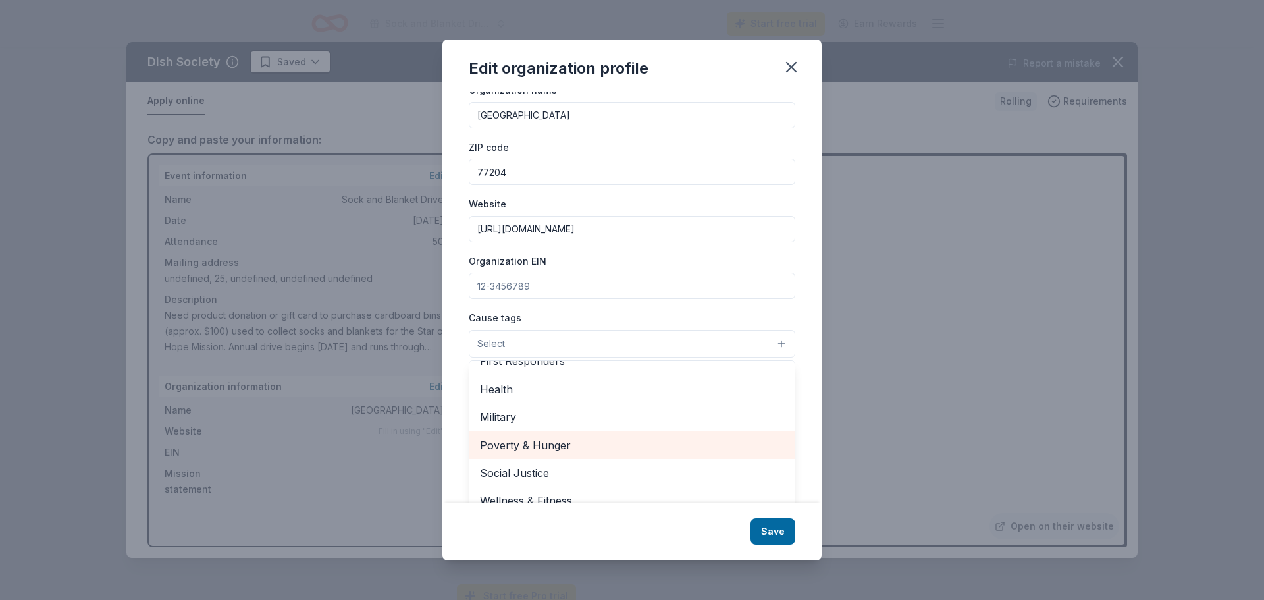
scroll to position [50, 0]
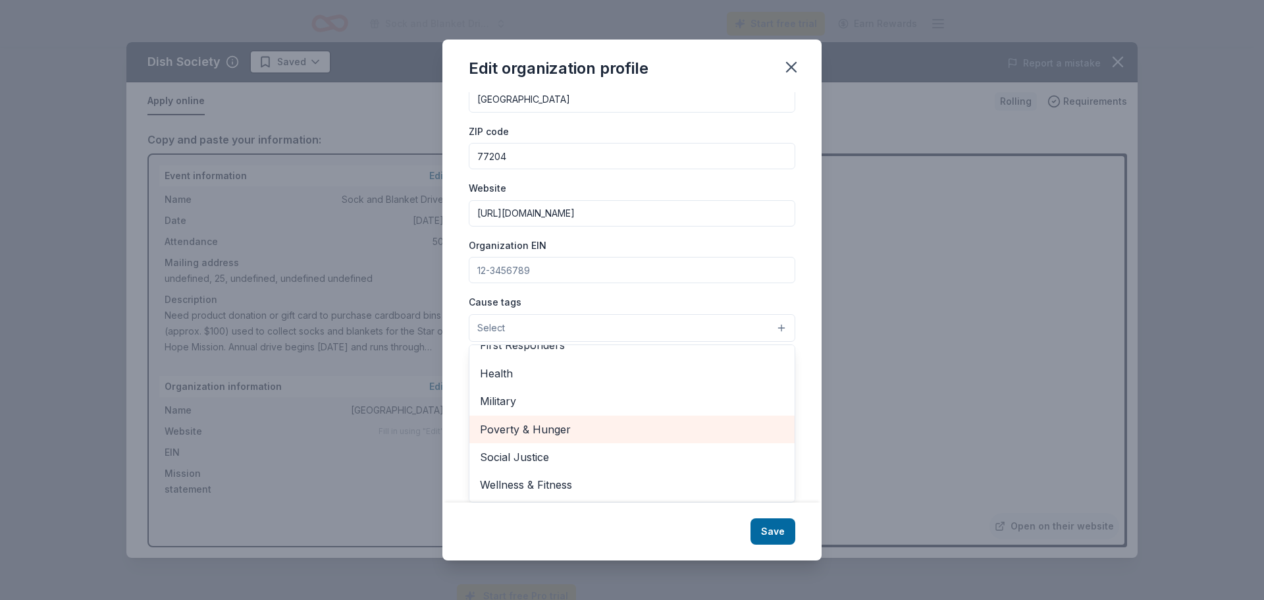
click at [609, 436] on span "Poverty & Hunger" at bounding box center [632, 429] width 304 height 17
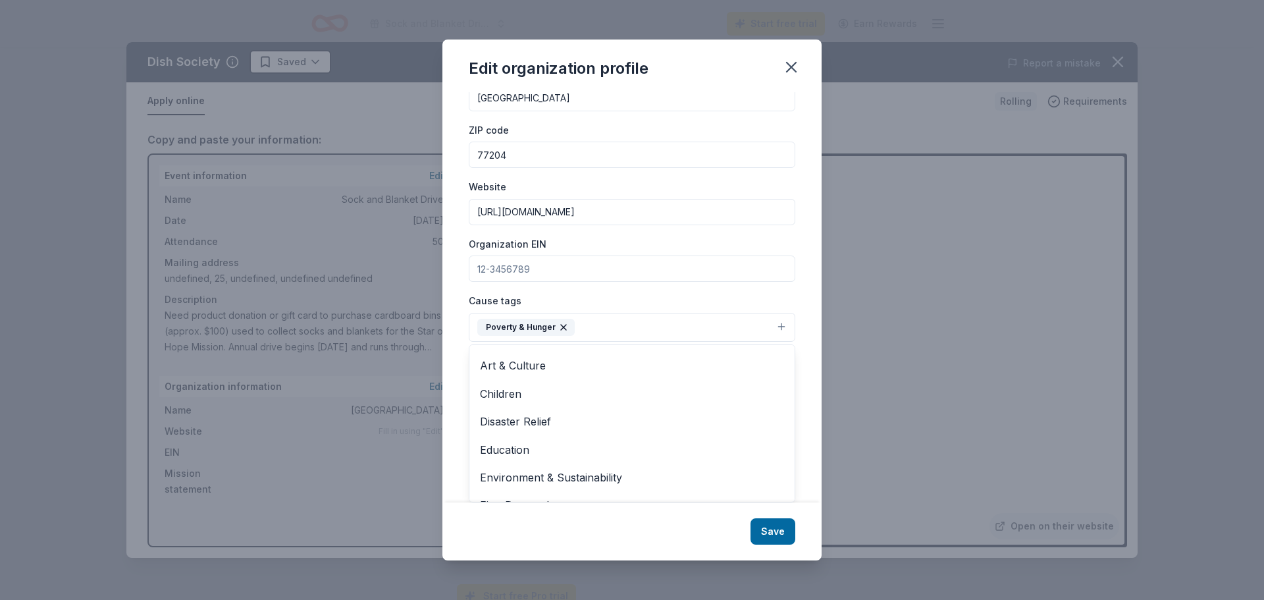
scroll to position [0, 0]
click at [772, 532] on div "Edit organization profile Changes made here will be reflected on your Account. …" at bounding box center [632, 300] width 379 height 521
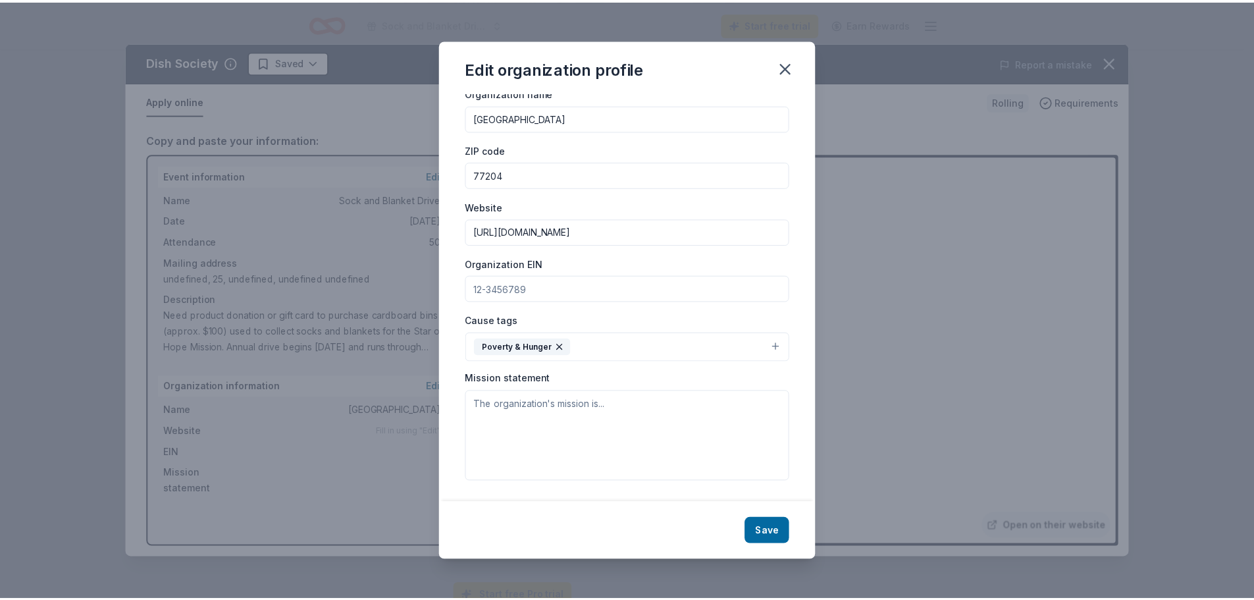
scroll to position [32, 0]
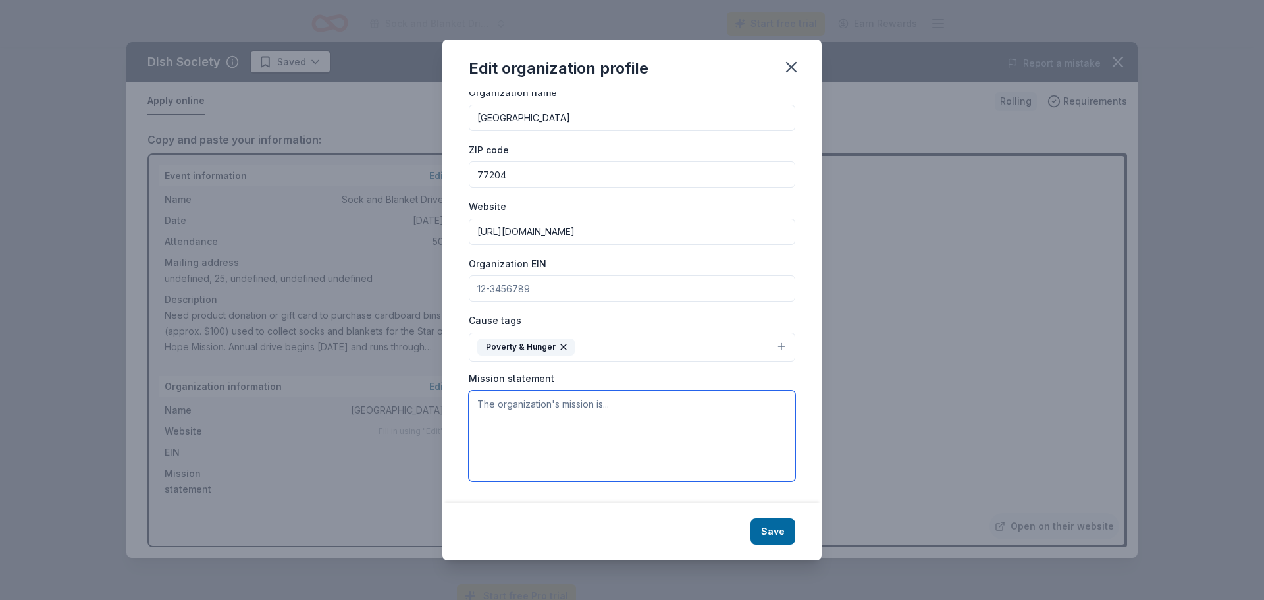
click at [669, 415] on textarea at bounding box center [632, 436] width 327 height 91
click at [499, 428] on textarea at bounding box center [632, 436] width 327 height 91
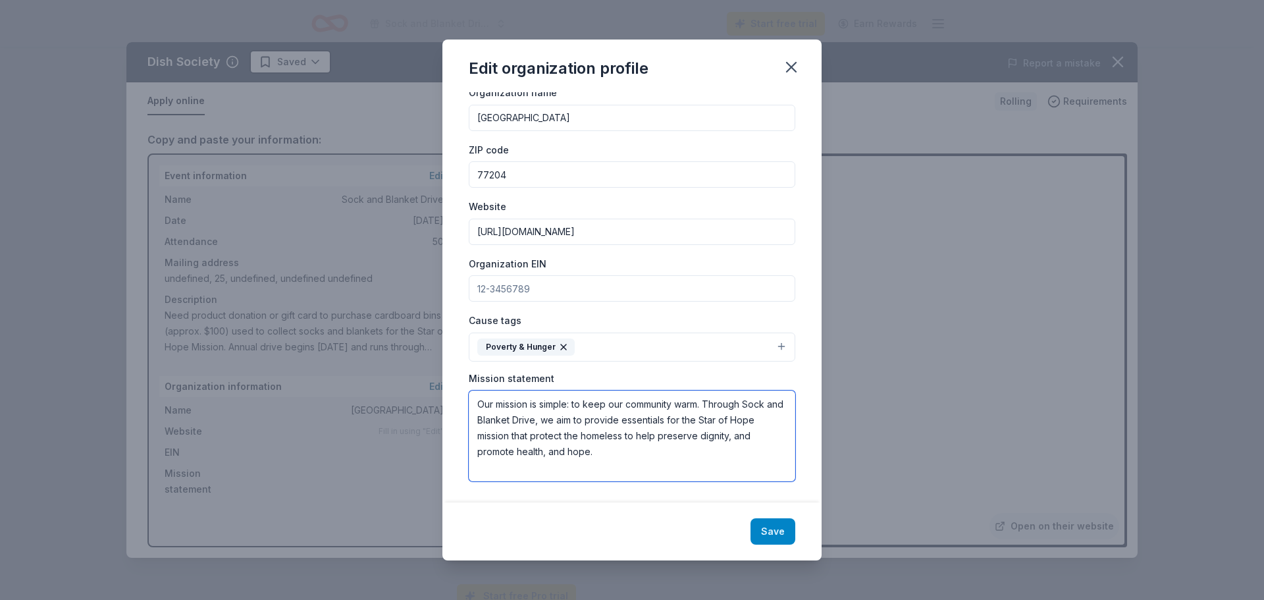
type textarea "Our mission is simple: to keep our community warm. Through Sock and Blanket Dri…"
click at [783, 528] on button "Save" at bounding box center [773, 531] width 45 height 26
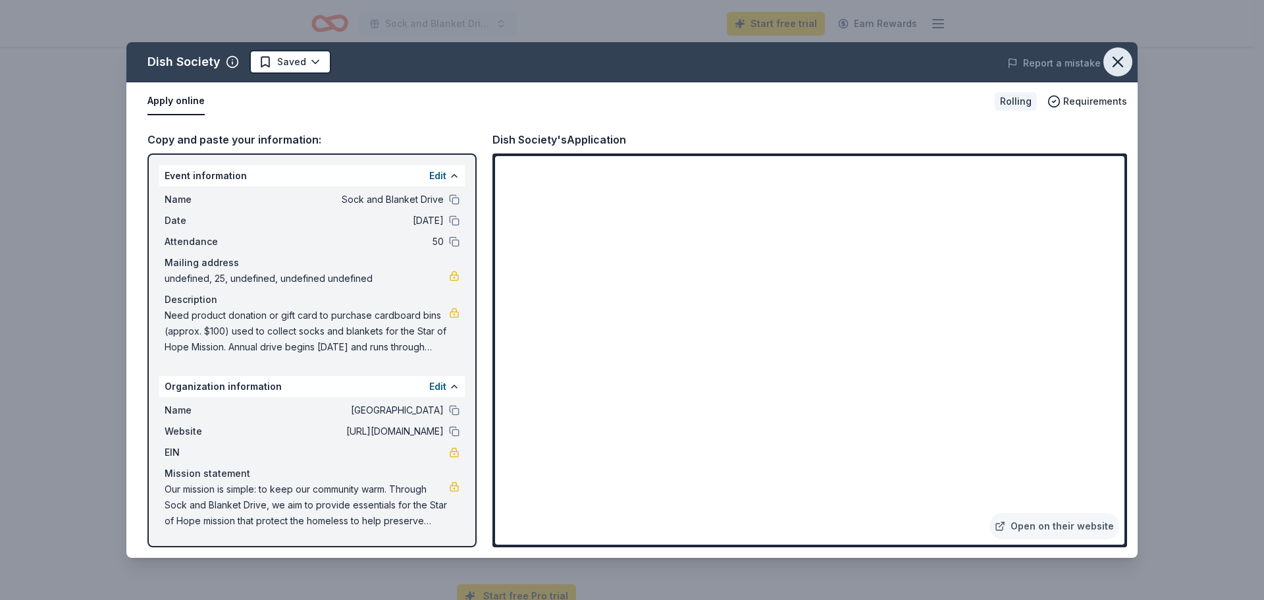
click at [1123, 56] on icon "button" at bounding box center [1118, 62] width 18 height 18
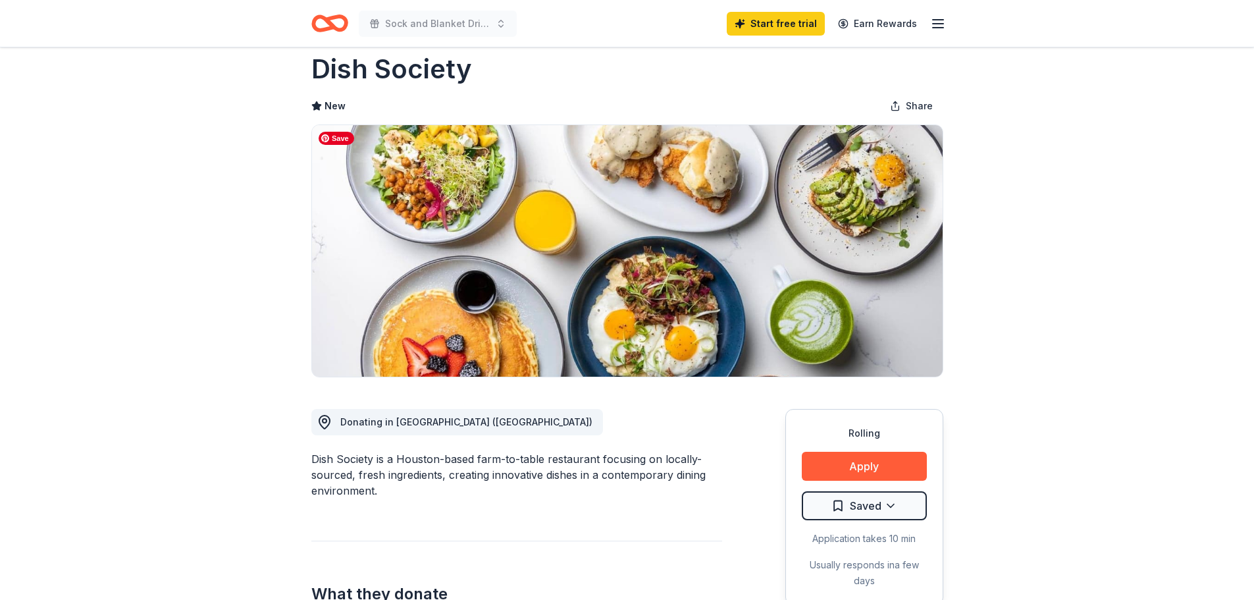
scroll to position [0, 0]
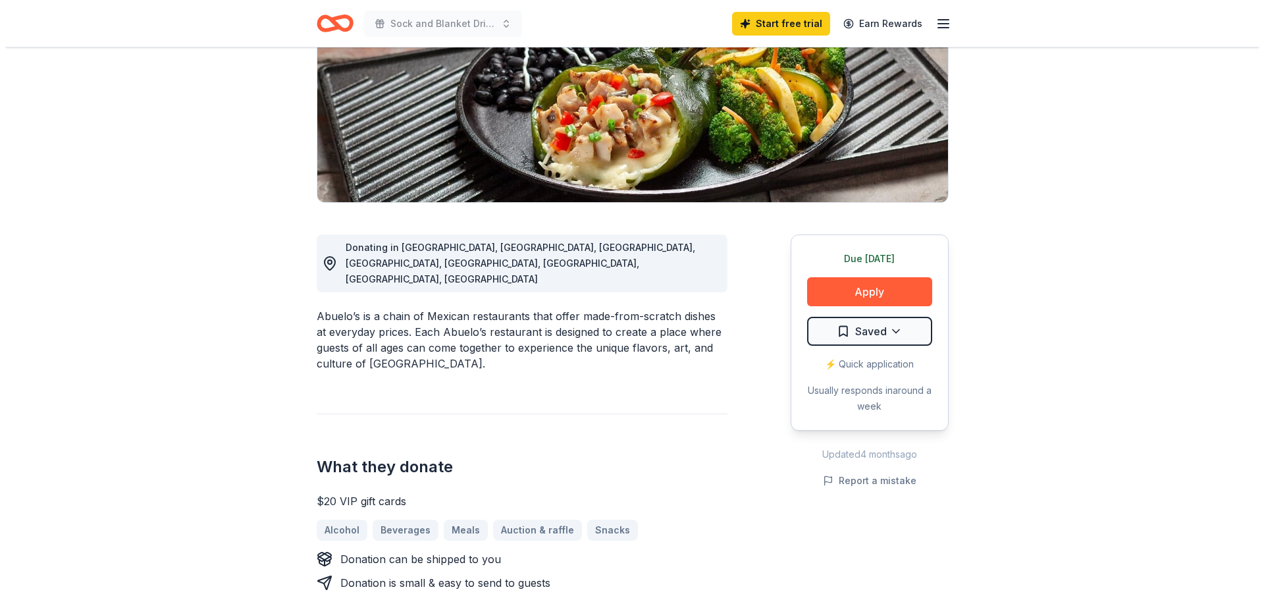
scroll to position [132, 0]
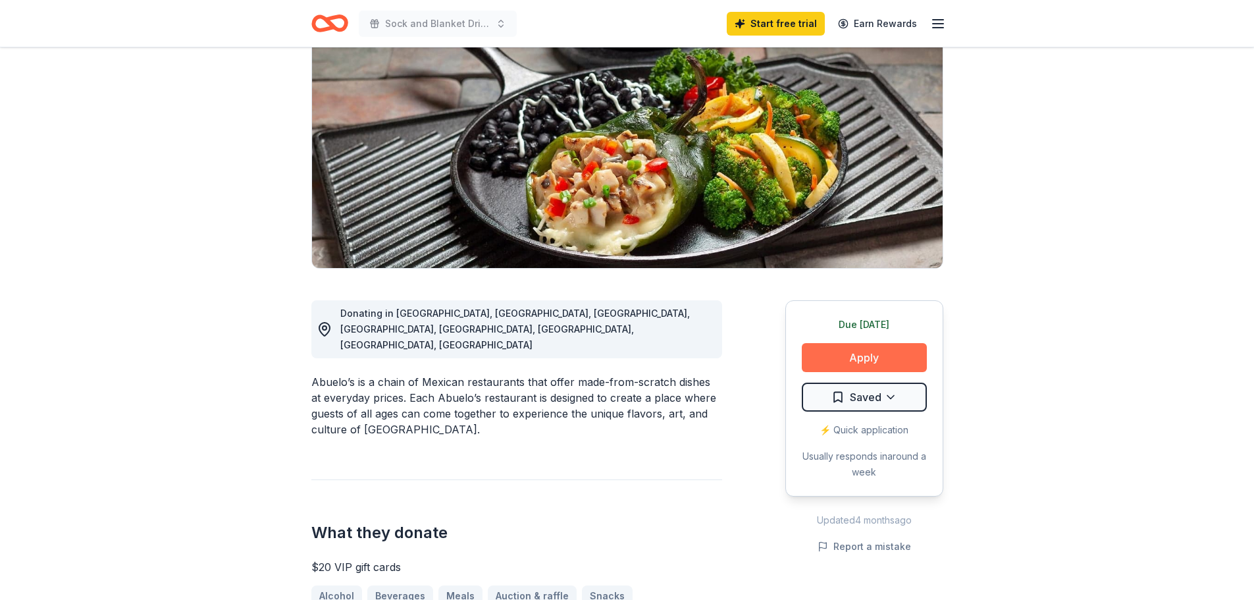
click at [862, 354] on button "Apply" at bounding box center [864, 357] width 125 height 29
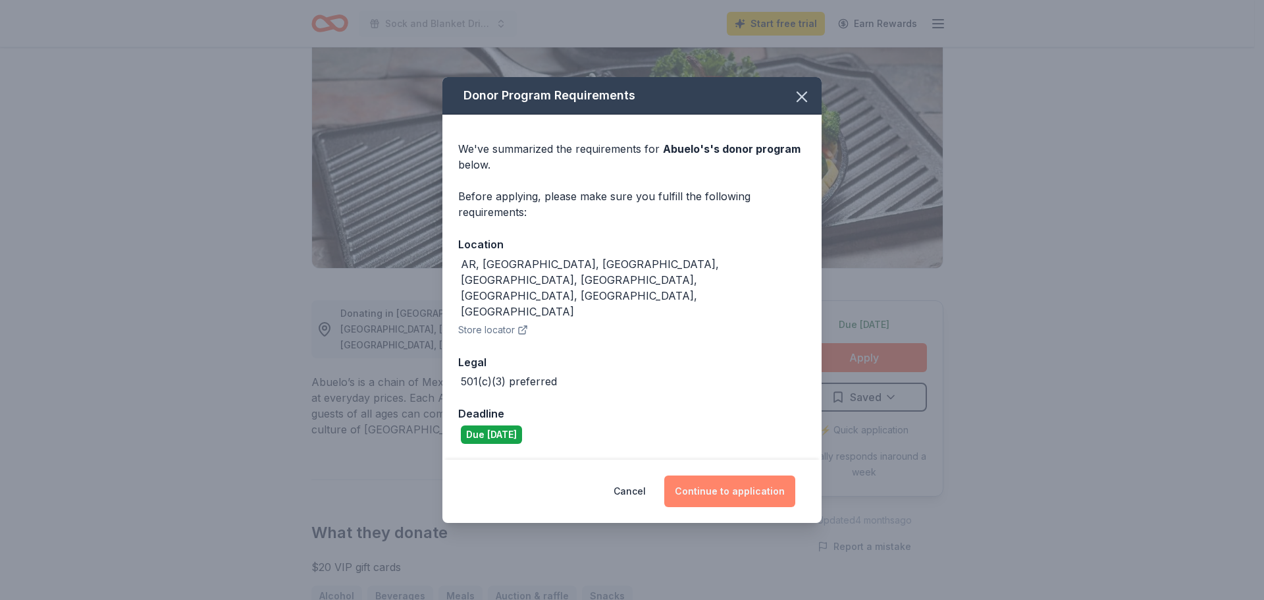
click at [699, 475] on button "Continue to application" at bounding box center [729, 491] width 131 height 32
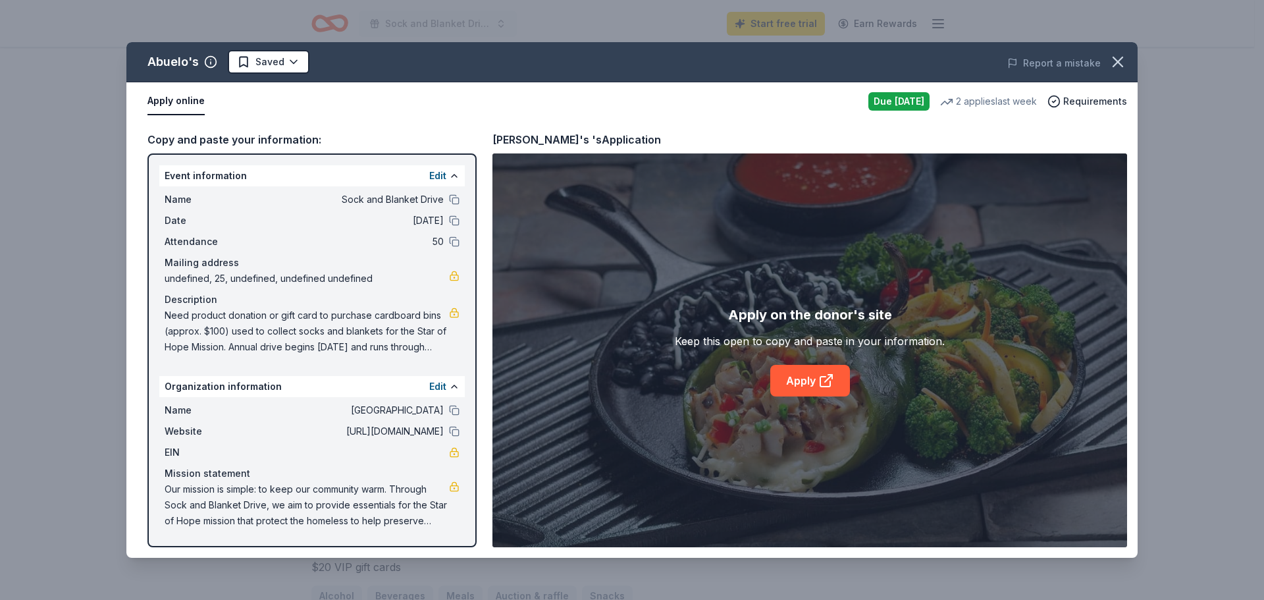
click at [198, 102] on button "Apply online" at bounding box center [176, 102] width 57 height 28
click at [801, 389] on link "Apply" at bounding box center [810, 381] width 80 height 32
click at [523, 86] on div "Apply online Due today 2 applies last week Requirements" at bounding box center [631, 101] width 1011 height 38
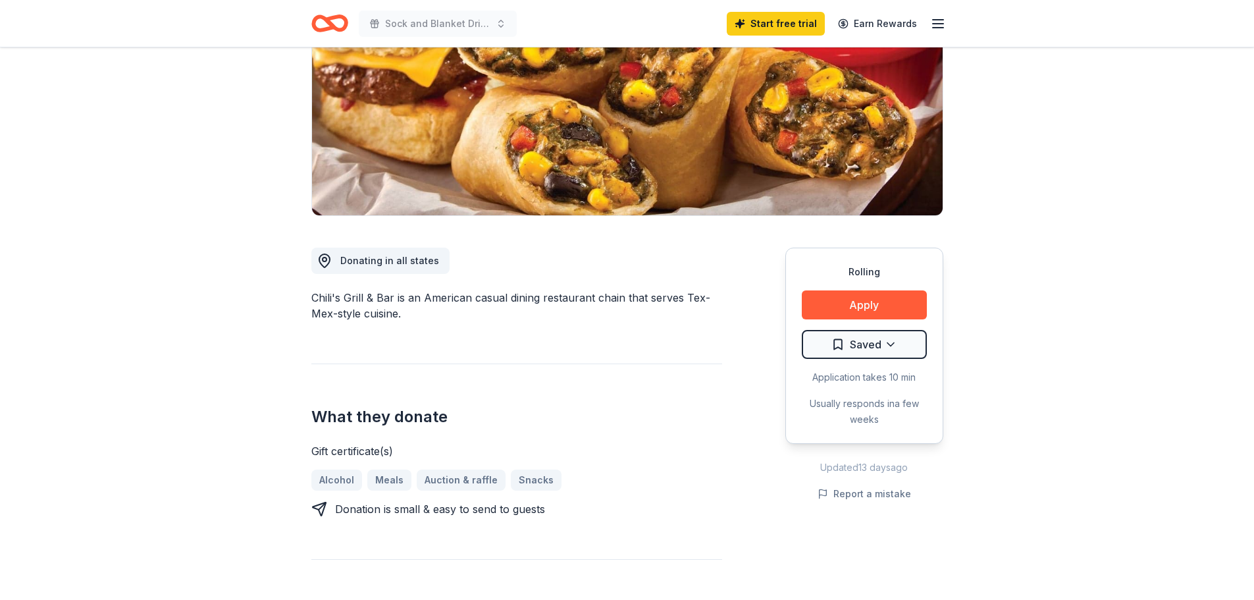
scroll to position [198, 0]
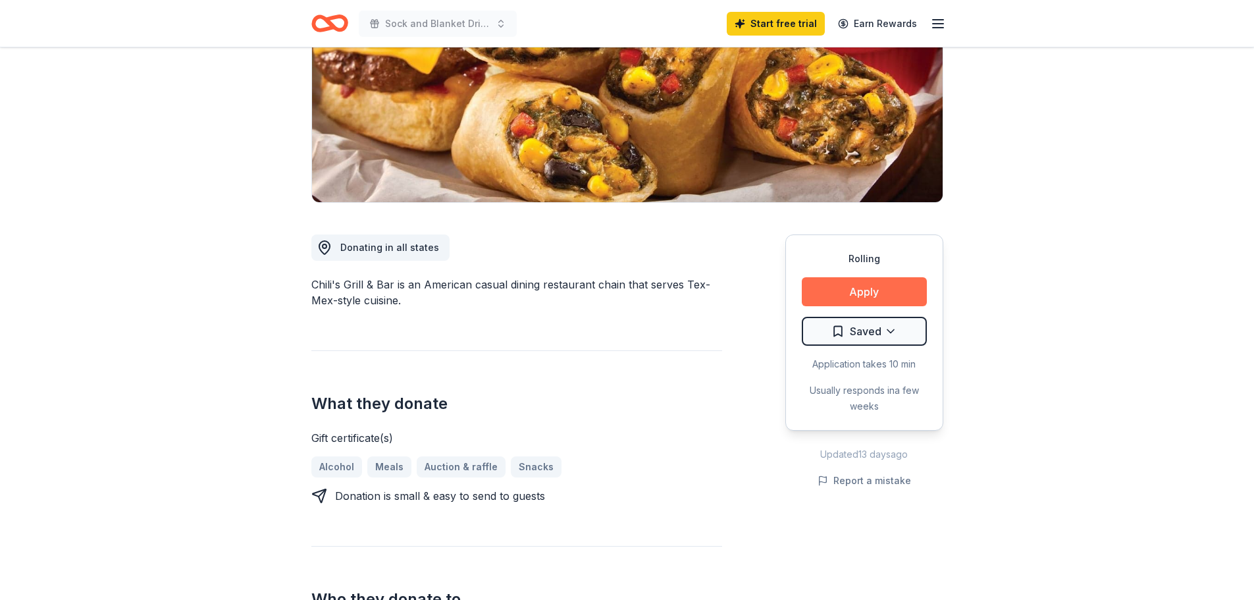
click at [867, 288] on button "Apply" at bounding box center [864, 291] width 125 height 29
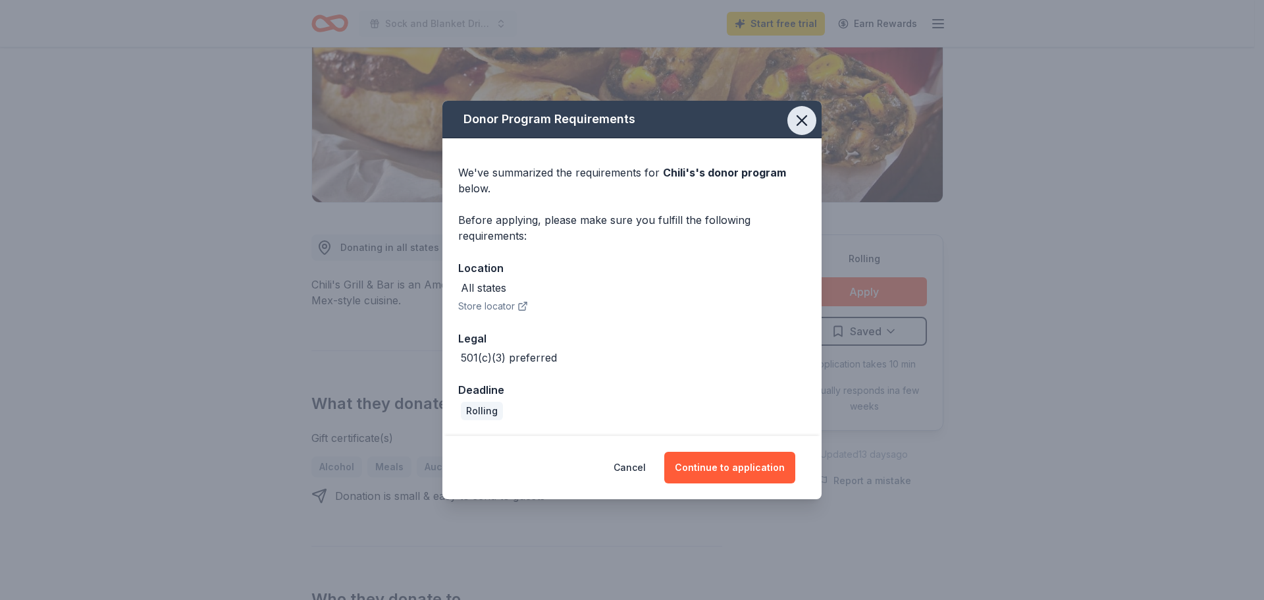
click at [796, 124] on icon "button" at bounding box center [802, 120] width 18 height 18
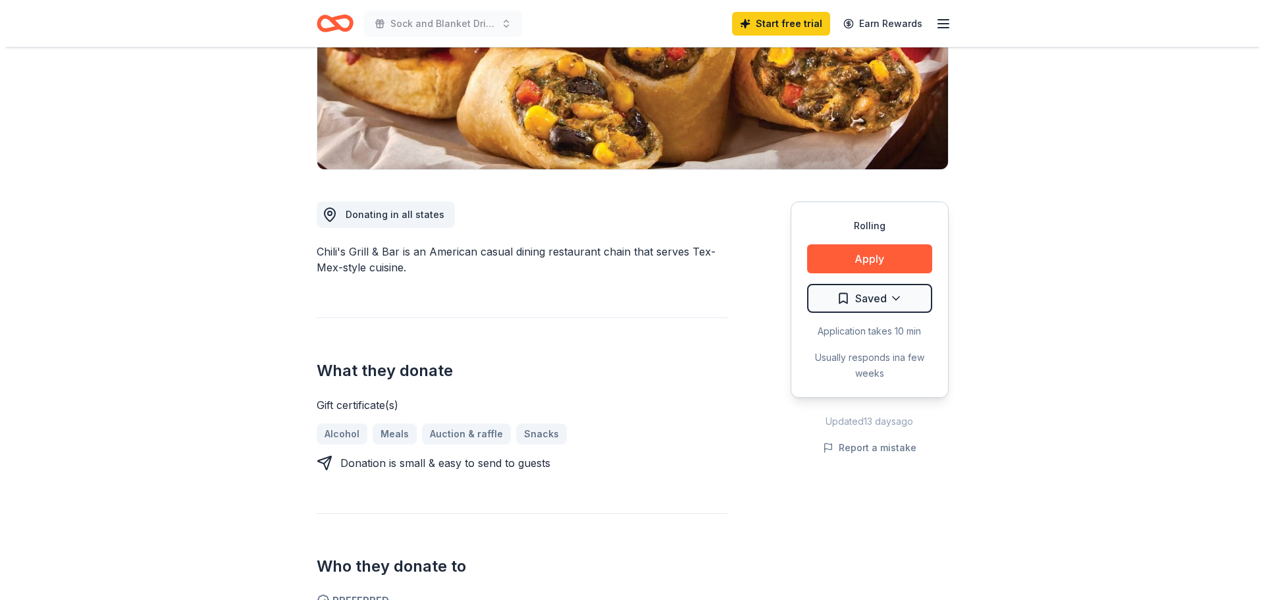
scroll to position [263, 0]
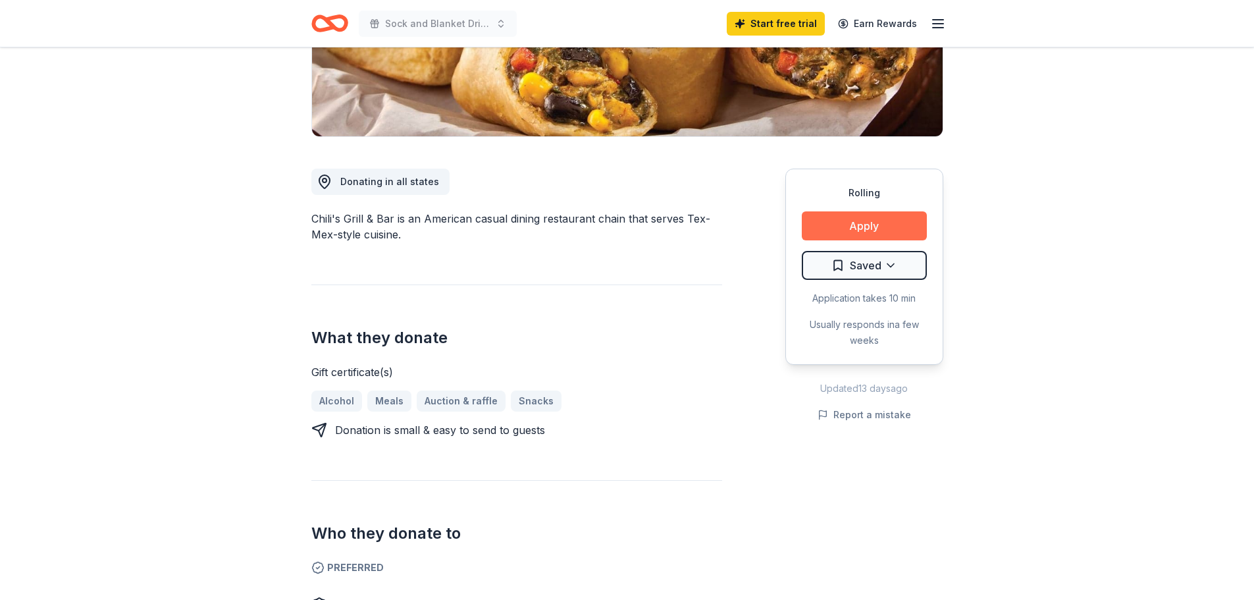
click at [861, 227] on button "Apply" at bounding box center [864, 225] width 125 height 29
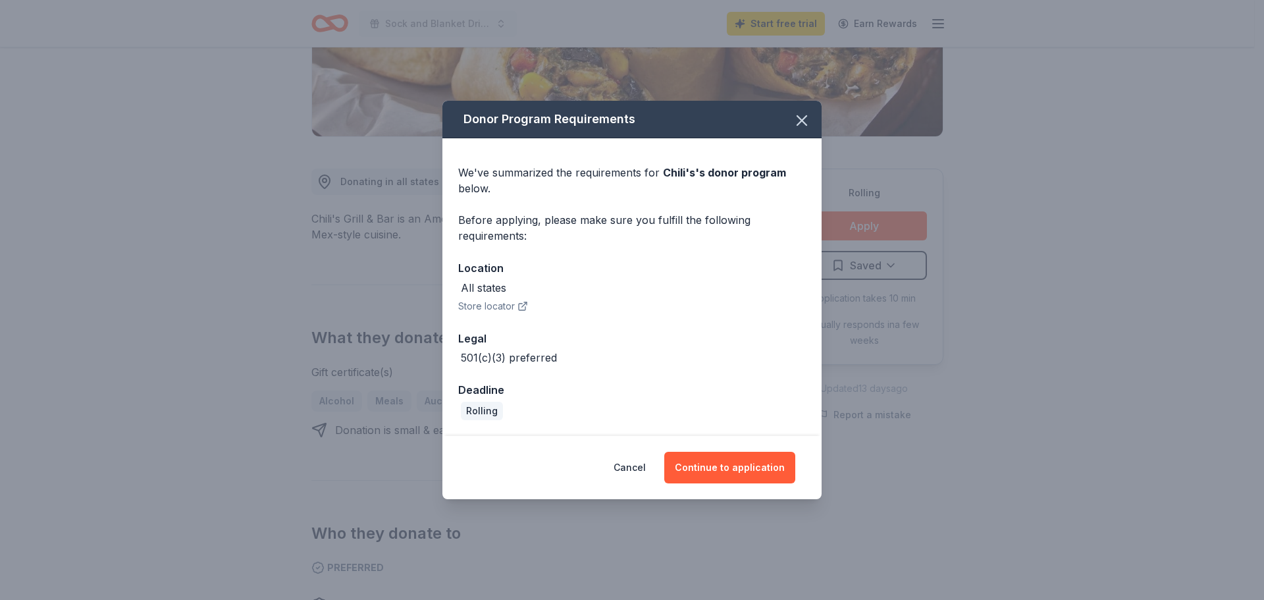
click at [485, 305] on button "Store locator" at bounding box center [493, 306] width 70 height 16
click at [749, 471] on button "Continue to application" at bounding box center [729, 468] width 131 height 32
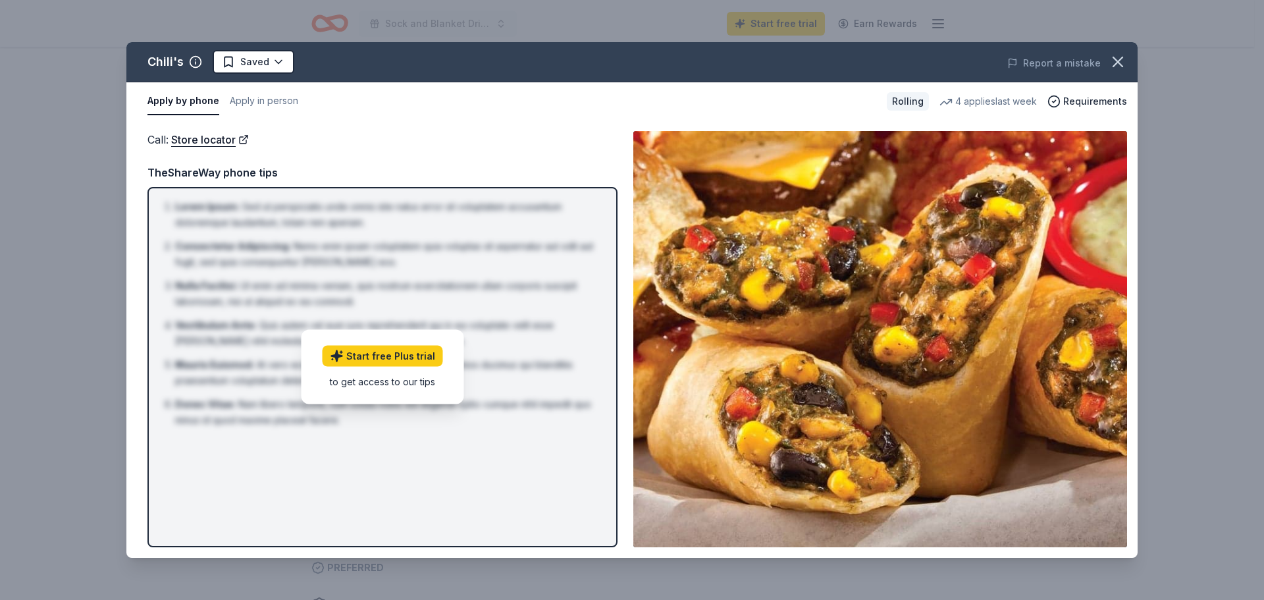
click at [406, 388] on div "to get access to our tips" at bounding box center [383, 382] width 121 height 14
click at [373, 170] on div "TheShareWay phone tips" at bounding box center [383, 172] width 470 height 17
click at [197, 132] on link "Store locator" at bounding box center [210, 139] width 78 height 17
click at [331, 128] on div "Call : Store locator Call : Store locator TheShareWay phone tips Lorem Ipsum : …" at bounding box center [631, 339] width 1011 height 437
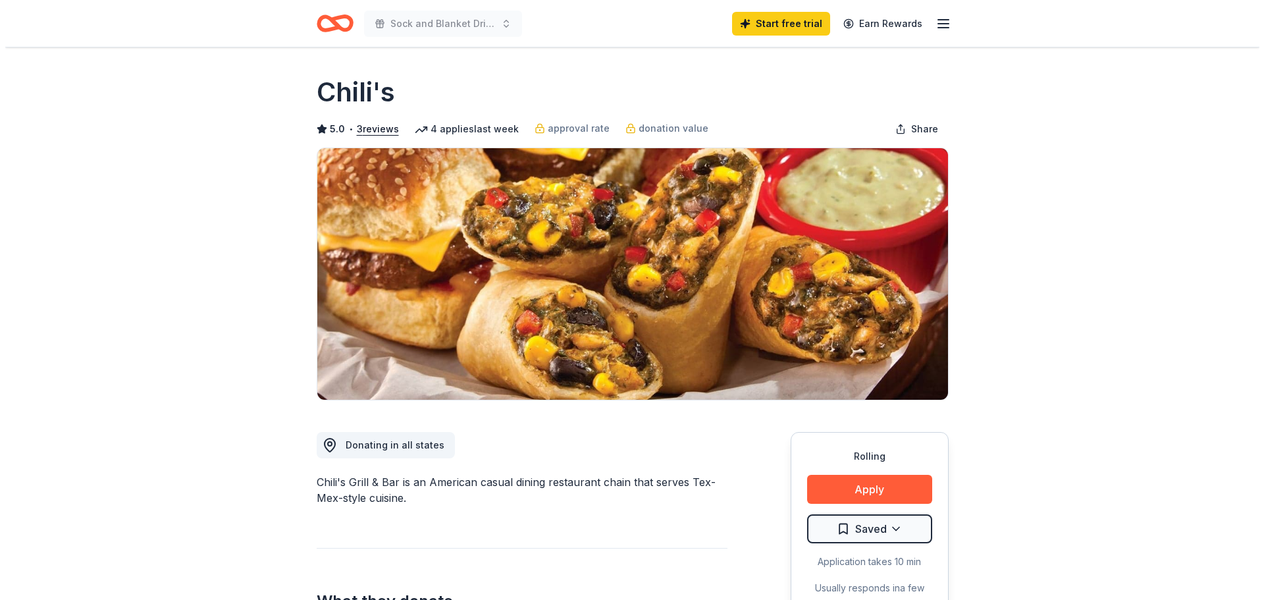
scroll to position [263, 0]
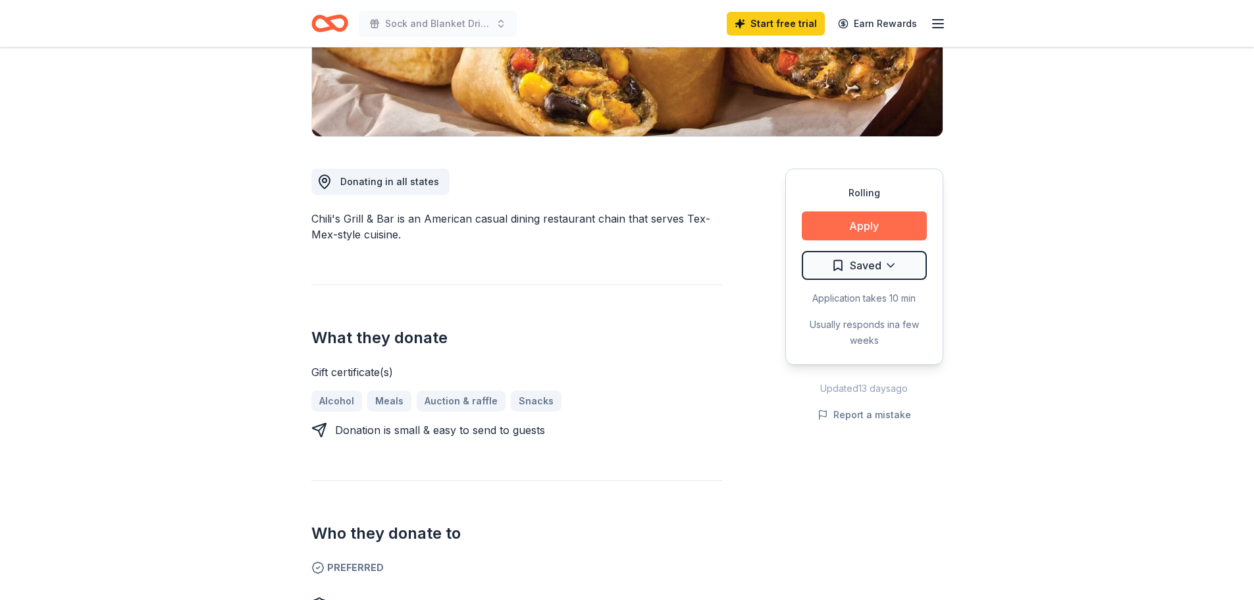
click at [890, 223] on button "Apply" at bounding box center [864, 225] width 125 height 29
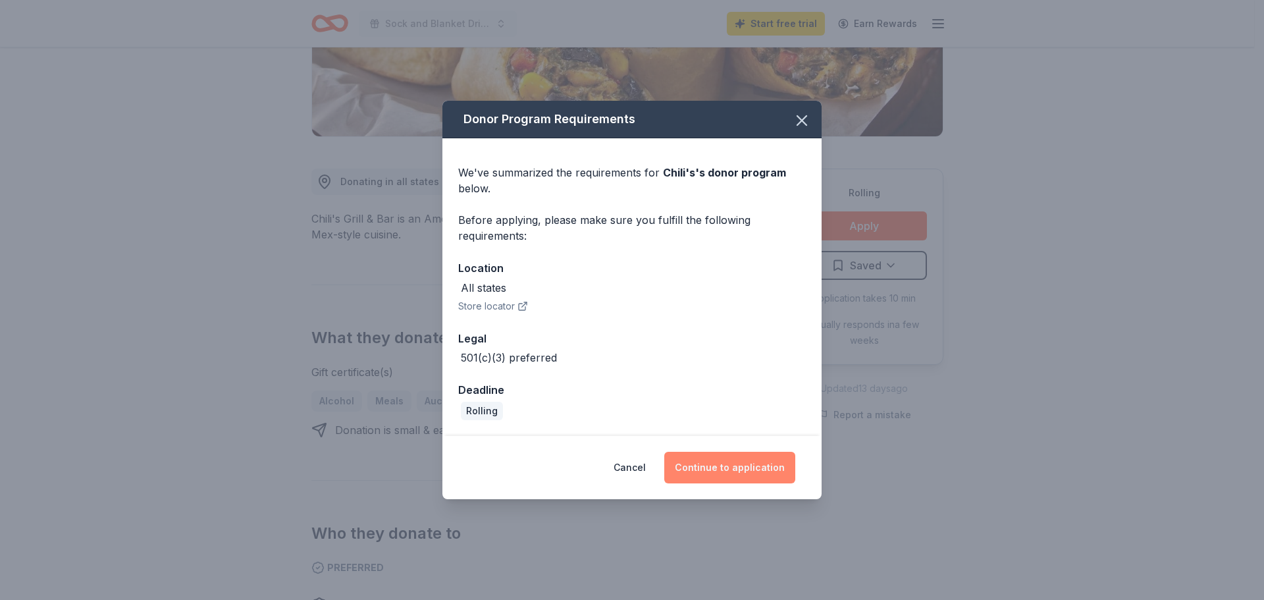
click at [755, 465] on button "Continue to application" at bounding box center [729, 468] width 131 height 32
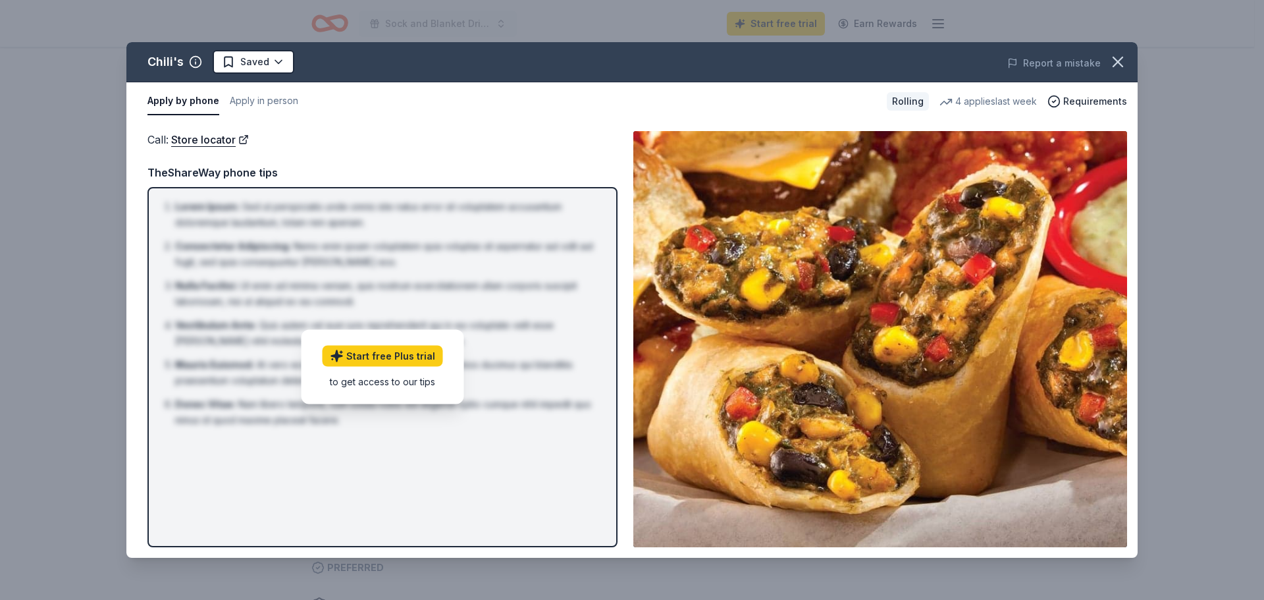
drag, startPoint x: 393, startPoint y: 161, endPoint x: 403, endPoint y: 158, distance: 10.4
click at [396, 160] on div "Call : Store locator TheShareWay phone tips Lorem Ipsum : Sed ut perspiciatis u…" at bounding box center [383, 339] width 470 height 416
click at [417, 387] on div "to get access to our tips" at bounding box center [383, 382] width 121 height 14
click at [406, 351] on link "Start free Plus trial" at bounding box center [383, 356] width 121 height 21
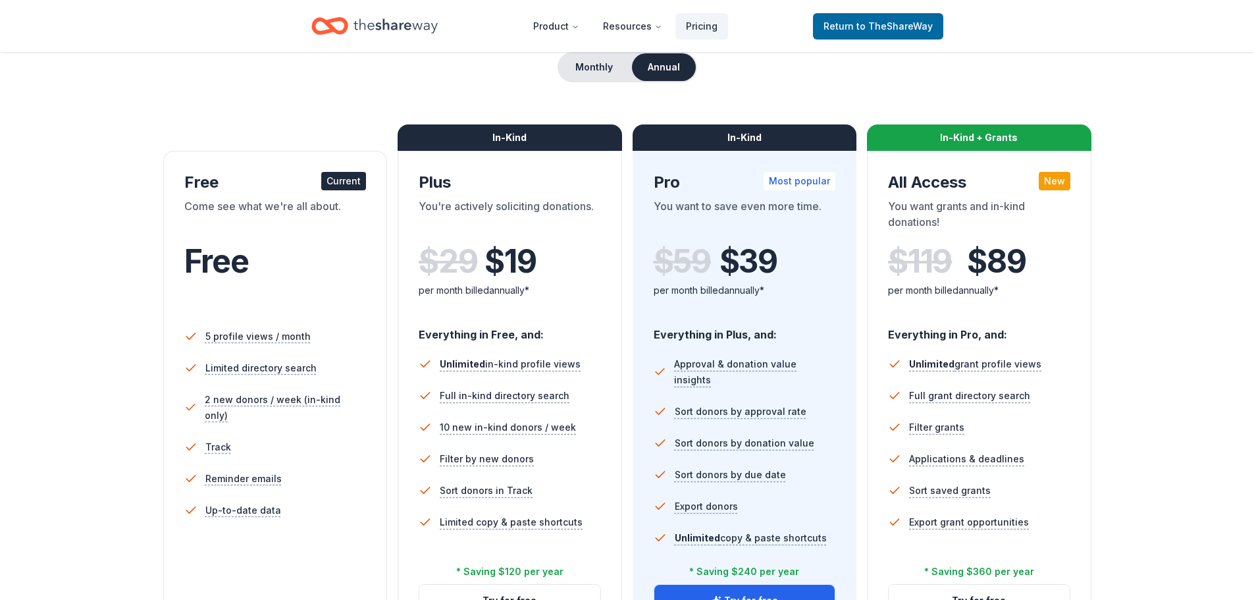
scroll to position [198, 0]
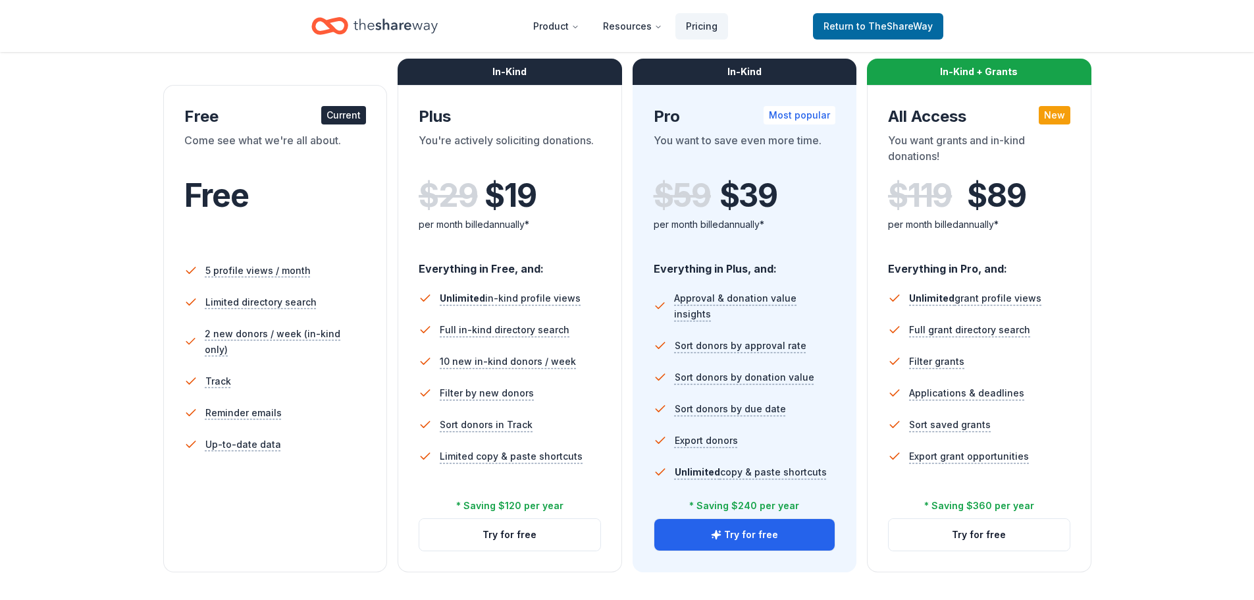
click at [350, 113] on div "Current" at bounding box center [343, 115] width 45 height 18
drag, startPoint x: 315, startPoint y: 247, endPoint x: 331, endPoint y: 240, distance: 17.1
click at [319, 246] on div "Free" at bounding box center [275, 213] width 182 height 72
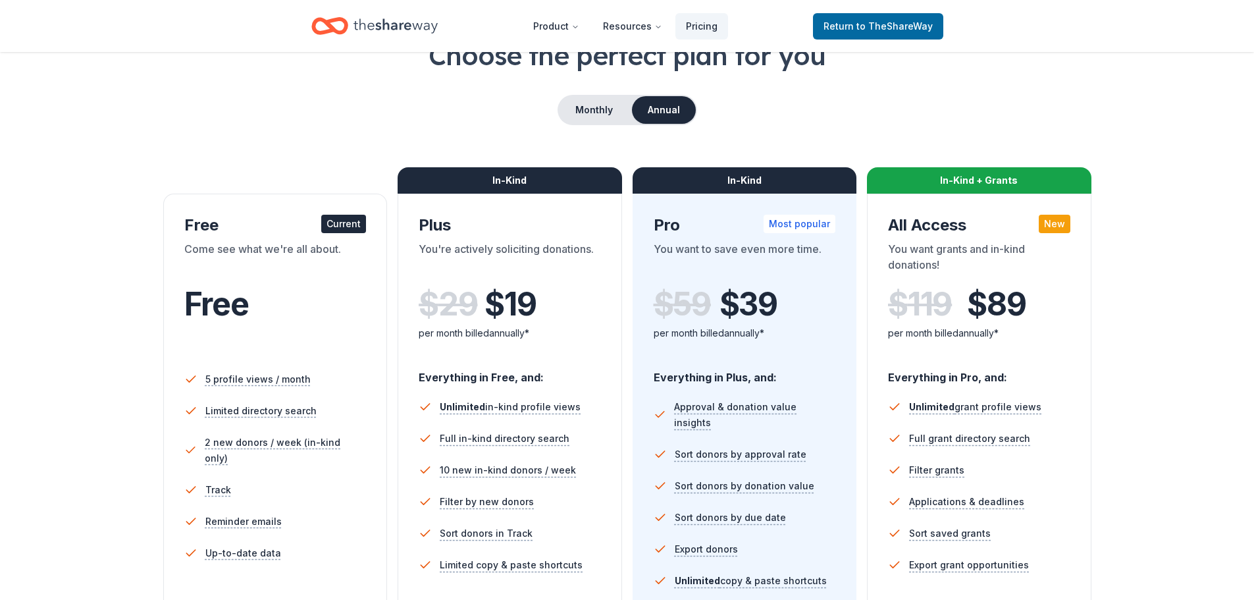
scroll to position [66, 0]
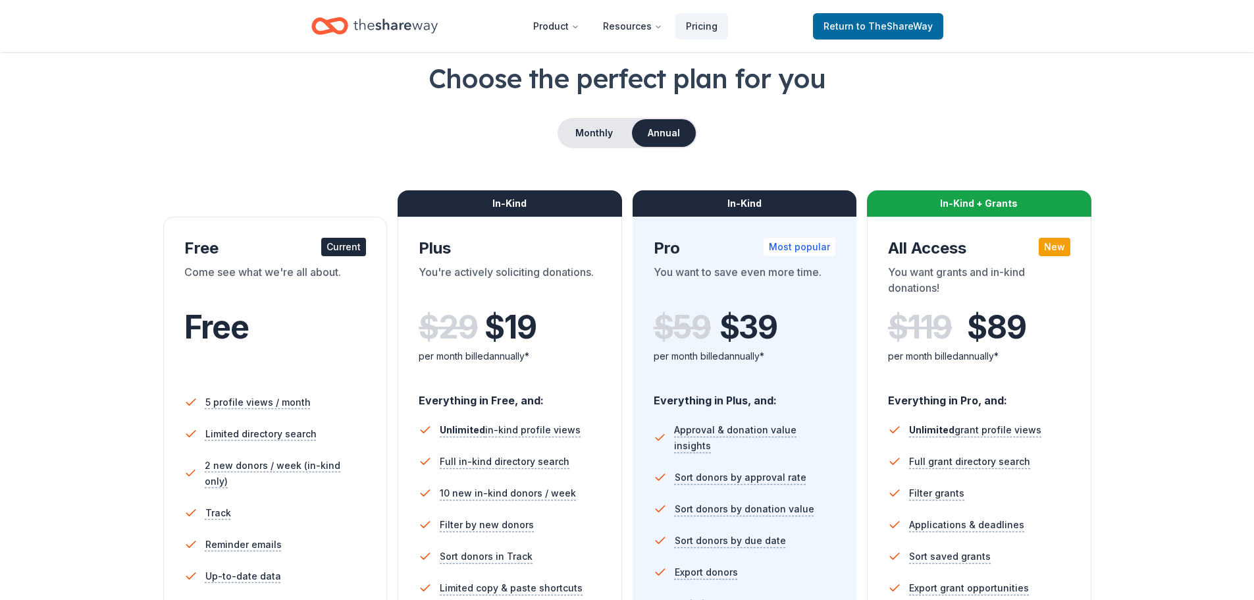
click at [210, 248] on div "Free Current" at bounding box center [275, 248] width 182 height 21
click at [220, 321] on span "Free" at bounding box center [216, 327] width 65 height 39
click at [161, 310] on div "Choose the perfect plan for you Monthly Annual Free Current Come see what we're…" at bounding box center [627, 382] width 1149 height 644
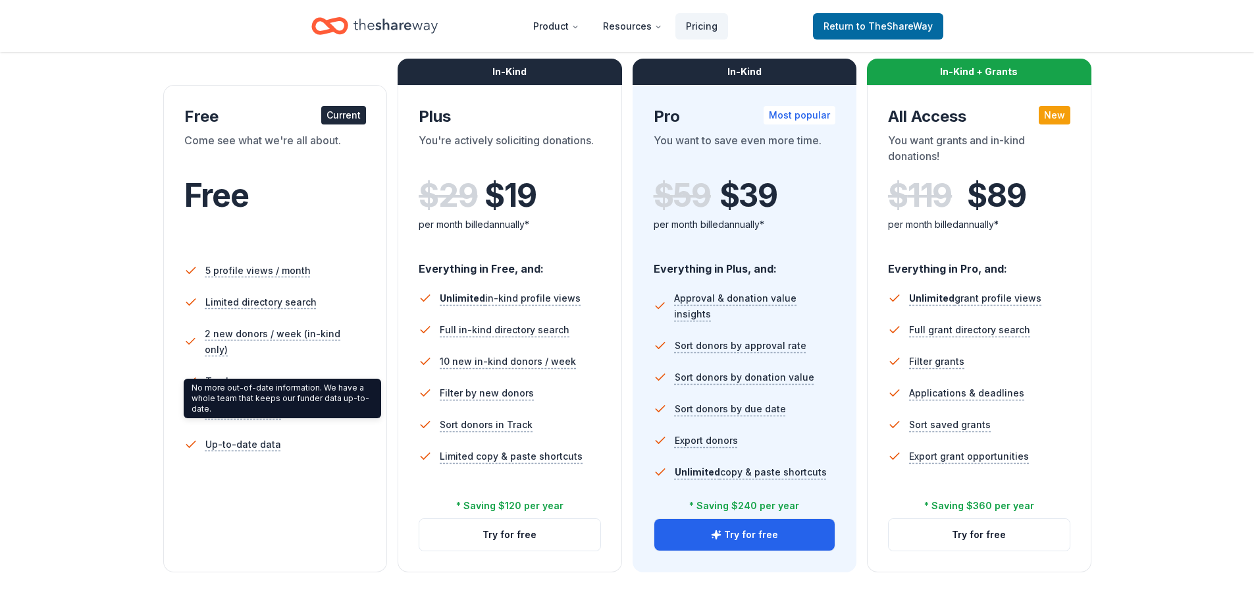
click at [254, 476] on div "5 profile views / month Limited directory search 2 new donors / week (in-kind o…" at bounding box center [275, 381] width 182 height 263
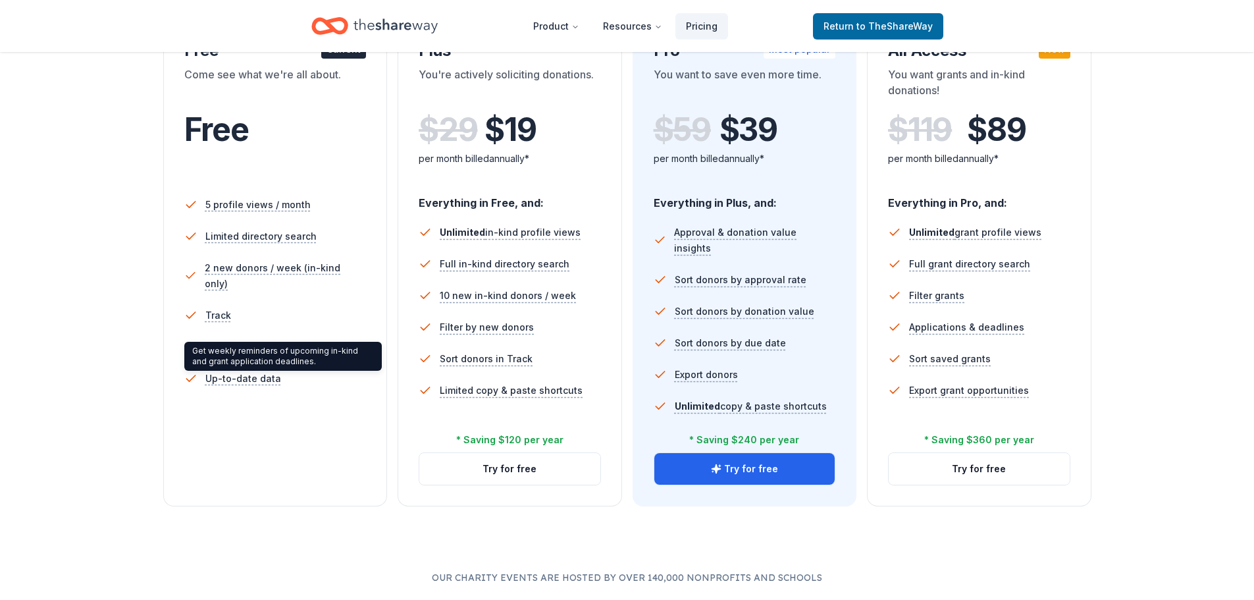
scroll to position [0, 0]
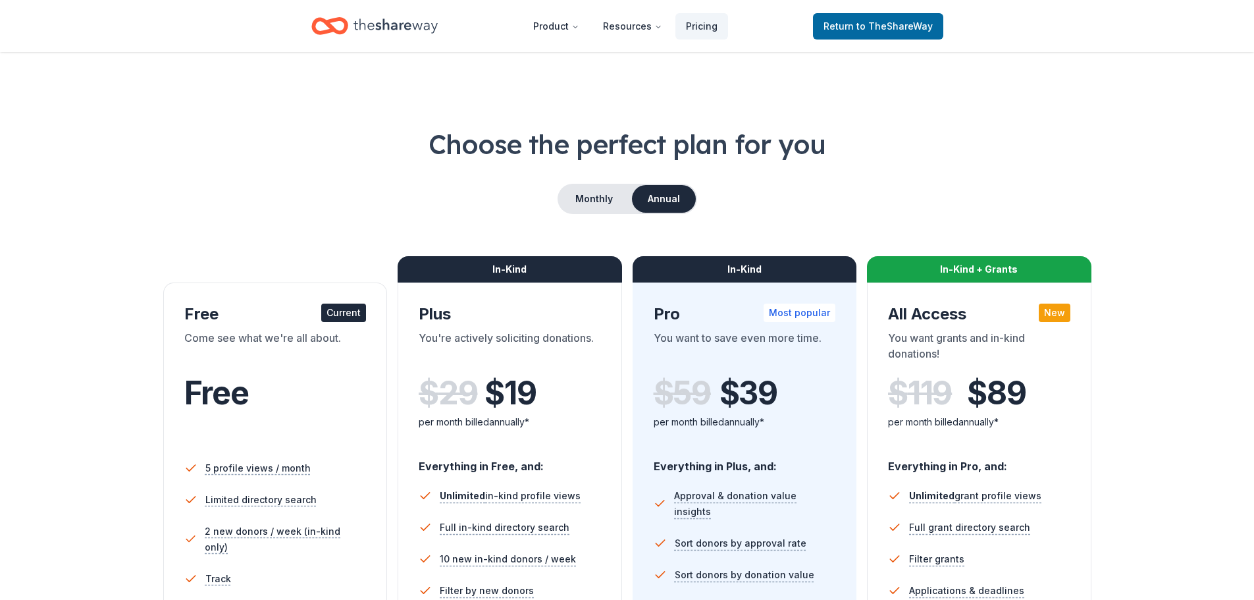
click at [261, 164] on div "Choose the perfect plan for you Monthly Annual Free Current Come see what we're…" at bounding box center [627, 448] width 1149 height 644
click at [858, 35] on link "Return to TheShareWay" at bounding box center [878, 26] width 130 height 26
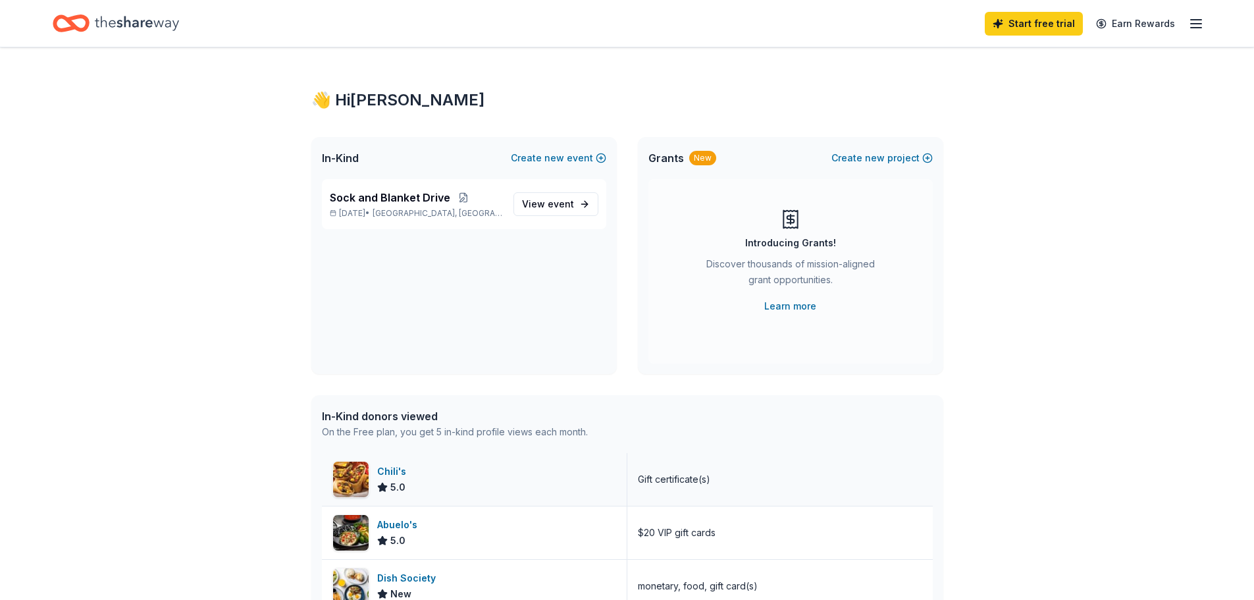
click at [375, 484] on div "Chili's 5.0" at bounding box center [475, 479] width 306 height 53
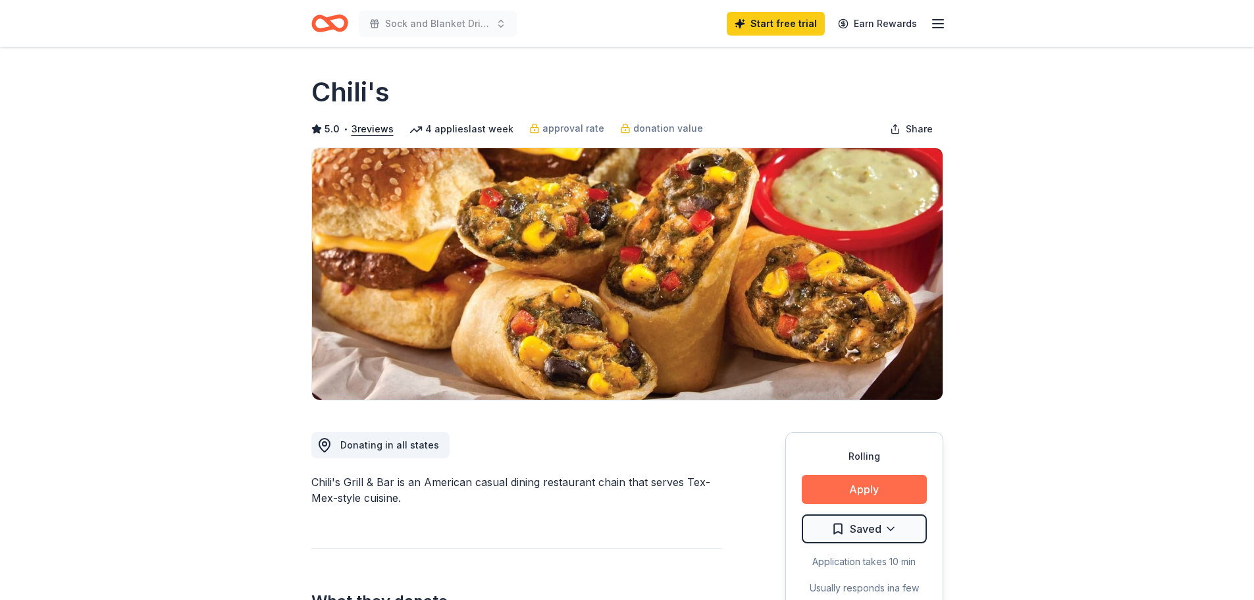
click at [853, 497] on button "Apply" at bounding box center [864, 489] width 125 height 29
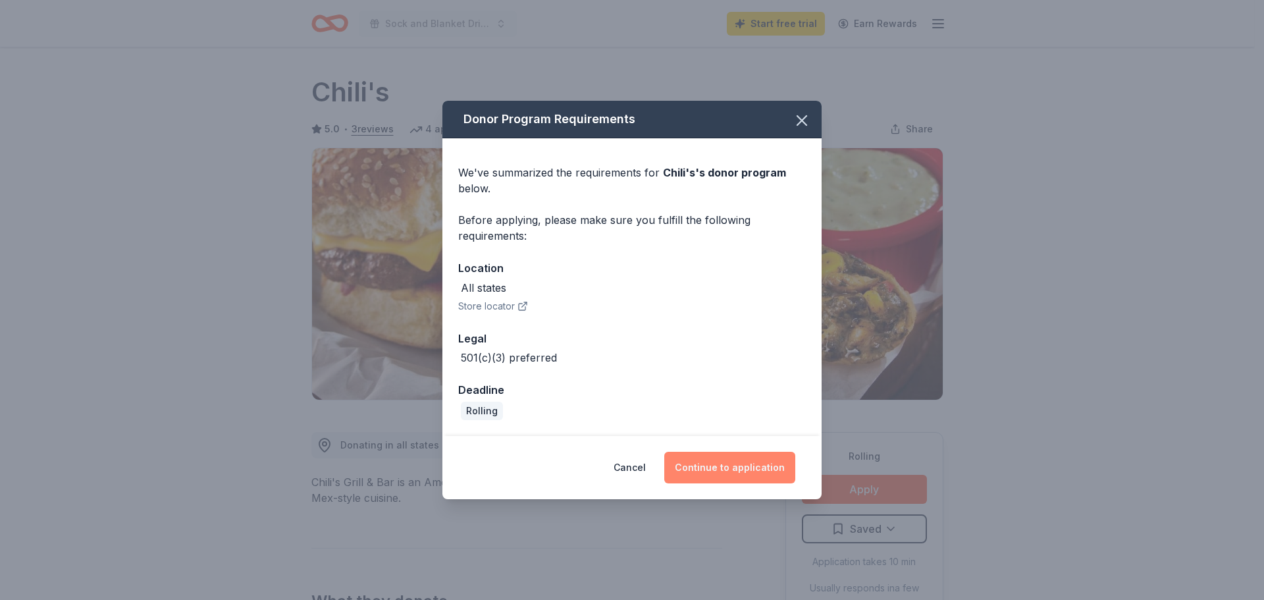
click at [710, 468] on button "Continue to application" at bounding box center [729, 468] width 131 height 32
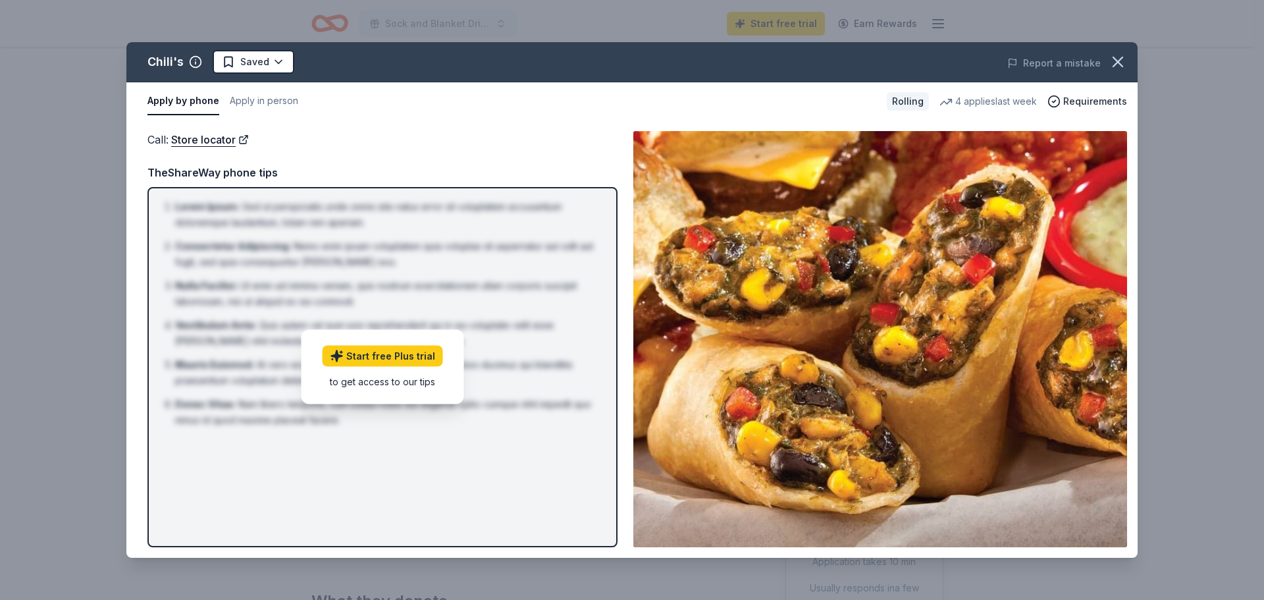
click at [385, 381] on div "to get access to our tips" at bounding box center [383, 382] width 121 height 14
click at [331, 251] on li "Consectetur Adipiscing : Nemo enim ipsam voluptatem quia voluptas sit aspernatu…" at bounding box center [386, 254] width 423 height 32
click at [210, 188] on div "[PERSON_NAME] : Sed ut perspiciatis unde omnis iste natus error sit voluptatem …" at bounding box center [383, 367] width 470 height 360
click at [216, 167] on div "TheShareWay phone tips" at bounding box center [383, 172] width 470 height 17
drag, startPoint x: 352, startPoint y: 144, endPoint x: 335, endPoint y: 143, distance: 17.2
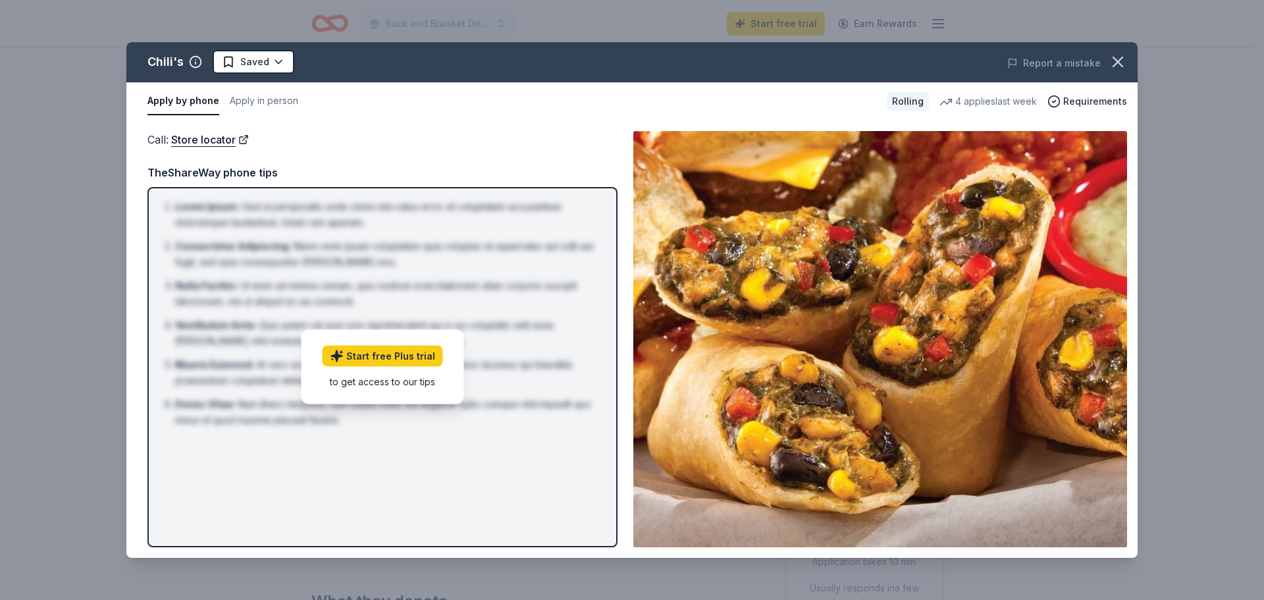
click at [352, 145] on div "Call : Store locator" at bounding box center [383, 139] width 470 height 17
click at [337, 126] on div "Call : Store locator Call : Store locator TheShareWay phone tips Lorem Ipsum : …" at bounding box center [631, 339] width 1011 height 437
click at [520, 105] on div "Apply by phone Apply in person" at bounding box center [512, 102] width 729 height 28
click at [1111, 105] on span "Requirements" at bounding box center [1096, 102] width 64 height 16
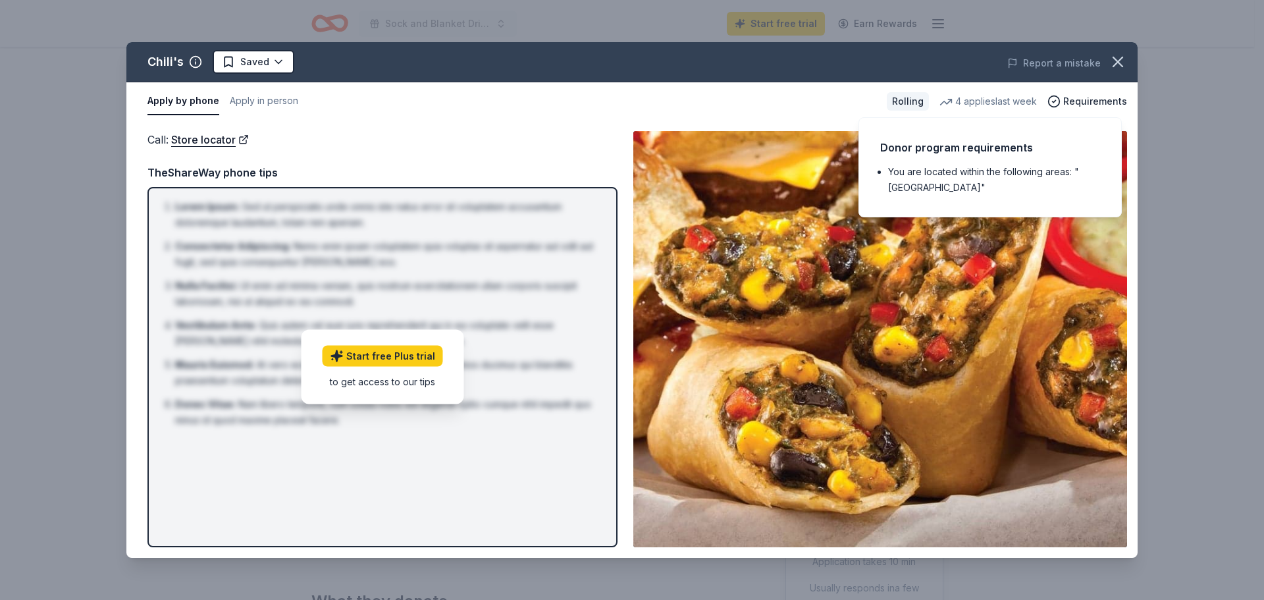
click at [992, 197] on div "Donor program requirements You are located within the following areas: "USA"" at bounding box center [990, 167] width 263 height 100
click at [698, 410] on img at bounding box center [880, 339] width 494 height 416
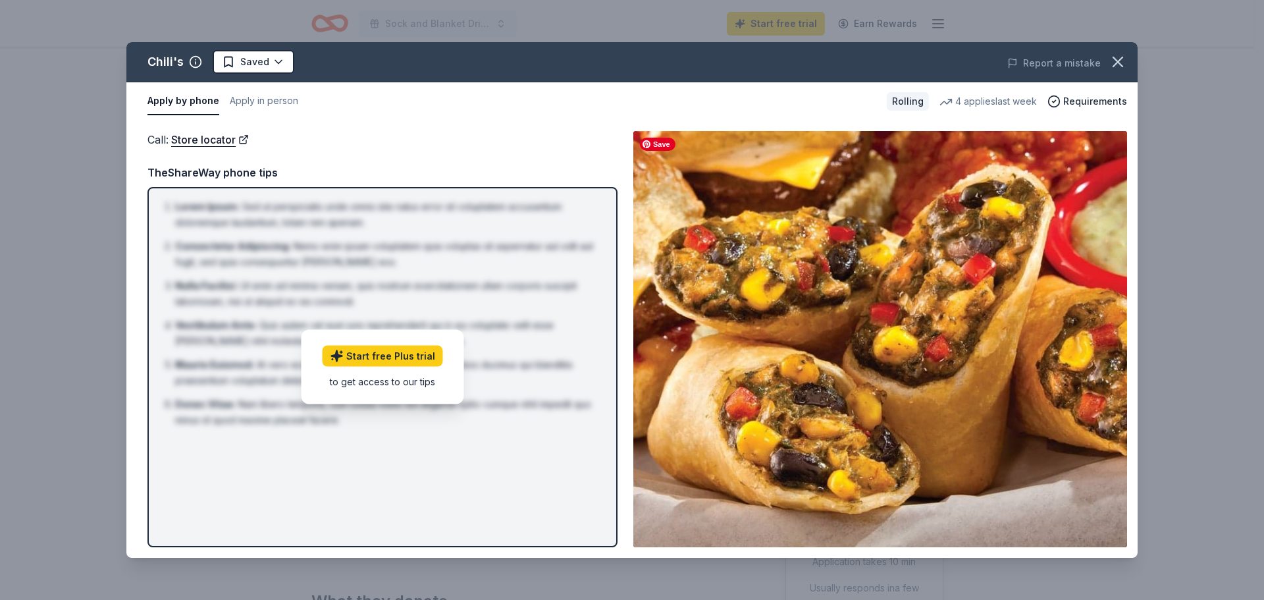
click at [684, 380] on img at bounding box center [880, 339] width 494 height 416
click at [475, 317] on li "Vestibulum Ante : Quis autem vel eum iure reprehenderit qui in ea voluptate vel…" at bounding box center [386, 333] width 423 height 32
click at [428, 384] on div "to get access to our tips" at bounding box center [383, 382] width 121 height 14
click at [300, 397] on li "Donec Vitae : Nam libero tempore, cum soluta nobis est eligendi optio cumque ni…" at bounding box center [386, 412] width 423 height 32
click at [214, 429] on div "Lorem Ipsum : Sed ut perspiciatis unde omnis iste natus error sit voluptatem ac…" at bounding box center [383, 367] width 470 height 360
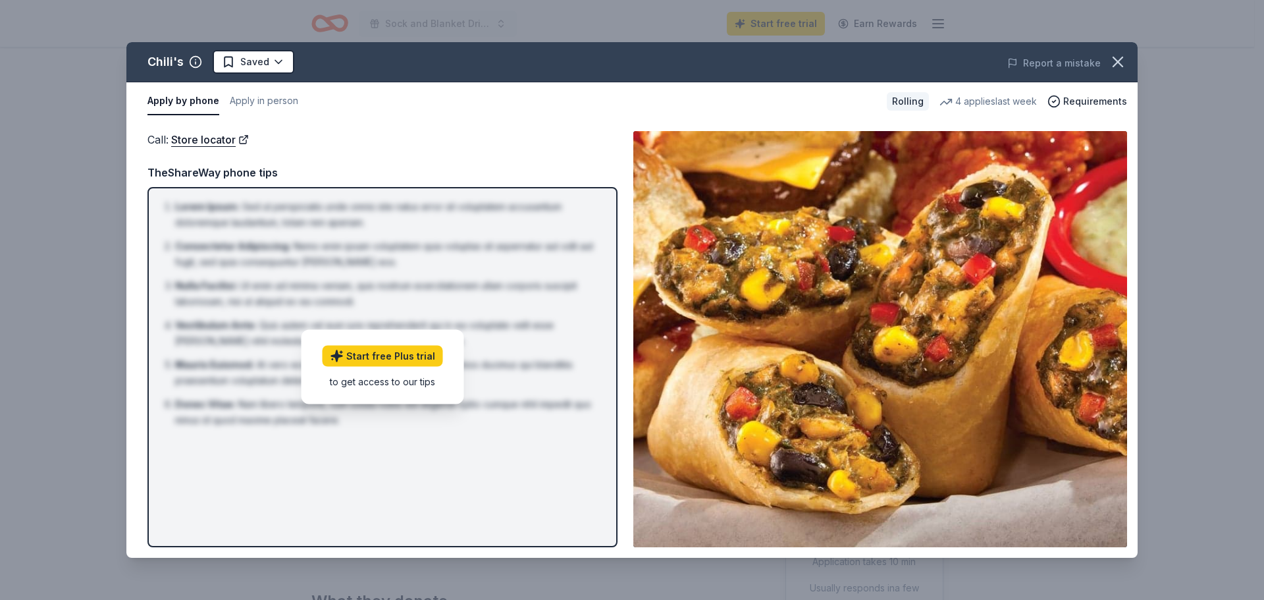
click at [214, 425] on li "Donec Vitae : Nam libero tempore, cum soluta nobis est eligendi optio cumque ni…" at bounding box center [386, 412] width 423 height 32
click at [382, 264] on li "Consectetur Adipiscing : Nemo enim ipsam voluptatem quia voluptas sit aspernatu…" at bounding box center [386, 254] width 423 height 32
click at [921, 107] on div "Rolling" at bounding box center [908, 101] width 42 height 18
click at [283, 209] on li "Lorem Ipsum : Sed ut perspiciatis unde omnis iste natus error sit voluptatem ac…" at bounding box center [386, 215] width 423 height 32
click at [1123, 57] on icon "button" at bounding box center [1118, 61] width 9 height 9
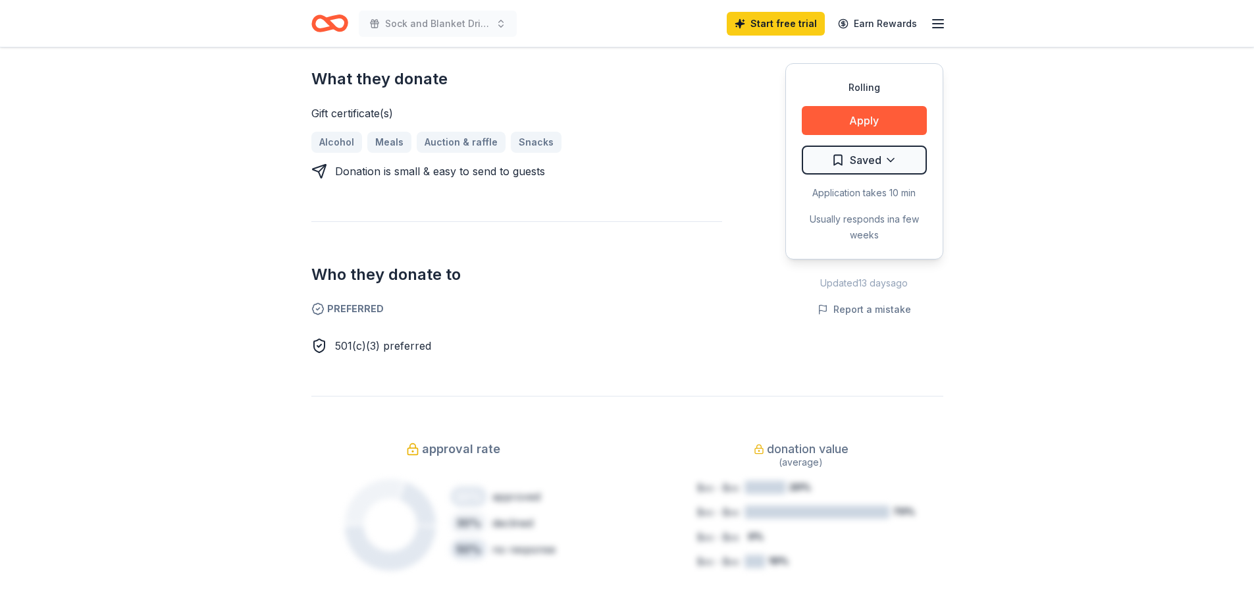
scroll to position [593, 0]
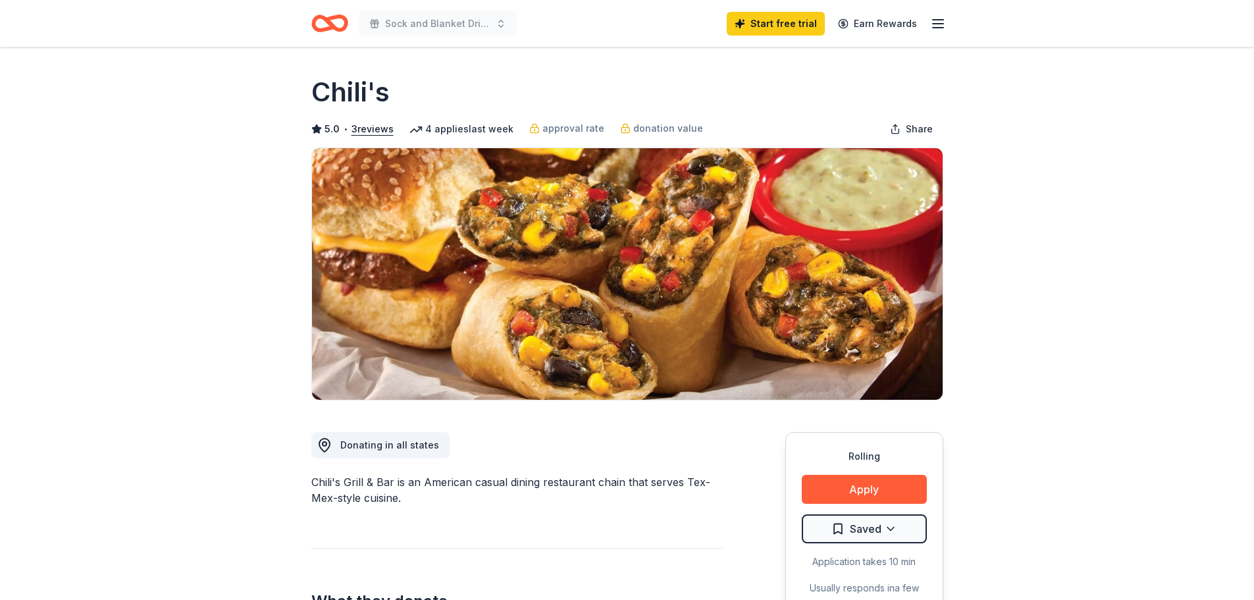
scroll to position [592, 0]
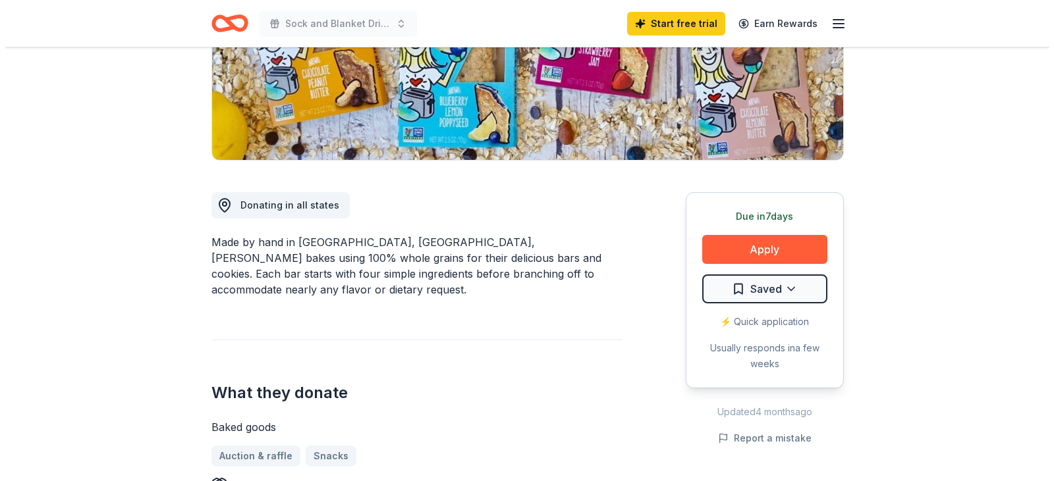
scroll to position [263, 0]
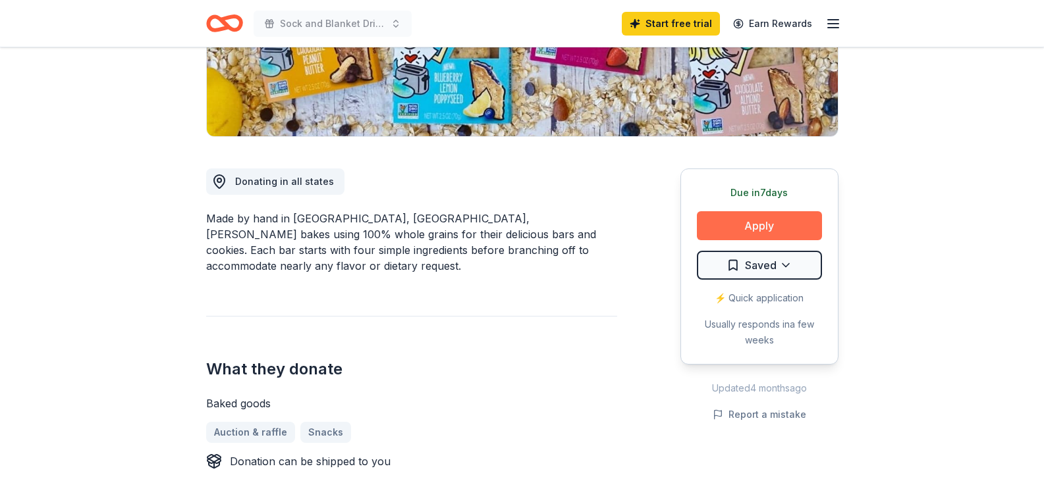
click at [787, 222] on button "Apply" at bounding box center [759, 225] width 125 height 29
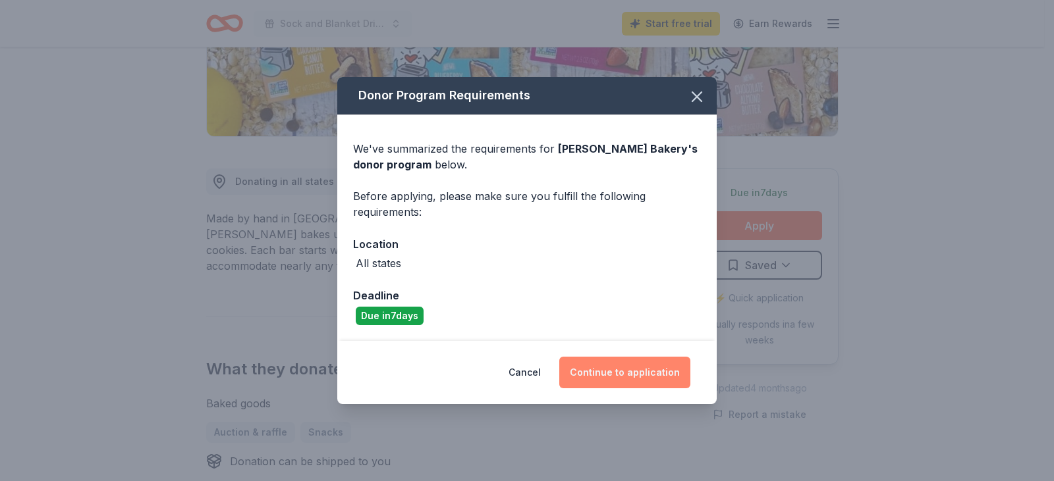
click at [616, 371] on button "Continue to application" at bounding box center [624, 373] width 131 height 32
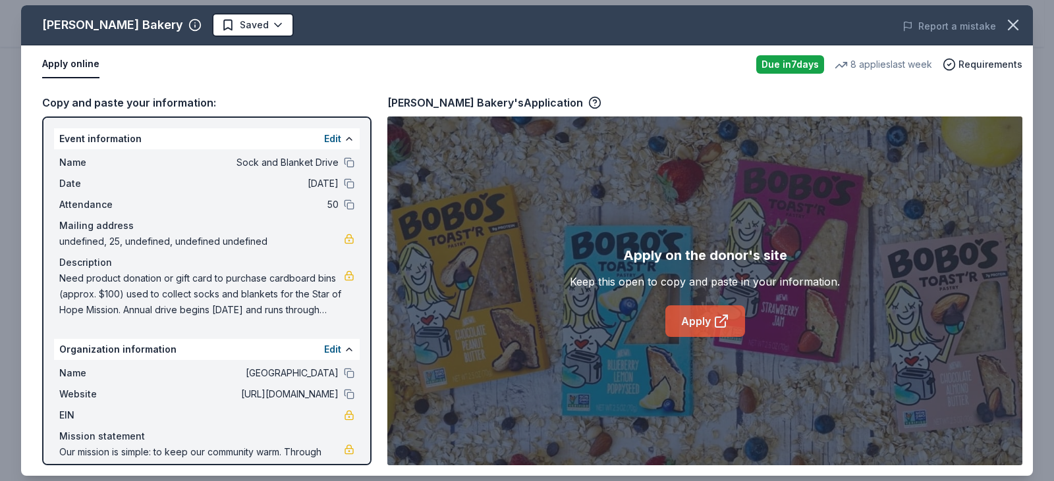
click at [717, 325] on icon at bounding box center [721, 321] width 16 height 16
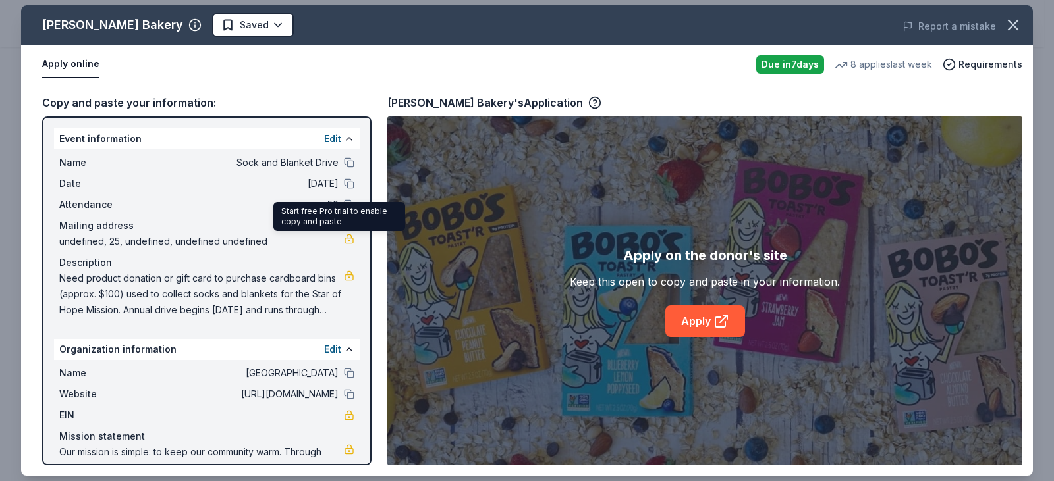
click at [344, 240] on link at bounding box center [349, 239] width 11 height 11
click at [325, 131] on button "Edit" at bounding box center [332, 139] width 17 height 16
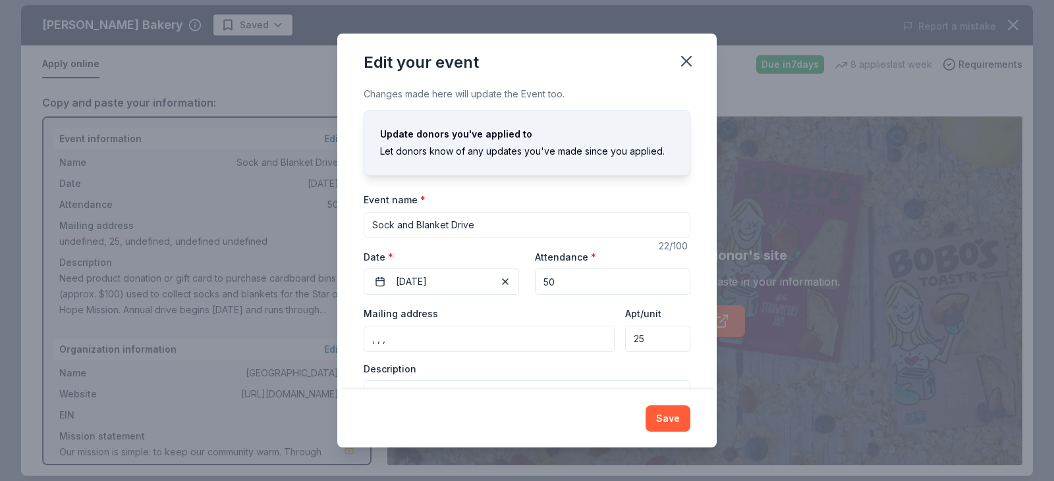
drag, startPoint x: 466, startPoint y: 336, endPoint x: 325, endPoint y: 331, distance: 140.3
click at [325, 331] on div "Edit your event Changes made here will update the Event too. Update donors you'…" at bounding box center [527, 240] width 1054 height 481
click at [458, 335] on input "Mailing address" at bounding box center [489, 339] width 251 height 26
paste input "McElhinney Hall, Room 3001A 3623 Cullen Blvd. Houston, TX 77204-5023"
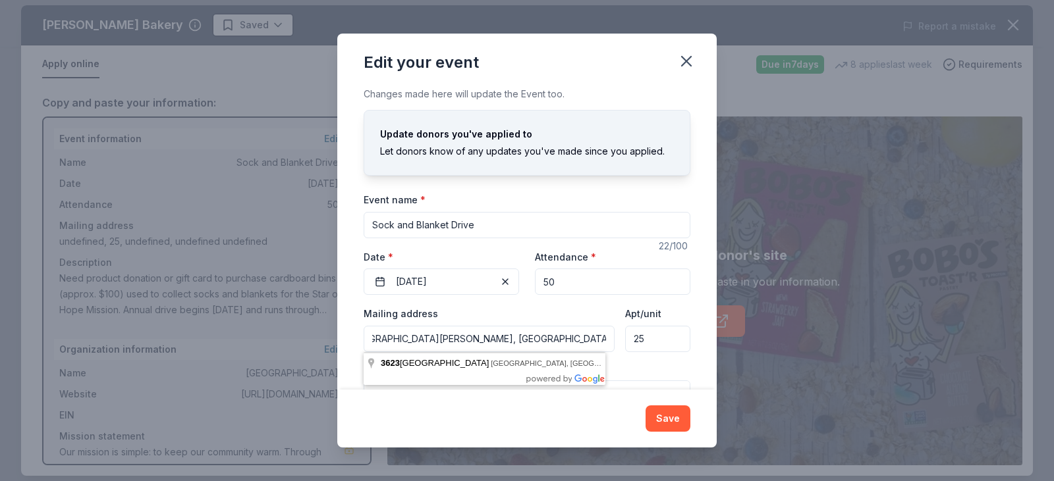
type input "McElhinney Hall, Room 3001A 3623 Cullen Blvd. Houston, TX 77204-5023"
click at [687, 283] on div "Changes made here will update the Event too. Update donors you've applied to Le…" at bounding box center [526, 238] width 379 height 304
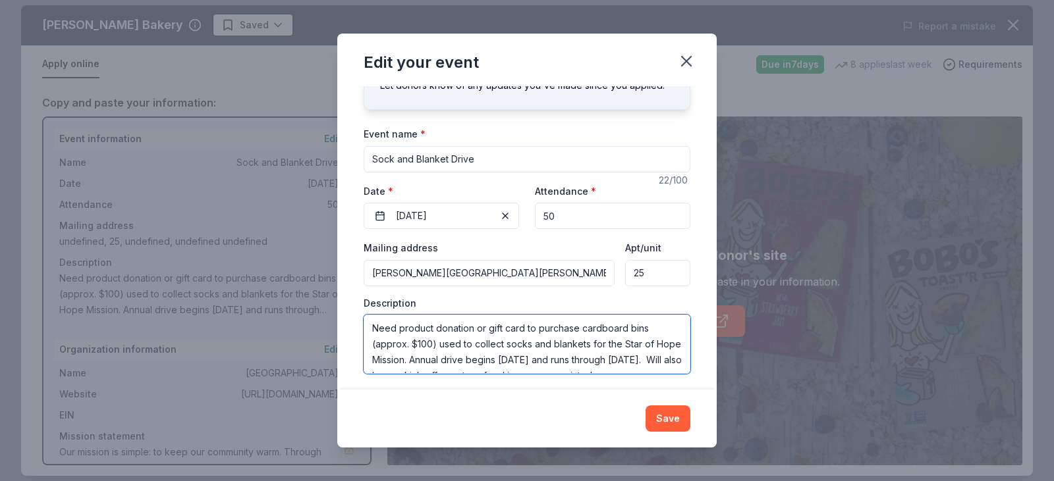
click at [525, 332] on textarea "Need product donation or gift card to purchase cardboard bins (approx. $100) us…" at bounding box center [527, 344] width 327 height 59
click at [475, 348] on textarea "Need product donation or funds to purchase cardboard bins (approx. $100) used t…" at bounding box center [527, 344] width 327 height 59
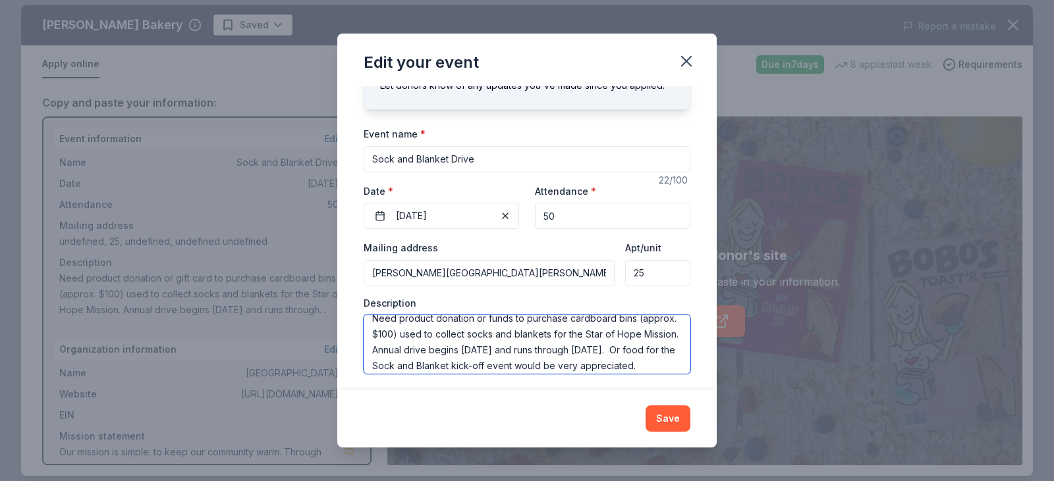
scroll to position [0, 0]
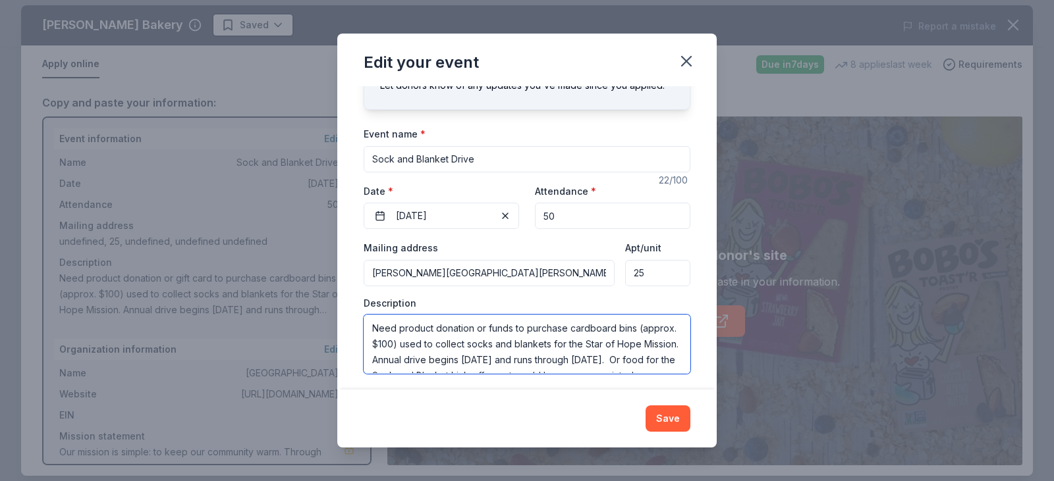
click at [620, 344] on textarea "Need product donation or funds to purchase cardboard bins (approx. $100) used t…" at bounding box center [527, 344] width 327 height 59
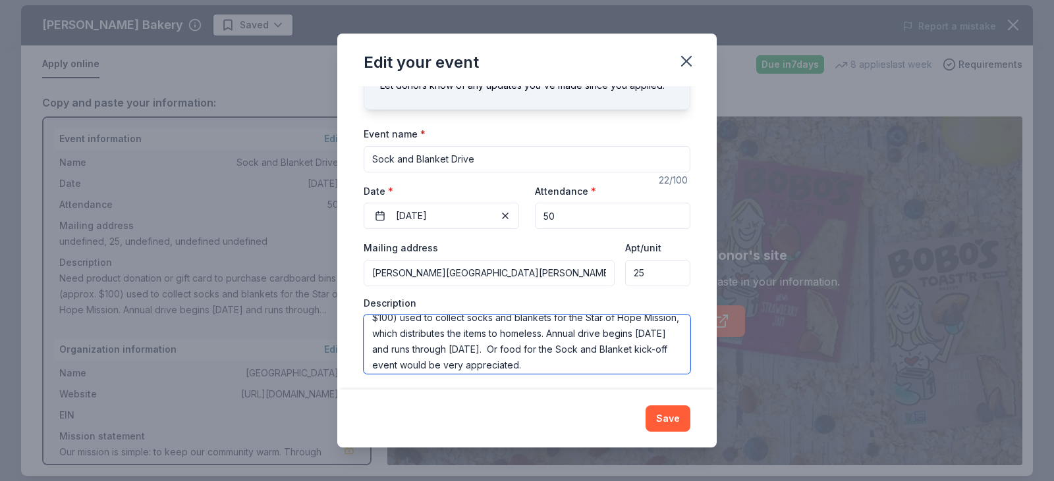
click at [568, 333] on textarea "Need product donation or funds to purchase cardboard bins (approx. $100) used t…" at bounding box center [527, 344] width 327 height 59
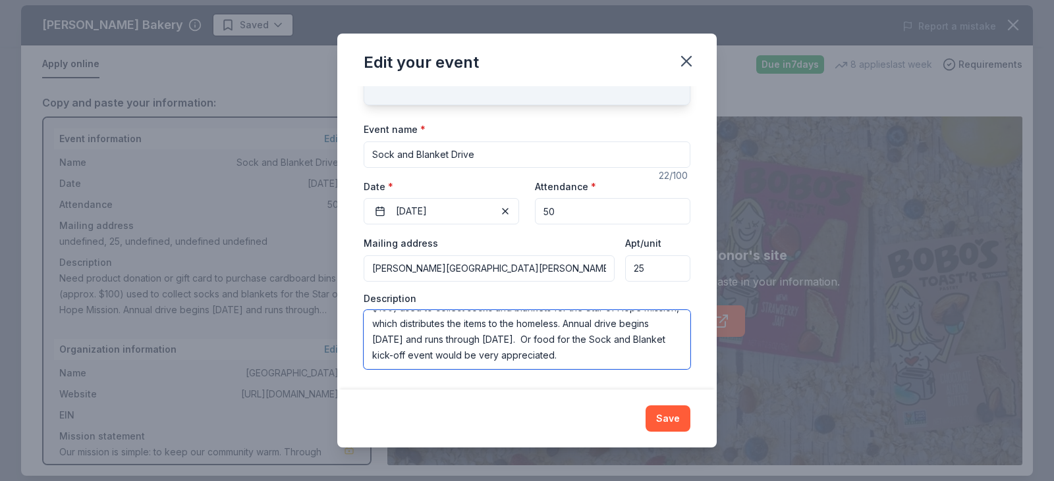
scroll to position [71, 0]
type textarea "Need product donation or funds to purchase cardboard bins (approx. $100) used t…"
click at [666, 419] on button "Save" at bounding box center [667, 419] width 45 height 26
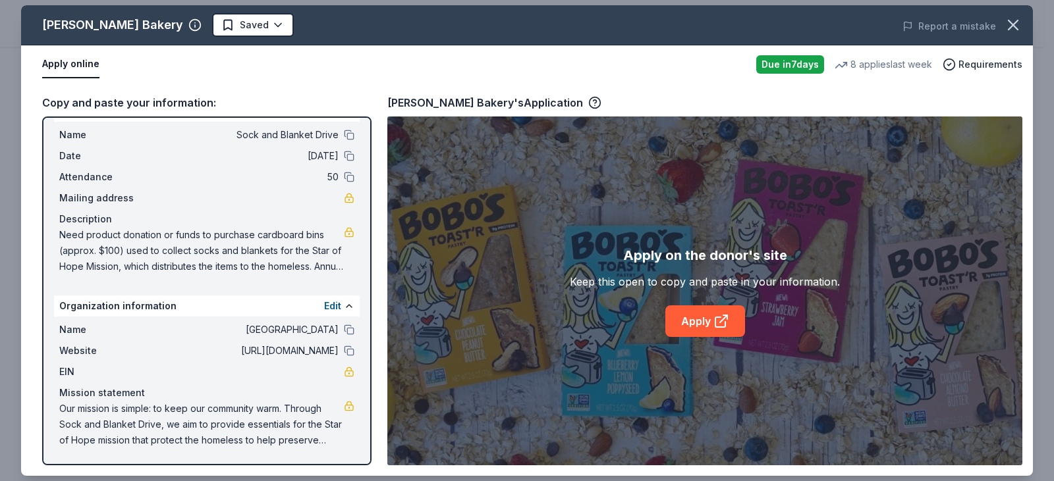
scroll to position [0, 0]
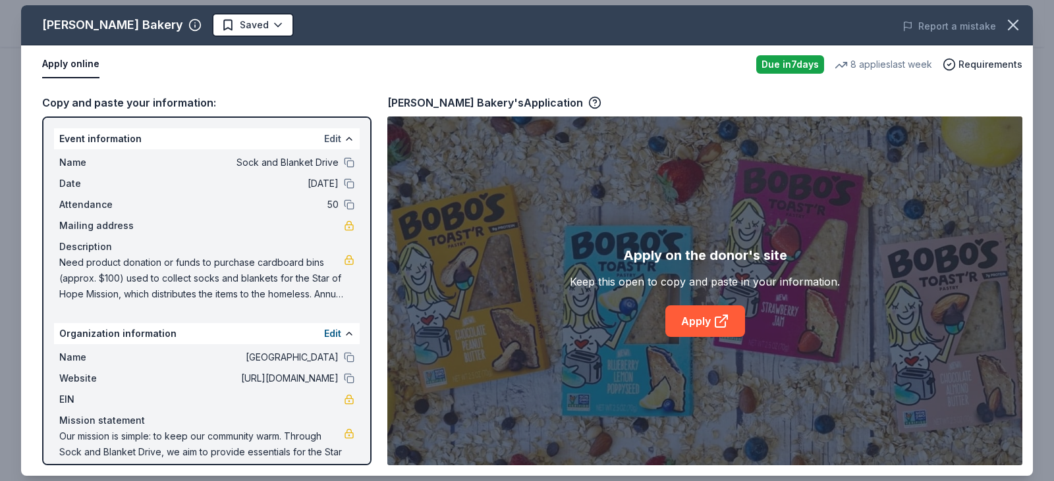
click at [329, 135] on button "Edit" at bounding box center [332, 139] width 17 height 16
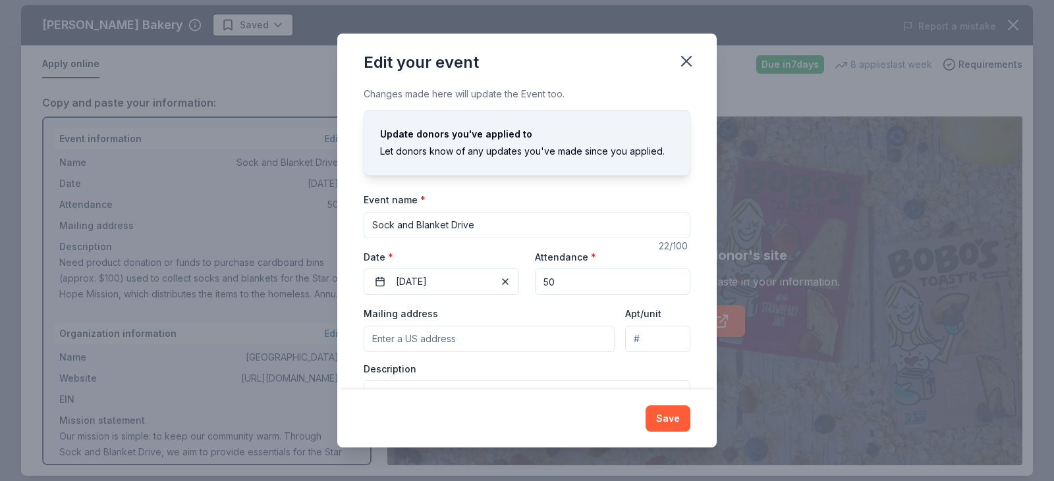
click at [541, 284] on input "50" at bounding box center [612, 282] width 155 height 26
type input "30"
click at [680, 418] on button "Save" at bounding box center [667, 419] width 45 height 26
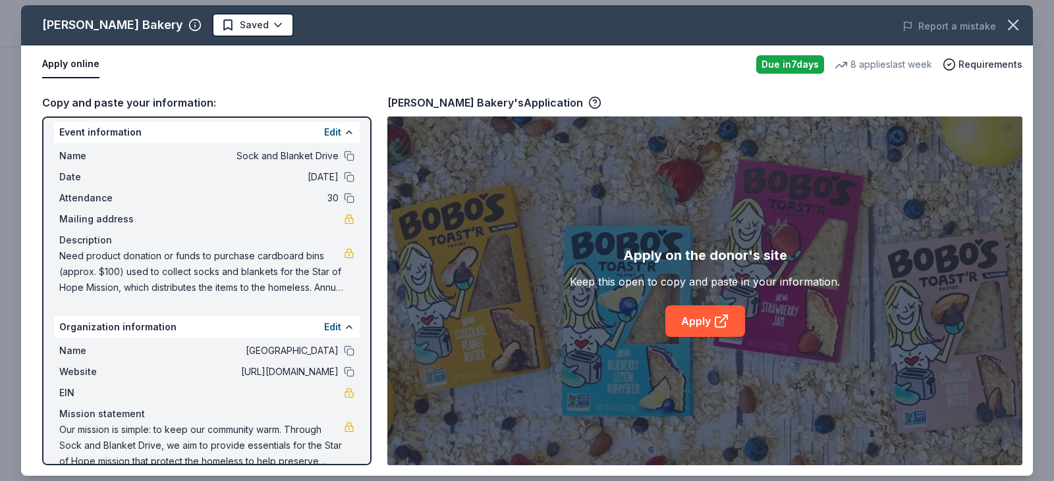
scroll to position [28, 0]
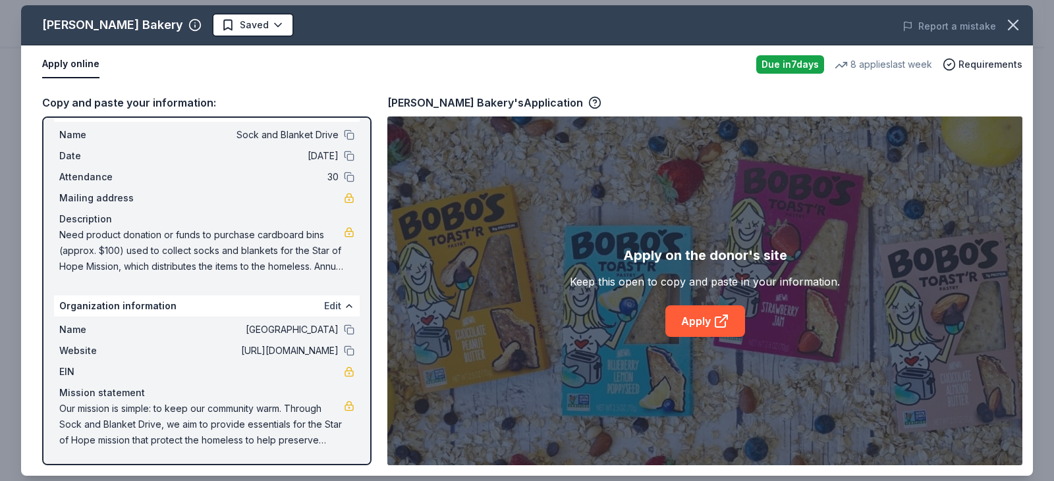
click at [328, 306] on button "Edit" at bounding box center [332, 306] width 17 height 16
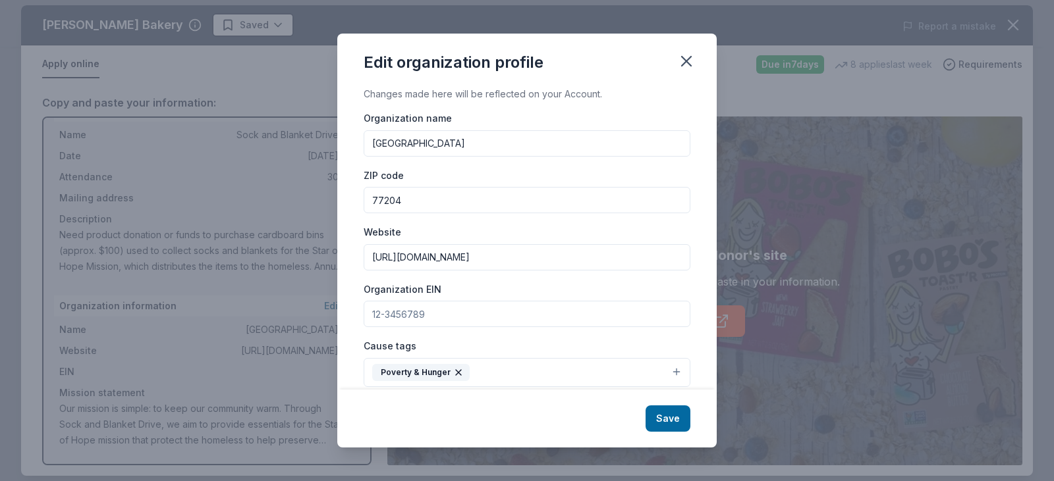
click at [476, 149] on input "University of Houston" at bounding box center [527, 143] width 327 height 26
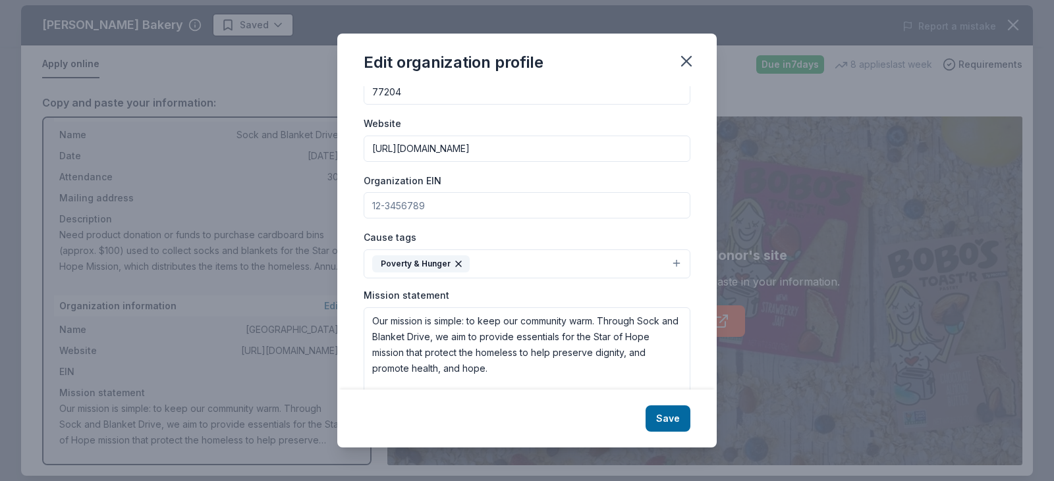
scroll to position [132, 0]
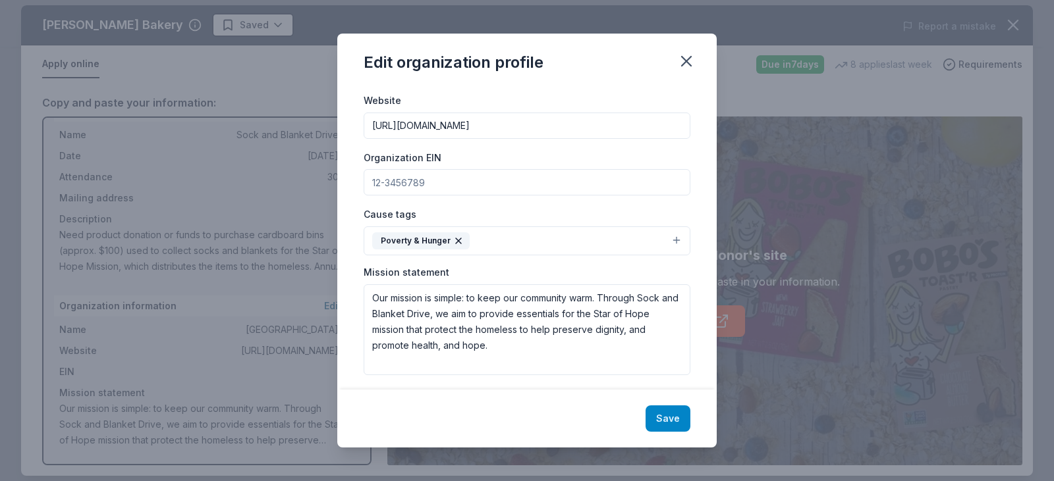
type input "Univ of Houston Community Outreach"
click at [670, 419] on button "Save" at bounding box center [667, 419] width 45 height 26
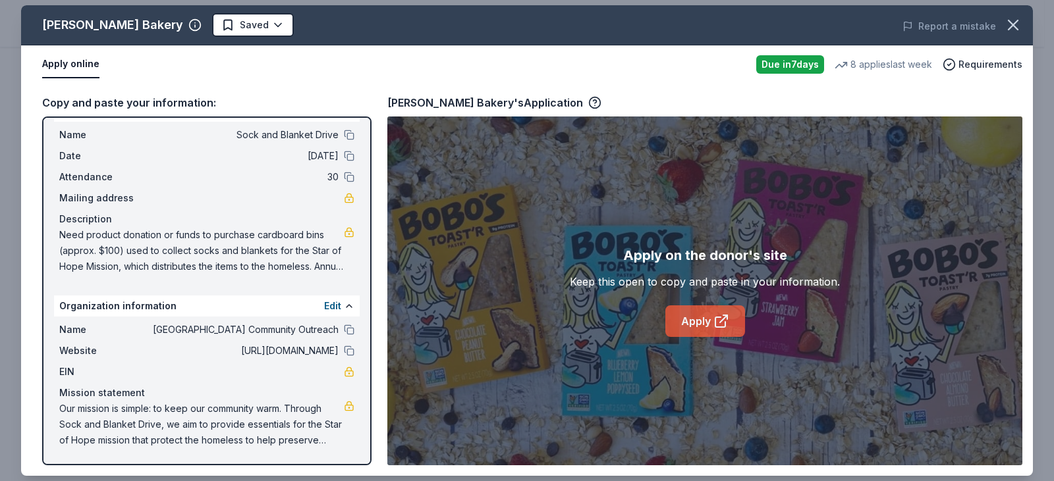
click at [700, 321] on link "Apply" at bounding box center [705, 322] width 80 height 32
click at [715, 323] on icon at bounding box center [720, 322] width 10 height 10
click at [93, 244] on span "Need product donation or funds to purchase cardboard bins (approx. $100) used t…" at bounding box center [201, 250] width 284 height 47
drag, startPoint x: 62, startPoint y: 217, endPoint x: 306, endPoint y: 252, distance: 246.0
click at [306, 252] on div "Description Need product donation or funds to purchase cardboard bins (approx. …" at bounding box center [206, 242] width 295 height 63
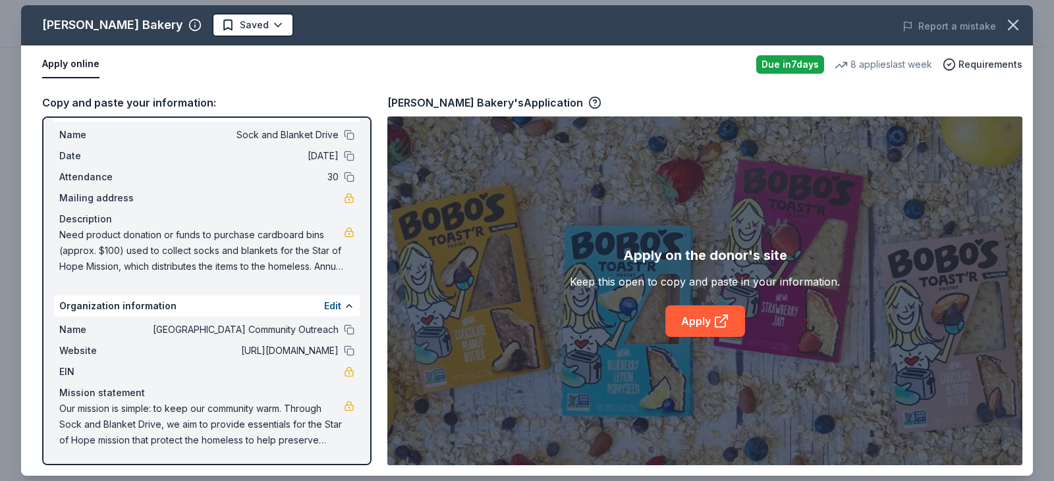
click at [261, 256] on span "Need product donation or funds to purchase cardboard bins (approx. $100) used t…" at bounding box center [201, 250] width 284 height 47
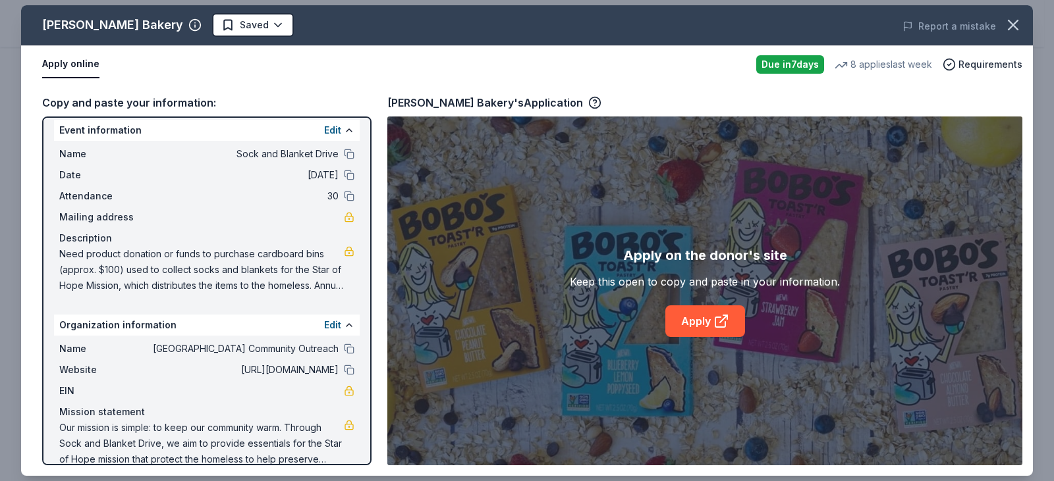
scroll to position [0, 0]
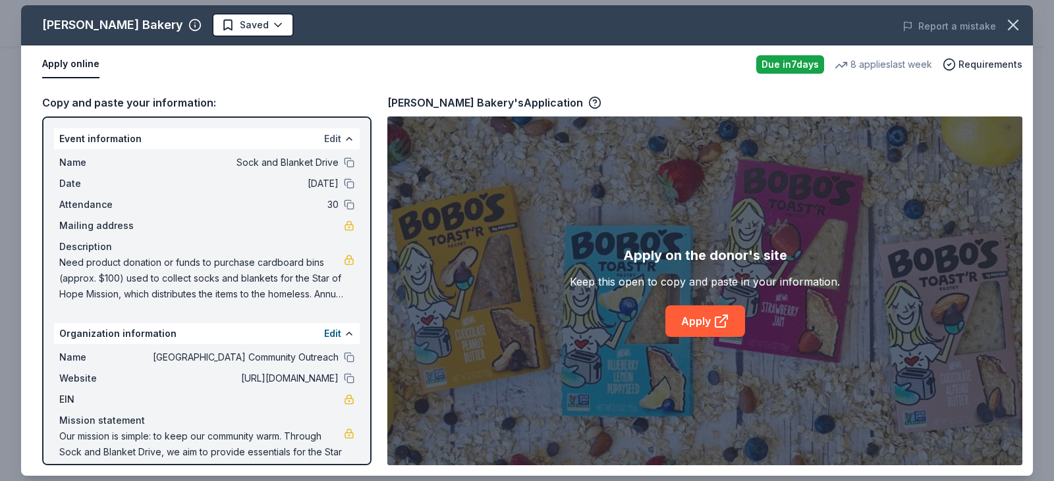
click at [324, 139] on button "Edit" at bounding box center [332, 139] width 17 height 16
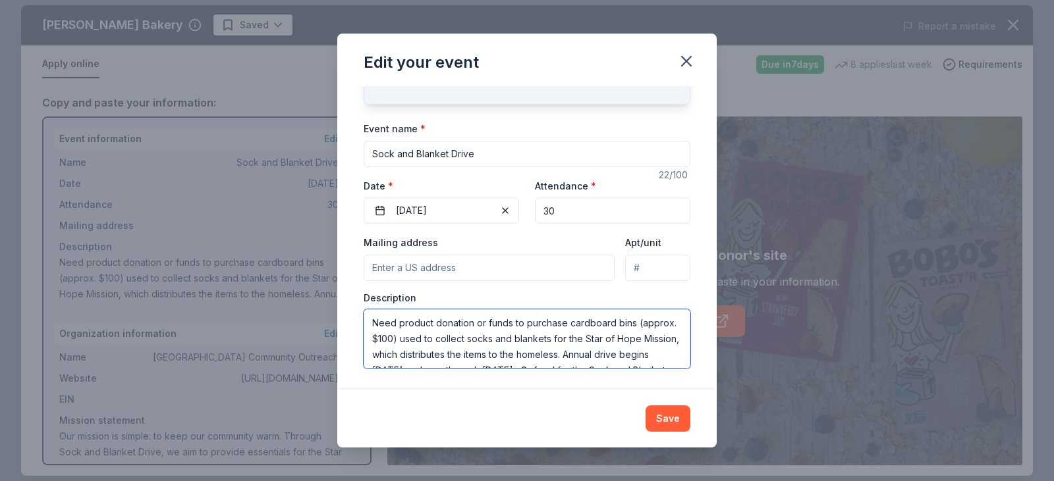
scroll to position [47, 0]
drag, startPoint x: 370, startPoint y: 325, endPoint x: 659, endPoint y: 362, distance: 291.5
click at [659, 362] on textarea "Need product donation or funds to purchase cardboard bins (approx. $100) used t…" at bounding box center [527, 339] width 327 height 59
click at [530, 356] on textarea "Need product donation or funds to purchase cardboard bins (approx. $100) used t…" at bounding box center [527, 339] width 327 height 59
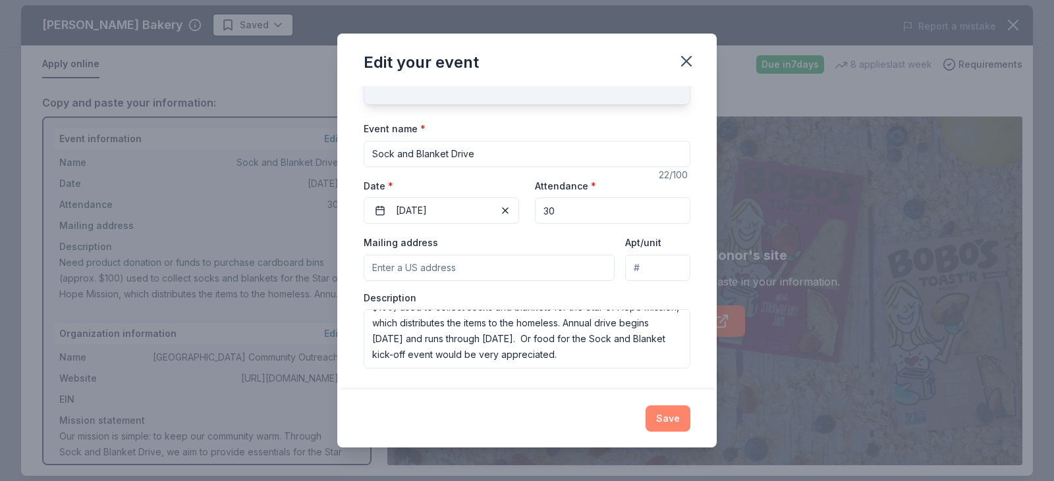
click at [678, 418] on button "Save" at bounding box center [667, 419] width 45 height 26
